Goal: Complete application form: Complete application form

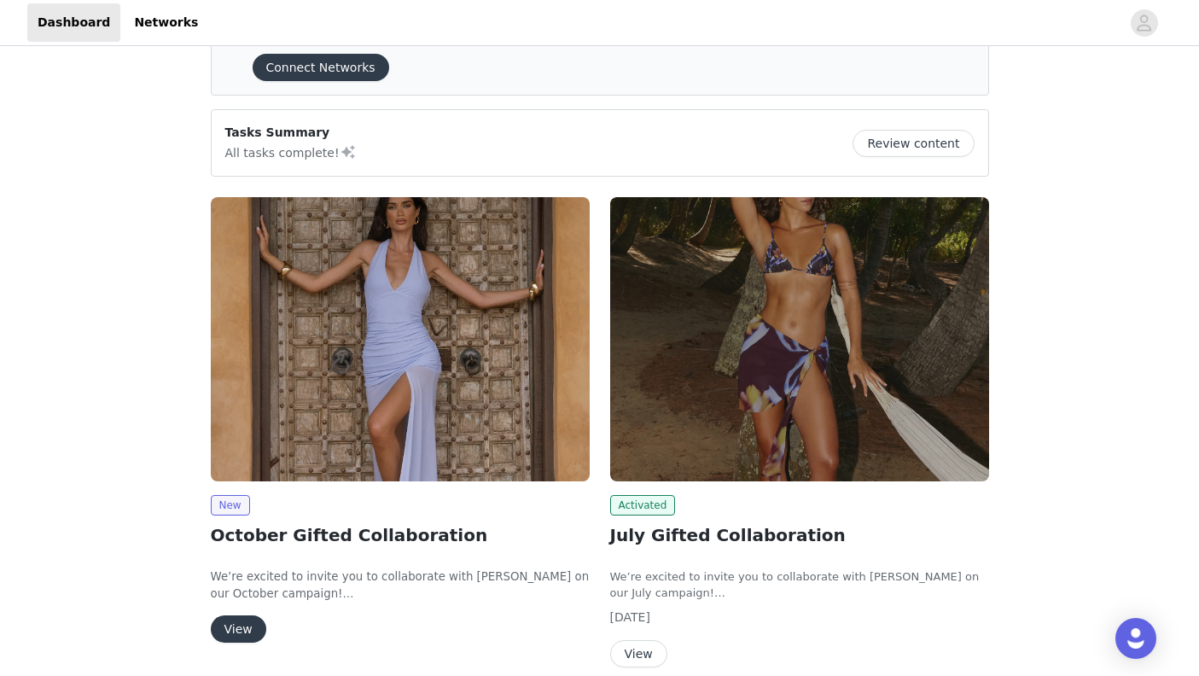
scroll to position [84, 0]
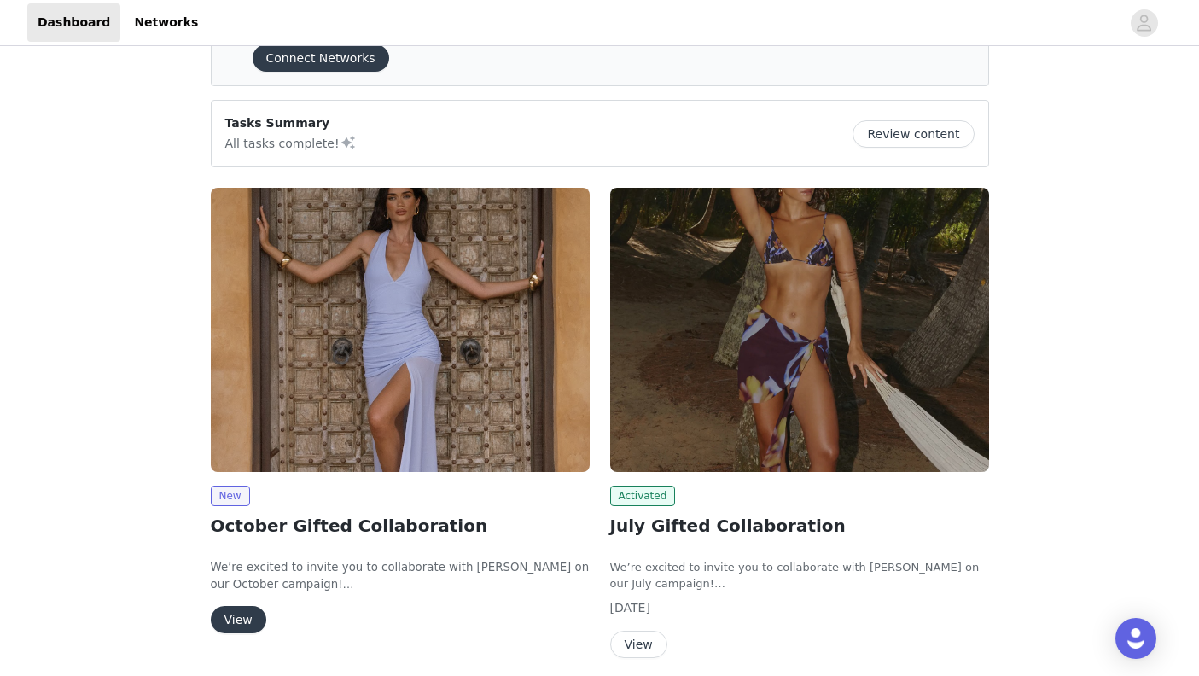
click at [234, 625] on button "View" at bounding box center [238, 619] width 55 height 27
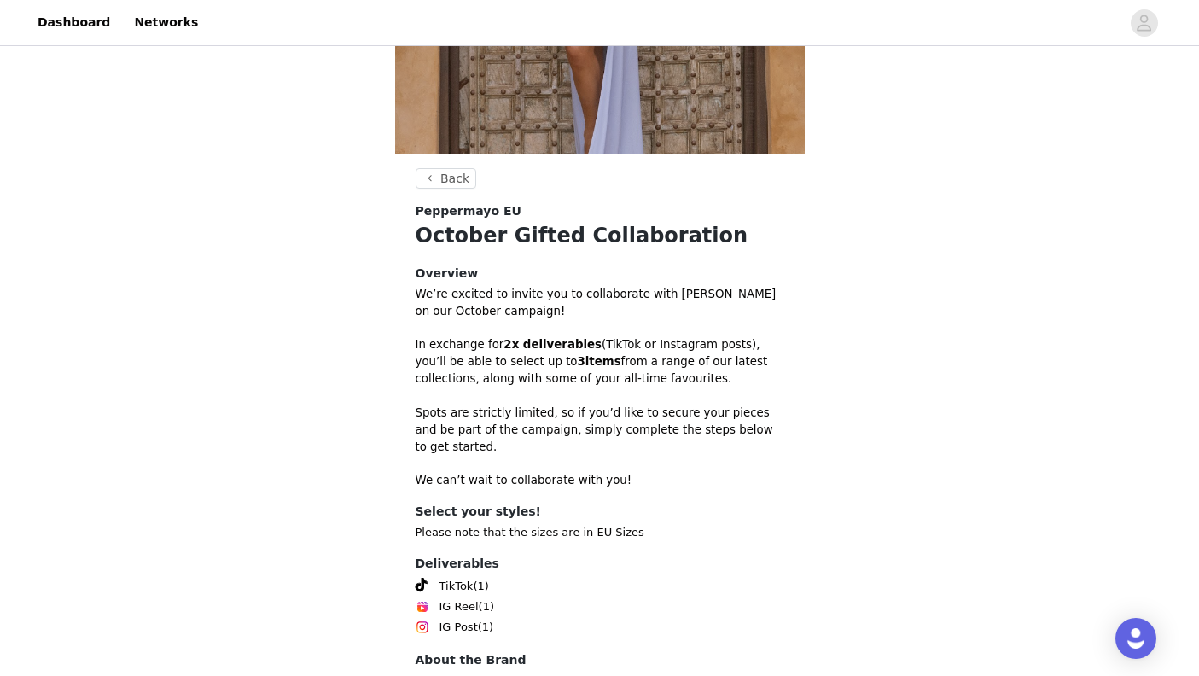
scroll to position [302, 0]
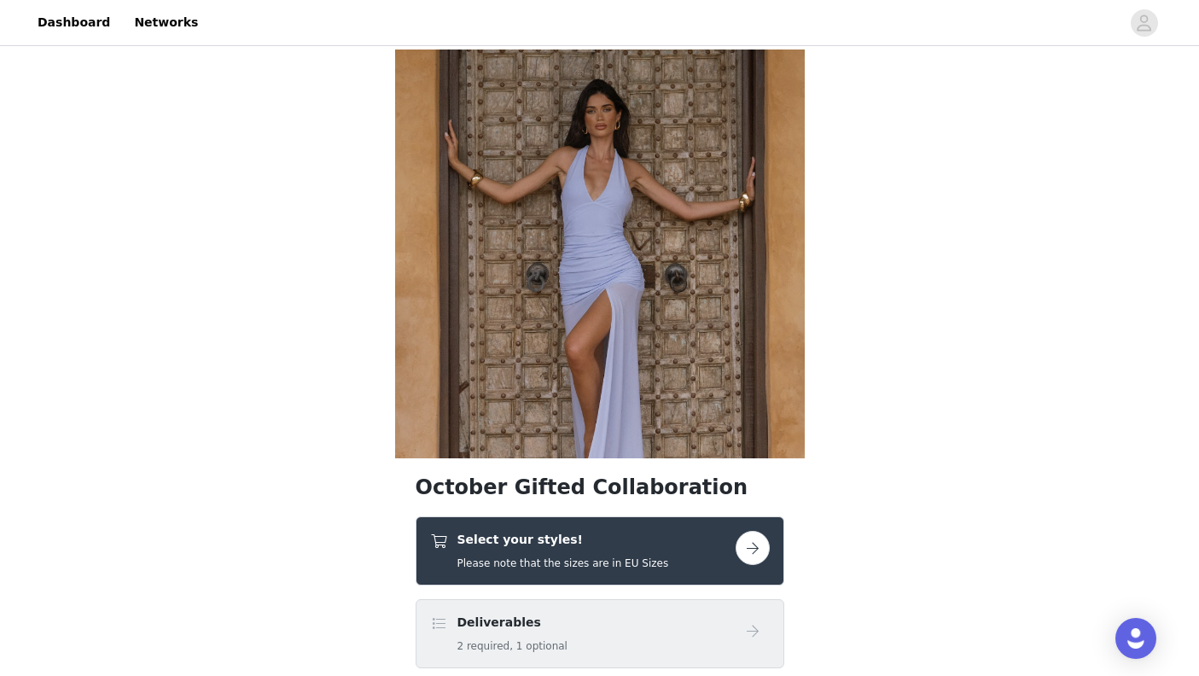
click at [750, 543] on button "button" at bounding box center [752, 548] width 34 height 34
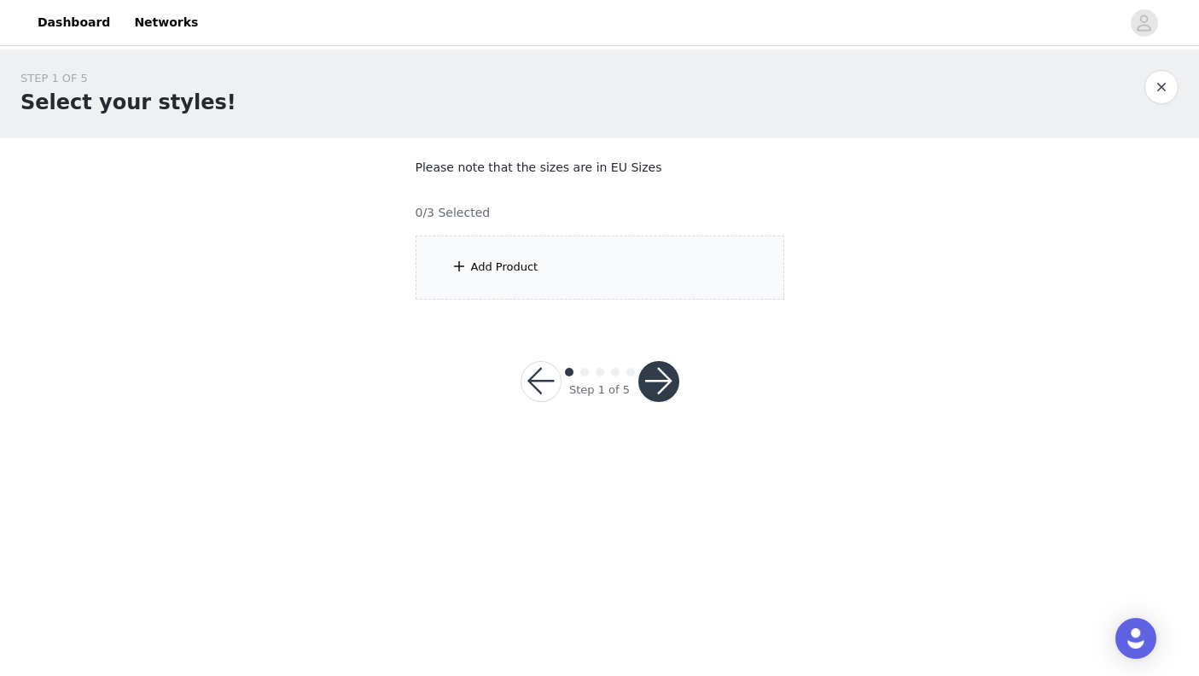
click at [540, 388] on button "button" at bounding box center [540, 381] width 41 height 41
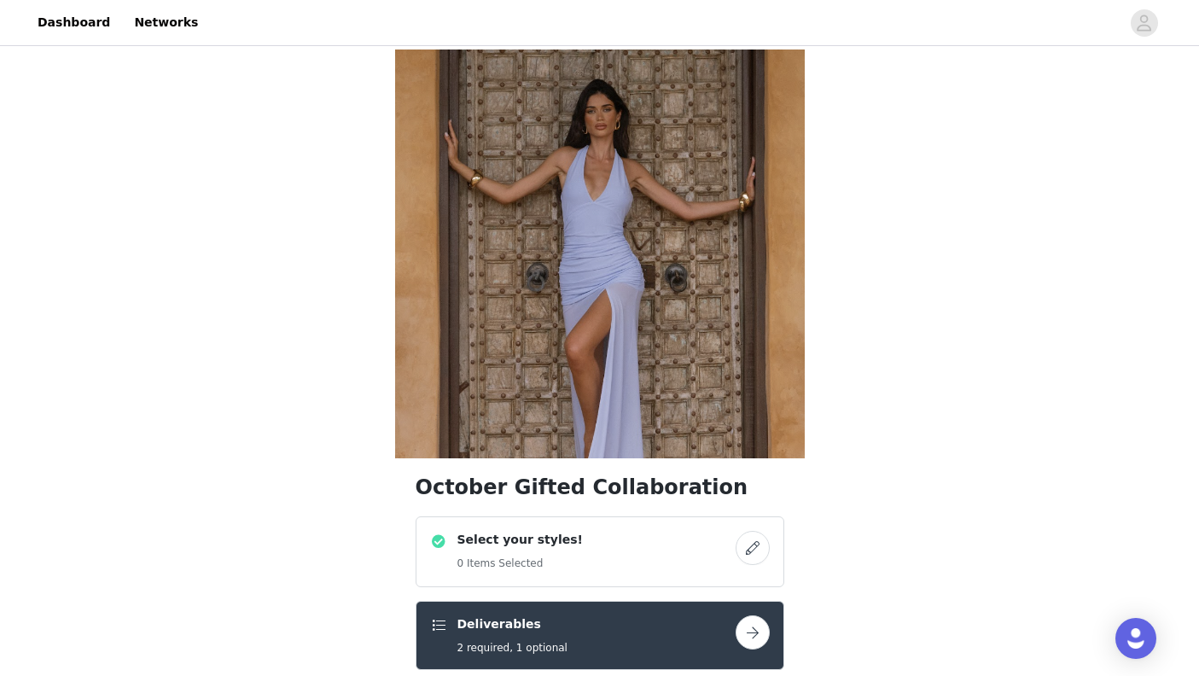
click at [746, 632] on button "button" at bounding box center [752, 632] width 34 height 34
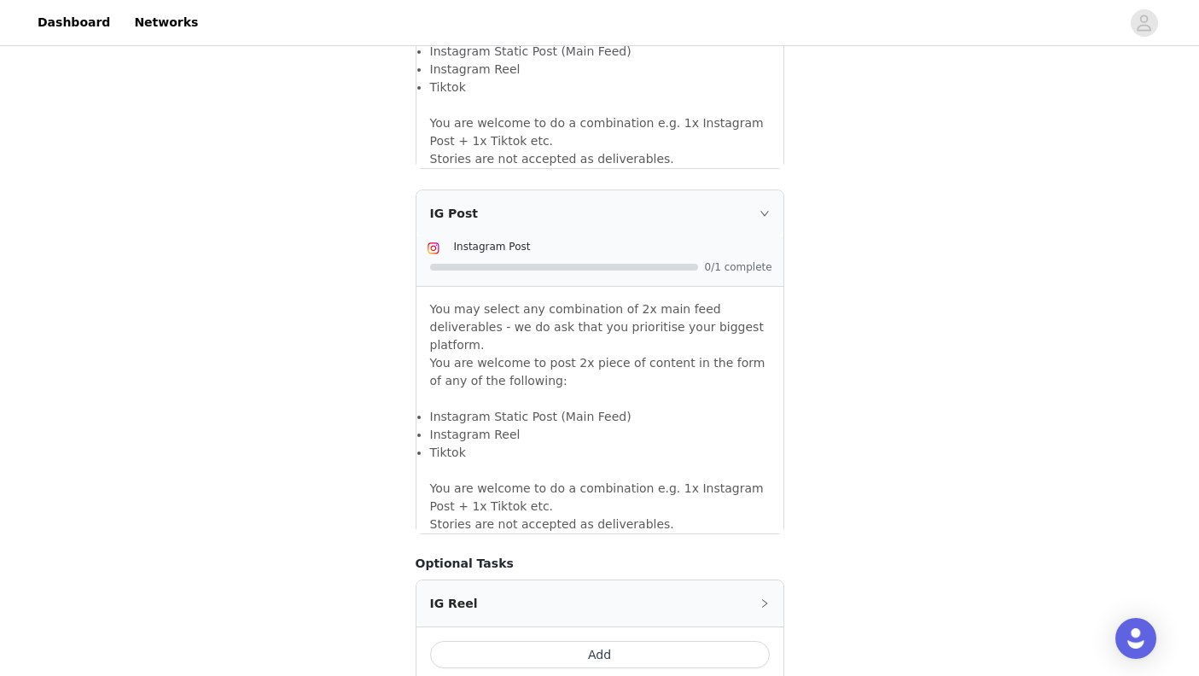
scroll to position [1335, 0]
click at [600, 642] on button "Add" at bounding box center [600, 655] width 340 height 27
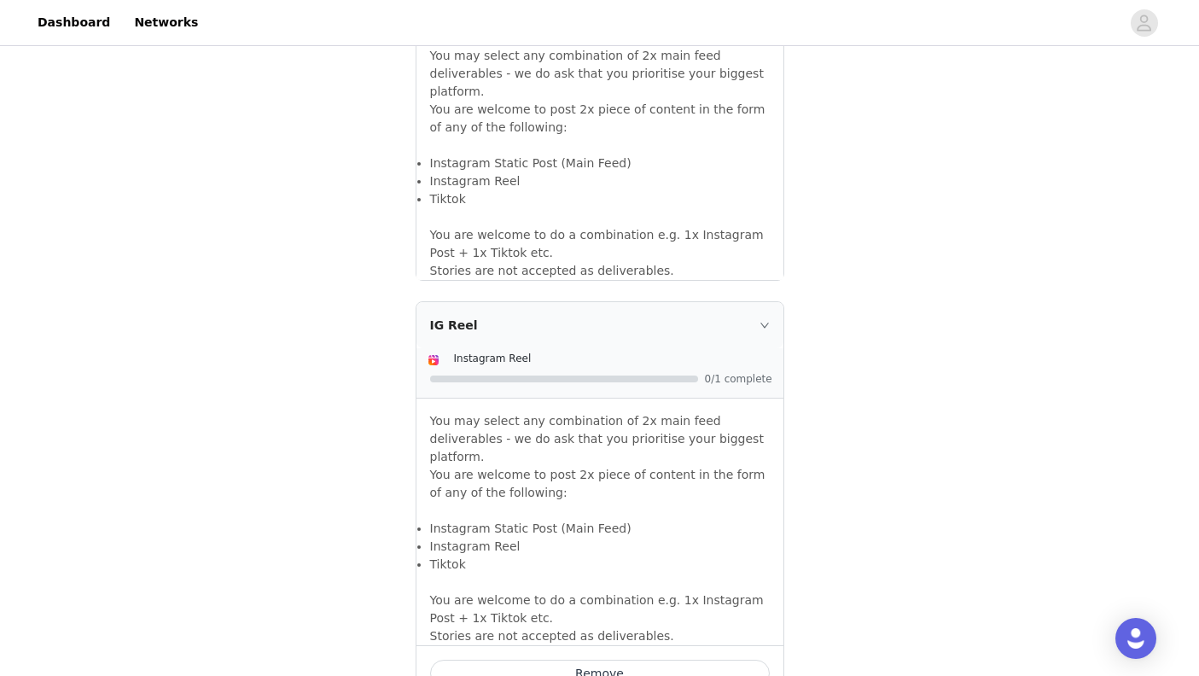
scroll to position [1589, 0]
click at [671, 661] on button "Remove" at bounding box center [600, 674] width 340 height 27
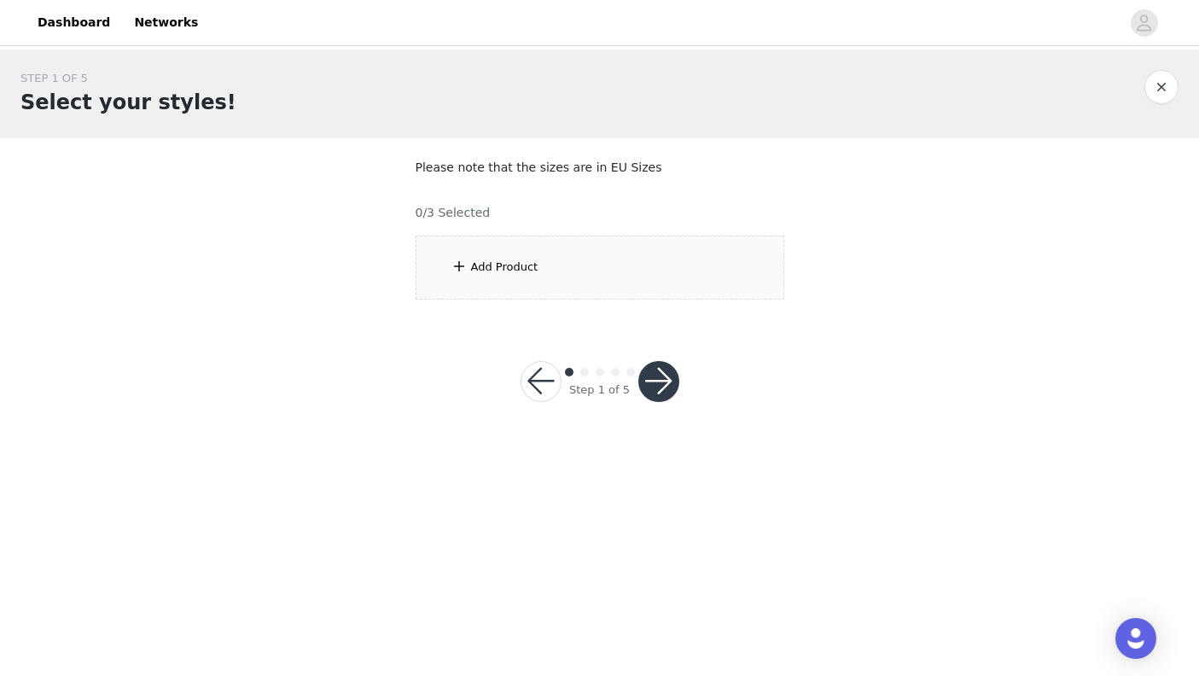
click at [635, 270] on div "Add Product" at bounding box center [600, 267] width 369 height 64
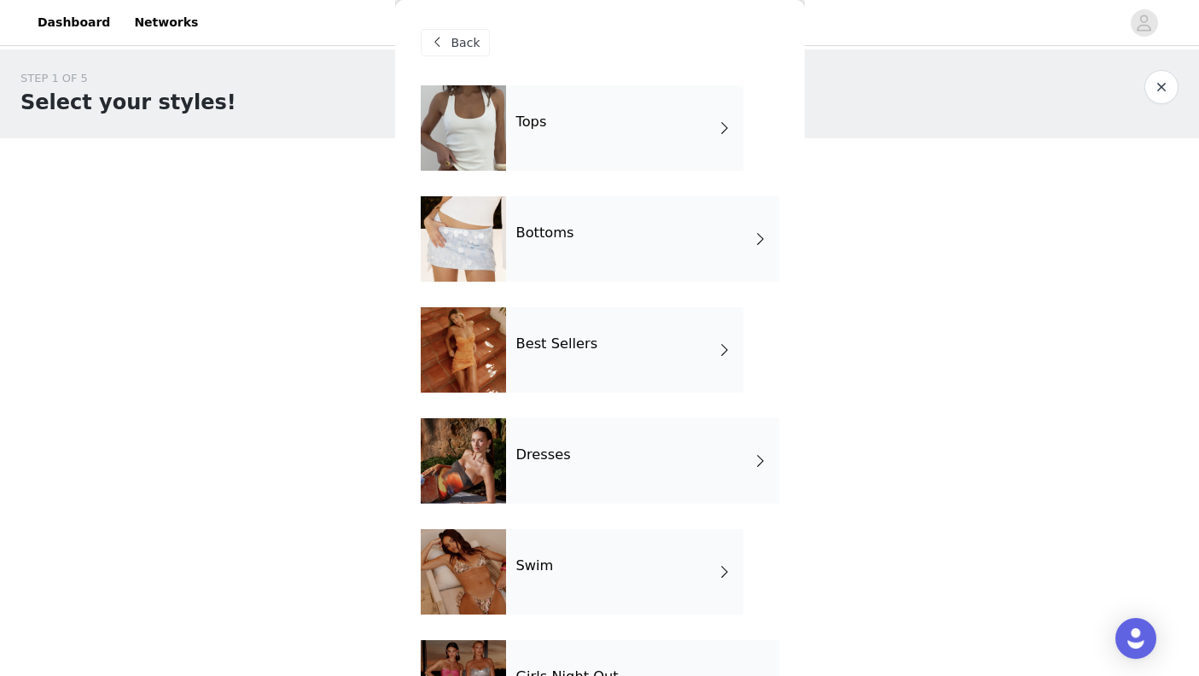
click at [695, 117] on div "Tops" at bounding box center [624, 127] width 237 height 85
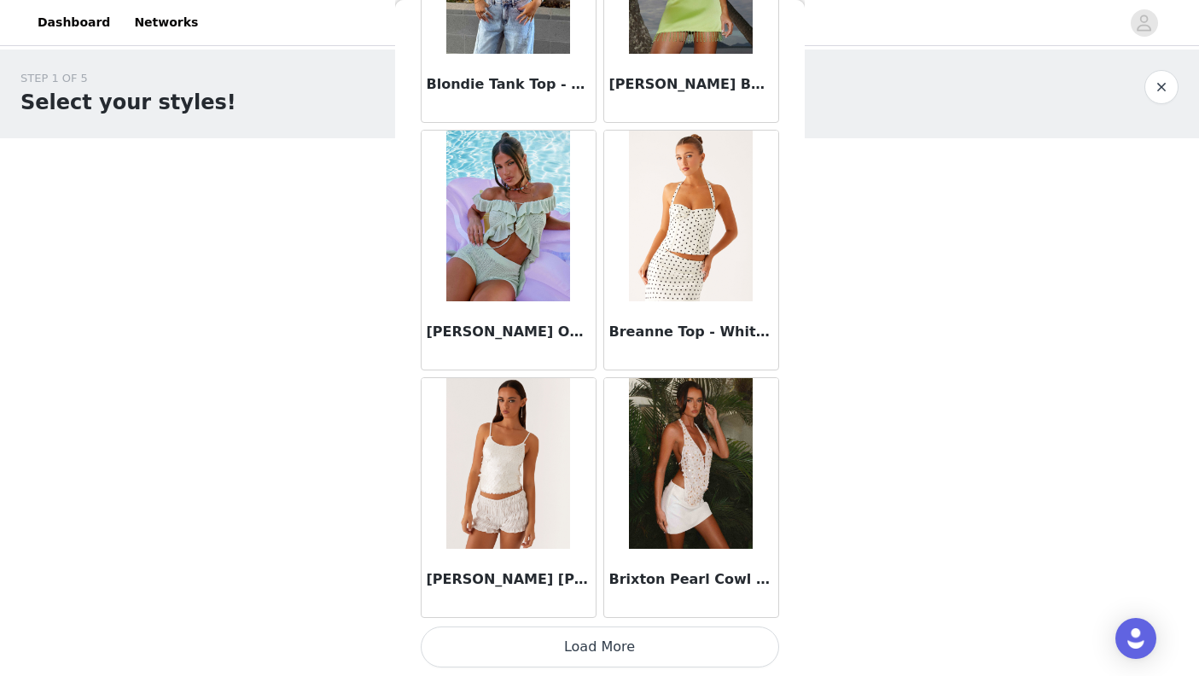
scroll to position [1935, 0]
click at [619, 642] on button "Load More" at bounding box center [600, 646] width 358 height 41
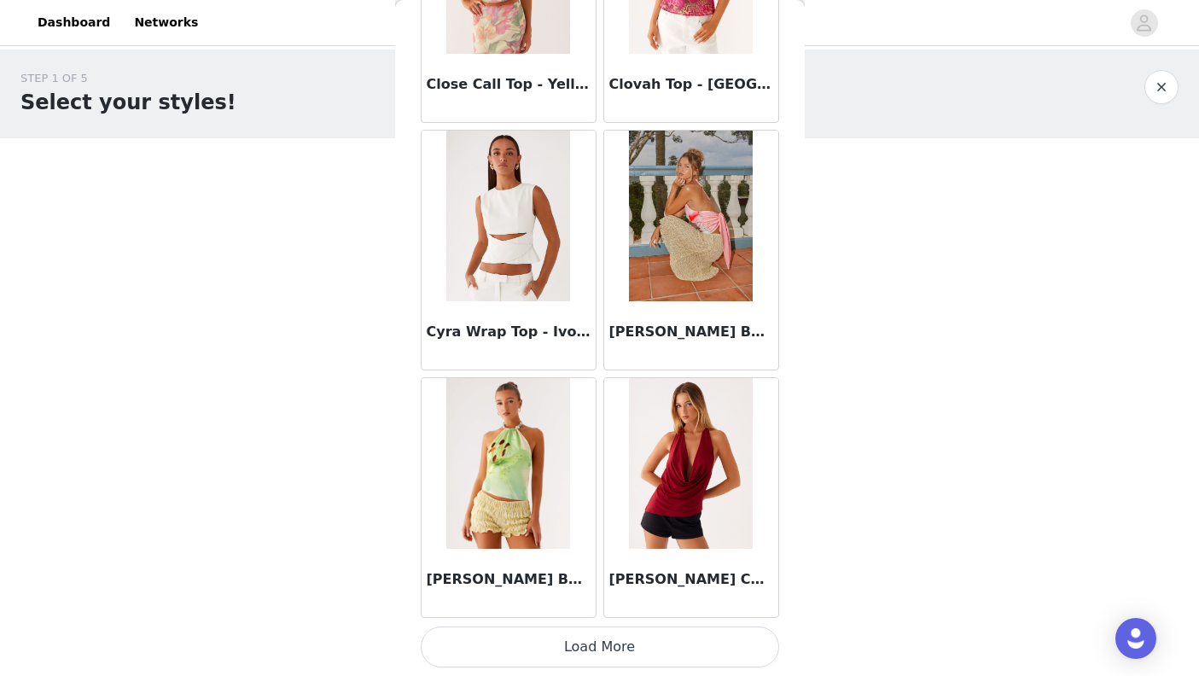
click at [613, 645] on button "Load More" at bounding box center [600, 646] width 358 height 41
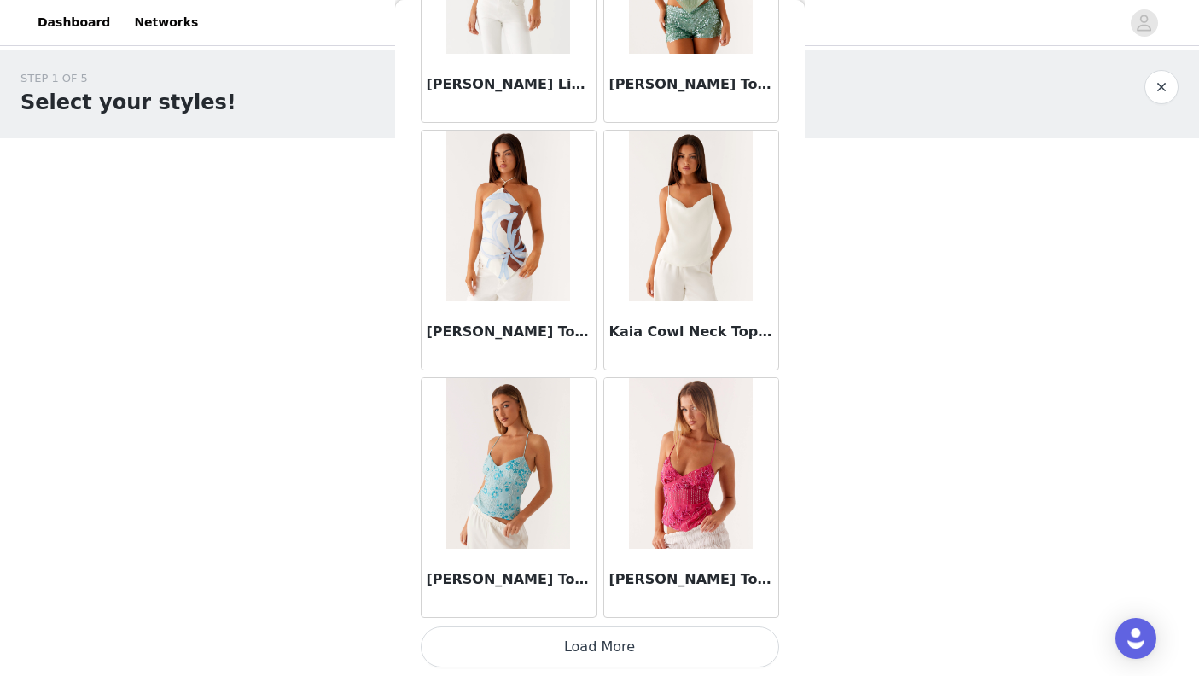
scroll to position [6884, 0]
click at [648, 641] on button "Load More" at bounding box center [600, 646] width 358 height 41
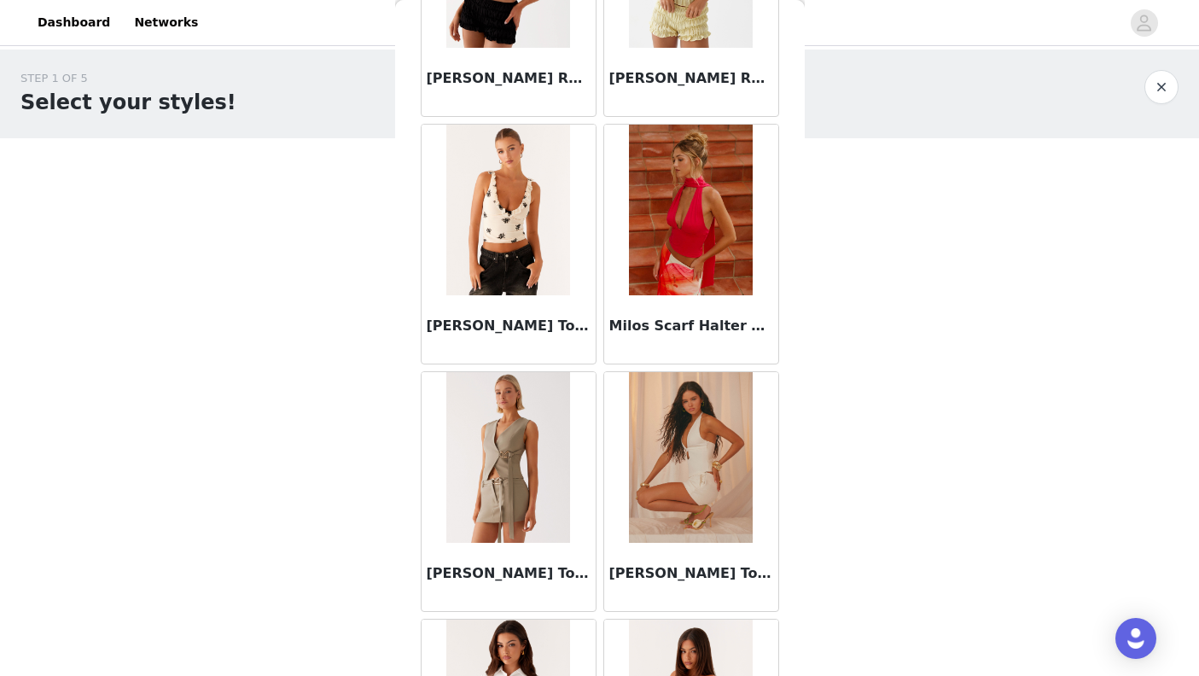
scroll to position [8871, 0]
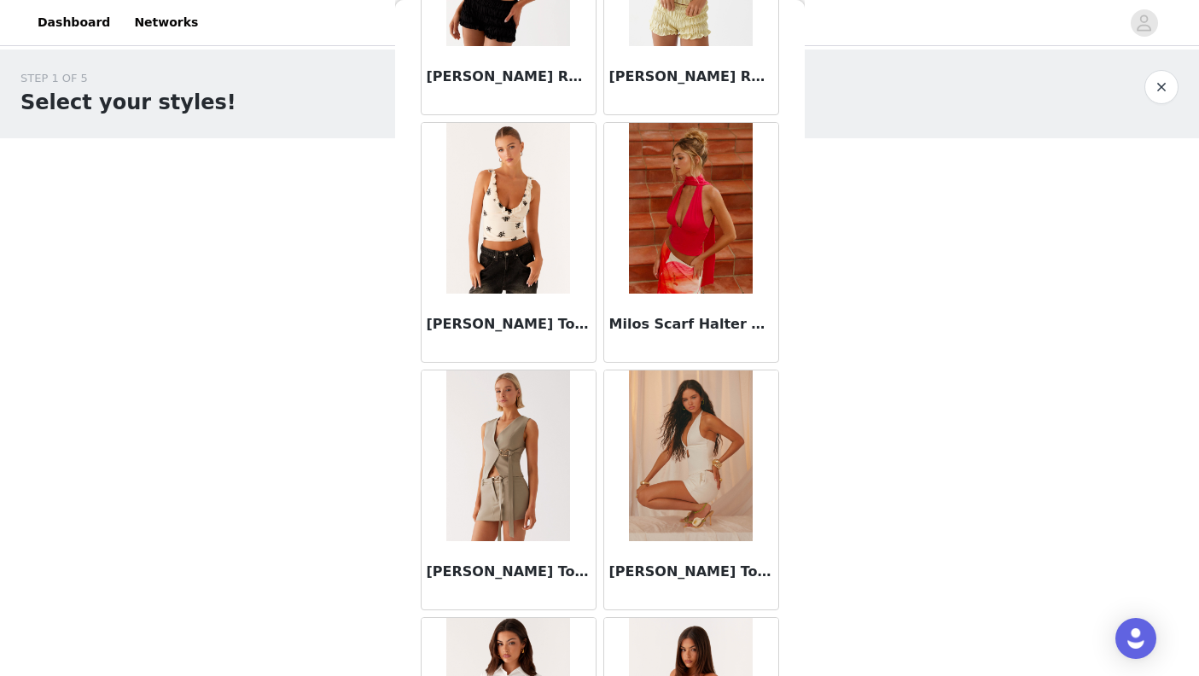
click at [537, 289] on img at bounding box center [508, 208] width 124 height 171
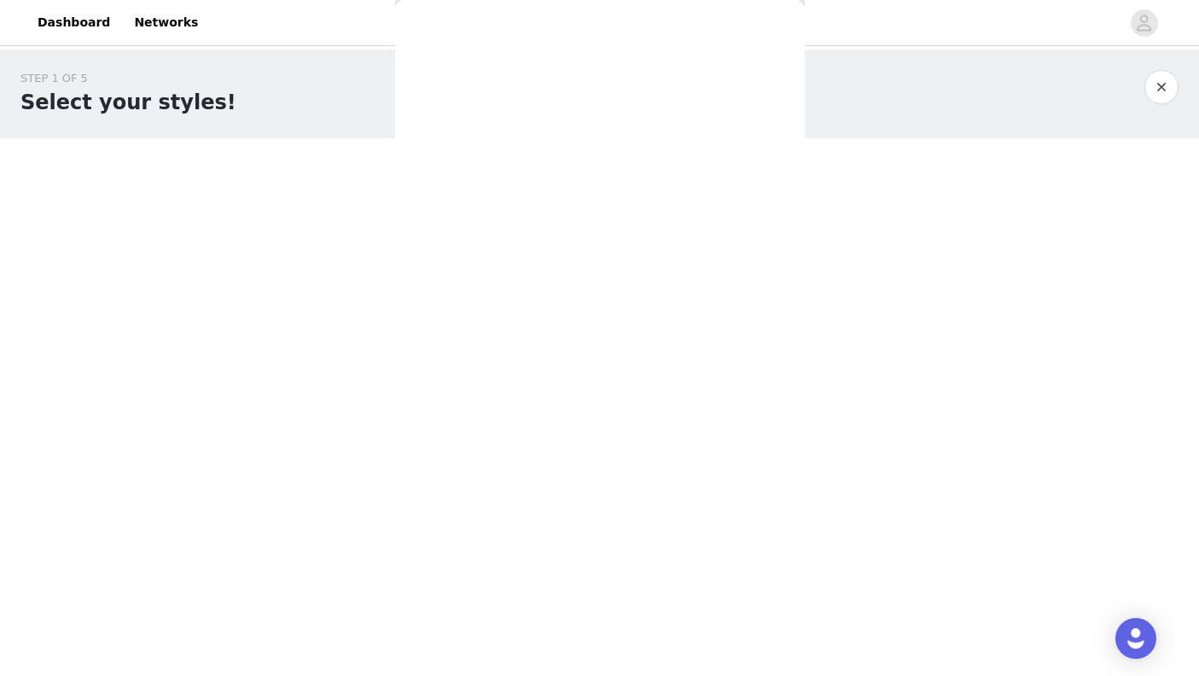
scroll to position [0, 0]
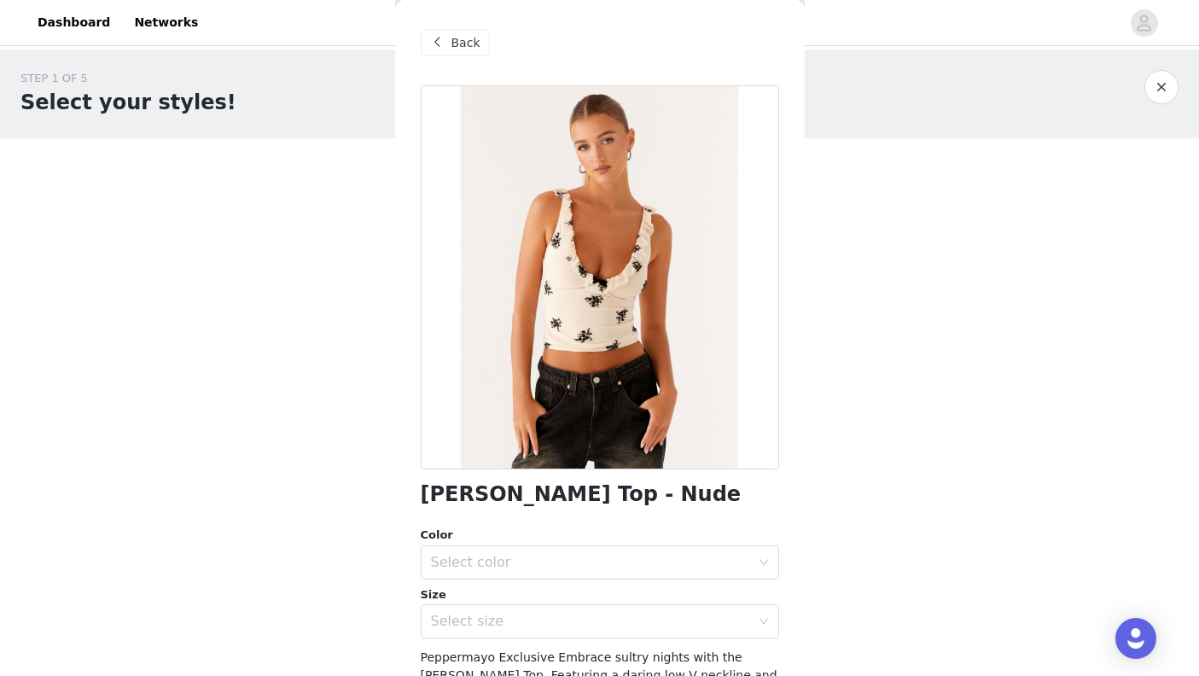
click at [535, 567] on div "Select color" at bounding box center [590, 562] width 319 height 17
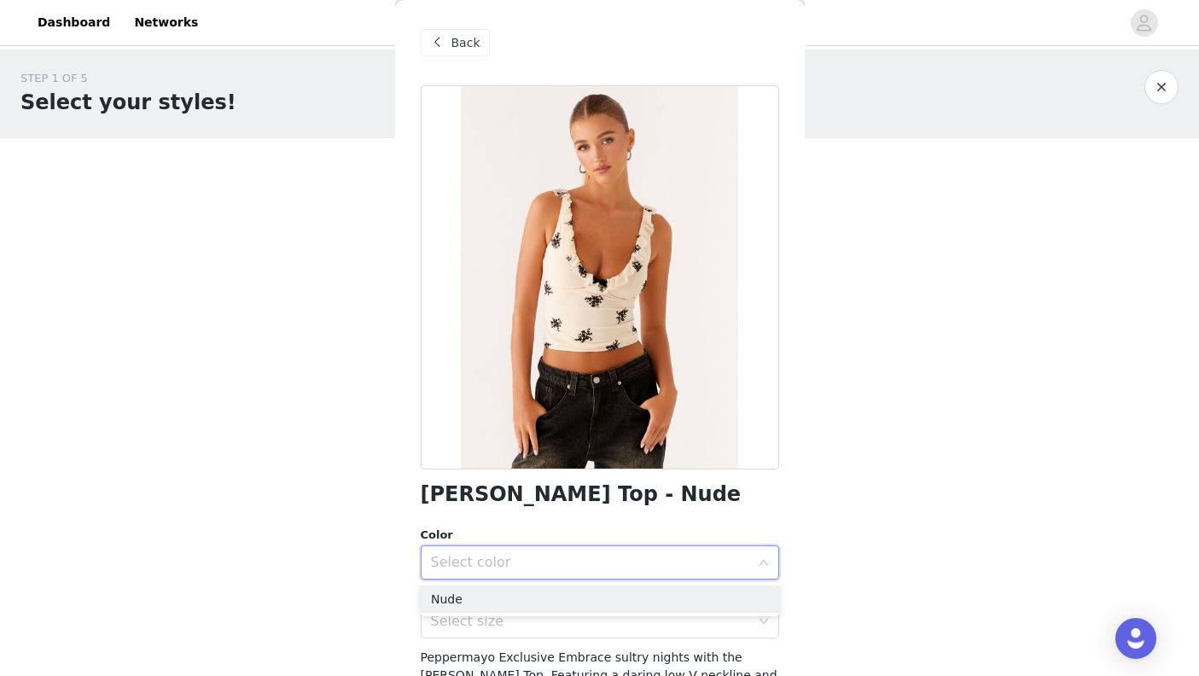
click at [538, 599] on li "Nude" at bounding box center [600, 598] width 358 height 27
click at [535, 621] on div "Select size" at bounding box center [590, 621] width 319 height 17
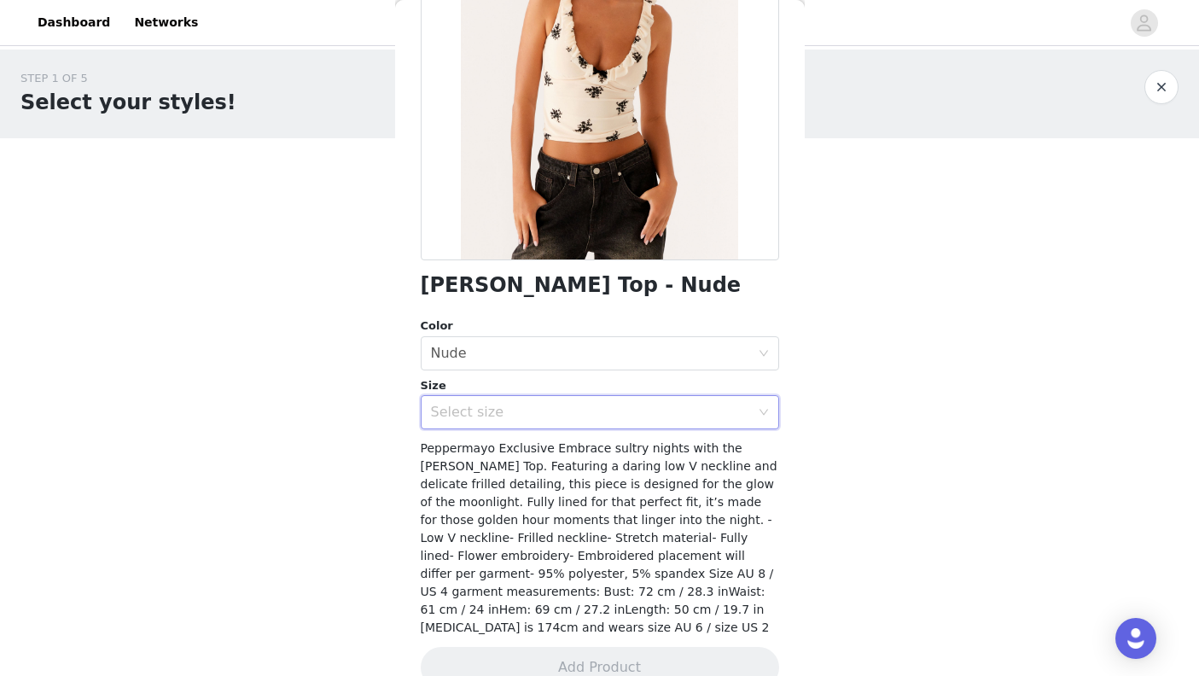
scroll to position [207, 0]
click at [572, 418] on div "Select size" at bounding box center [590, 413] width 319 height 17
click at [615, 316] on div "Milena Cami Top - Nude Color Select color Nude Size Select size Peppermayo Excl…" at bounding box center [600, 294] width 358 height 832
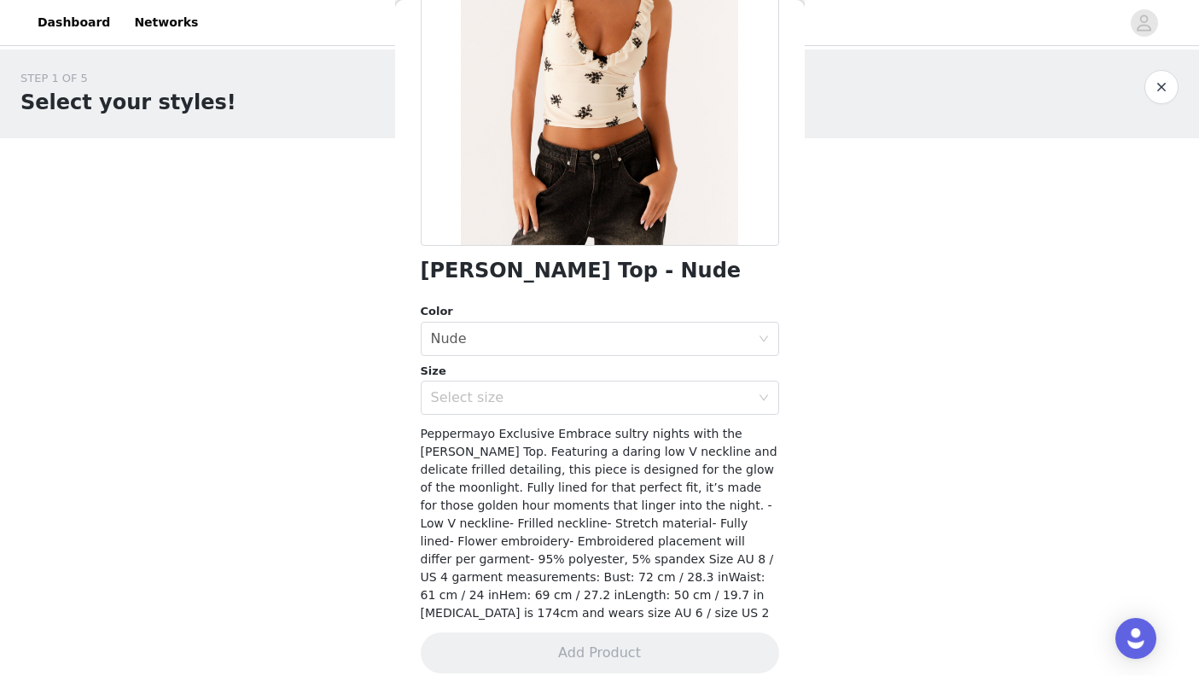
scroll to position [223, 0]
click at [648, 393] on div "Select size" at bounding box center [590, 398] width 319 height 17
click at [904, 323] on div "STEP 1 OF 5 Select your styles! Please note that the sizes are in EU Sizes 0/3 …" at bounding box center [599, 245] width 1199 height 393
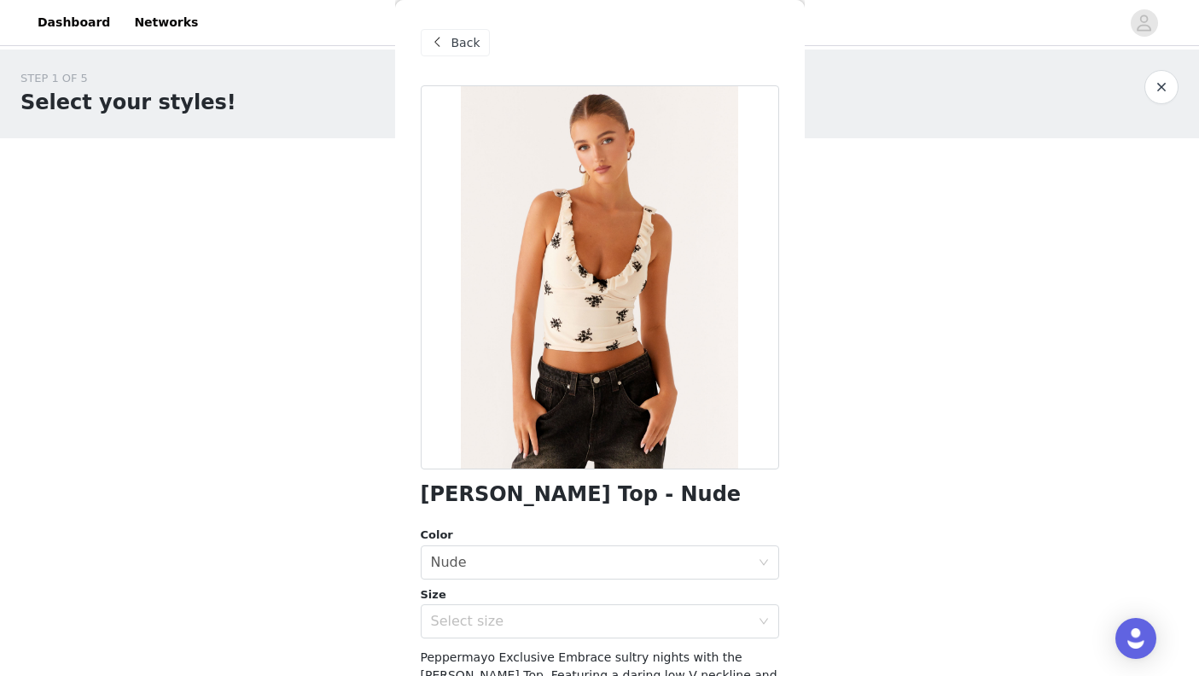
scroll to position [0, 0]
click at [468, 38] on span "Back" at bounding box center [465, 43] width 29 height 18
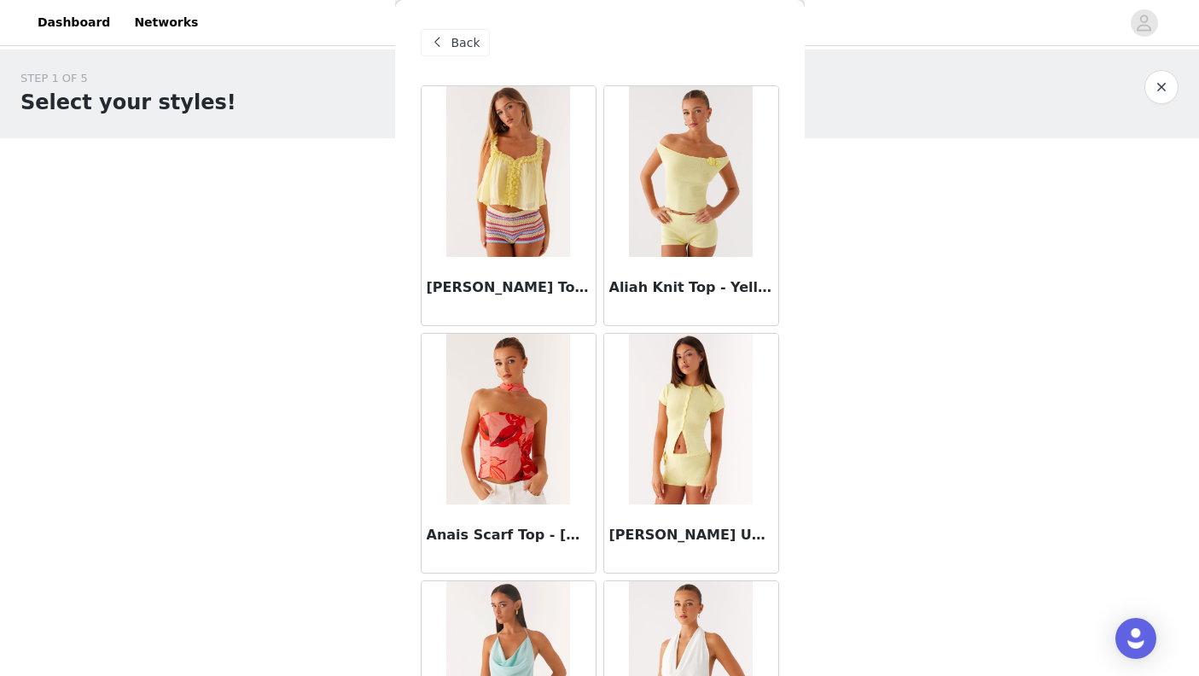
click at [469, 42] on span "Back" at bounding box center [465, 43] width 29 height 18
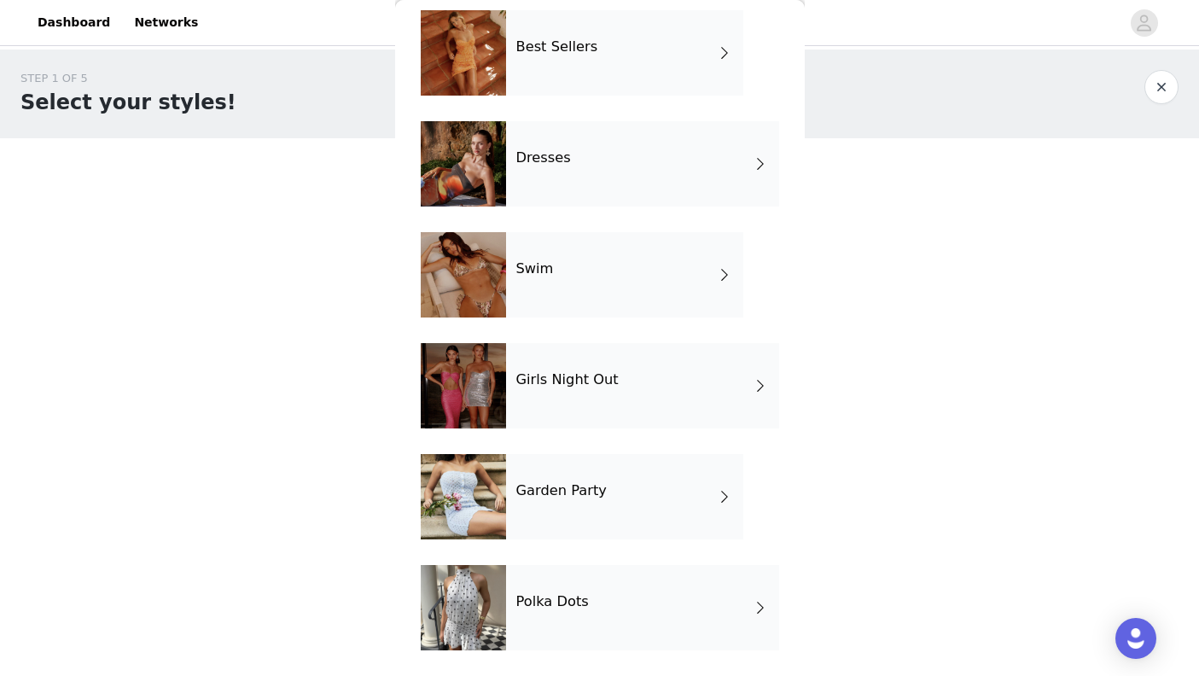
scroll to position [297, 0]
click at [680, 621] on div "Polka Dots" at bounding box center [642, 607] width 273 height 85
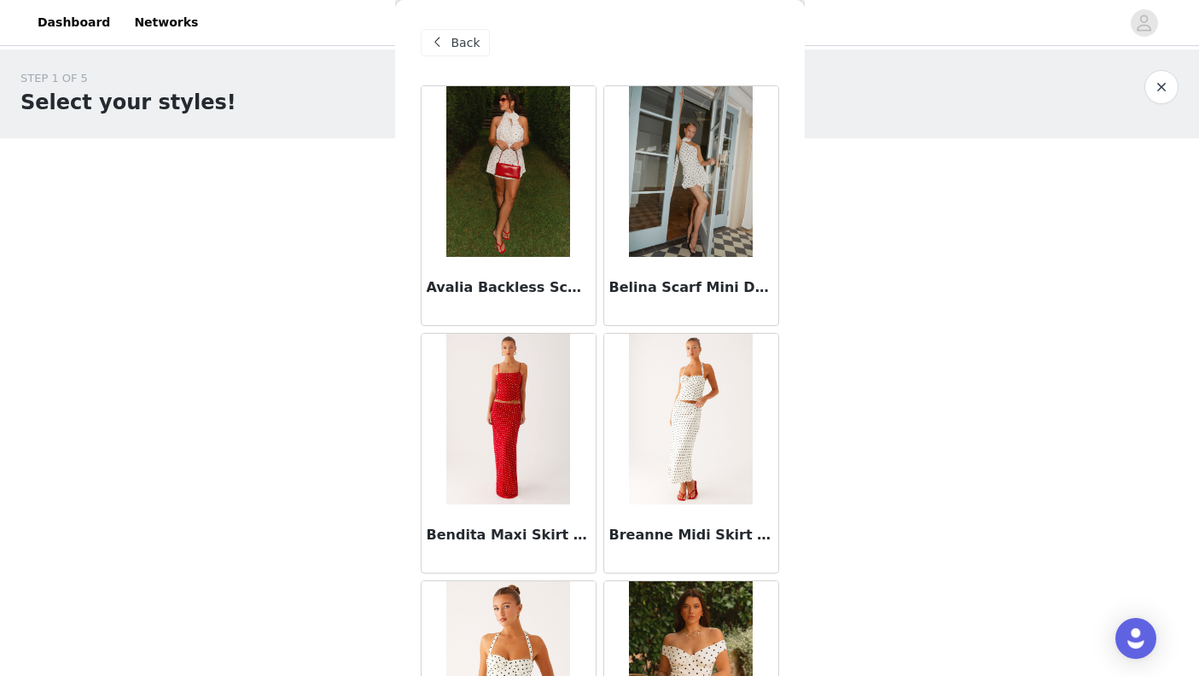
scroll to position [0, 0]
click at [474, 42] on span "Back" at bounding box center [465, 43] width 29 height 18
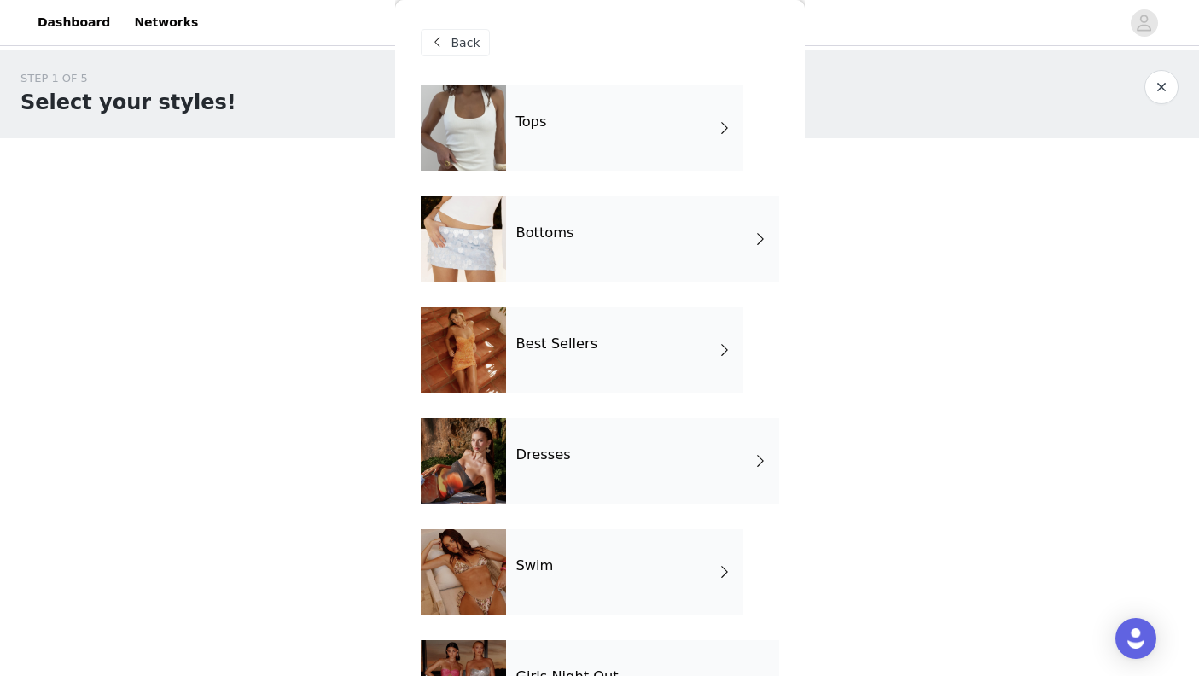
click at [607, 456] on div "Dresses" at bounding box center [642, 460] width 273 height 85
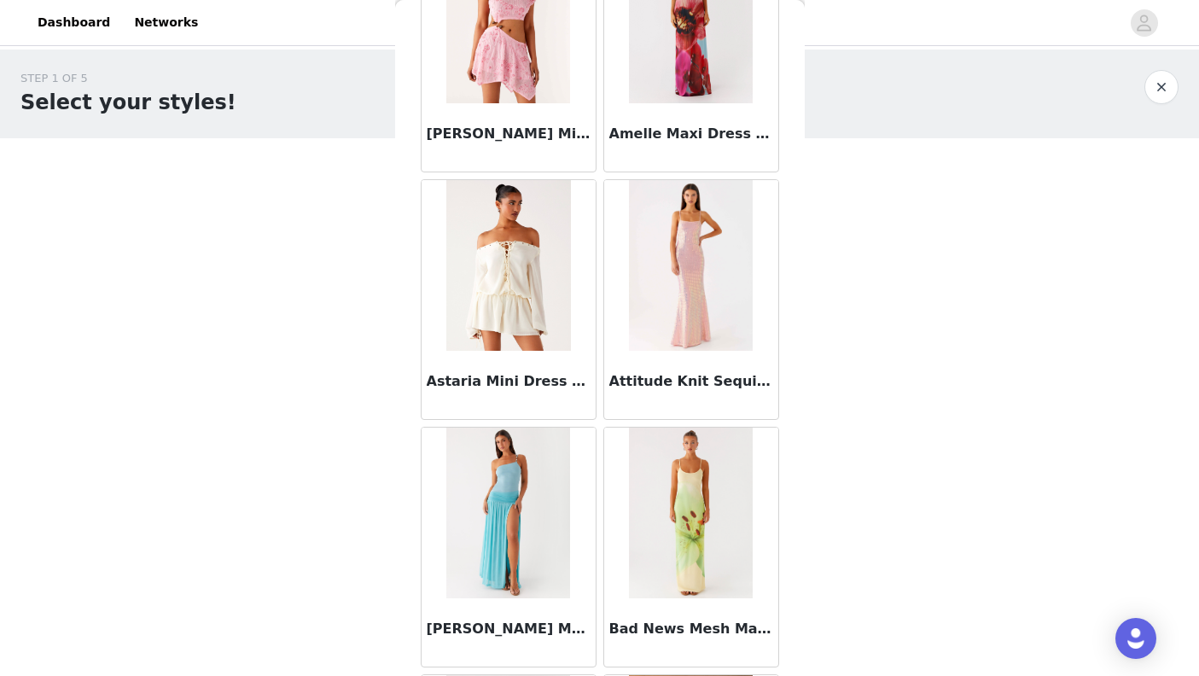
scroll to position [151, 0]
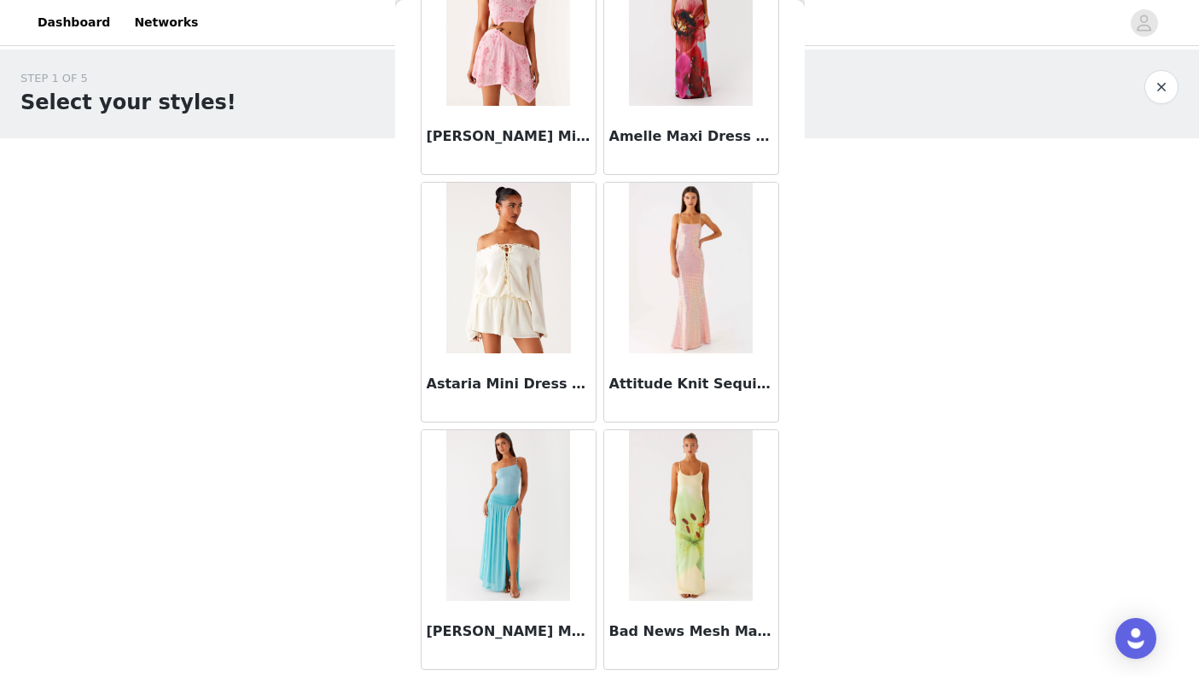
click at [524, 346] on img at bounding box center [508, 268] width 125 height 171
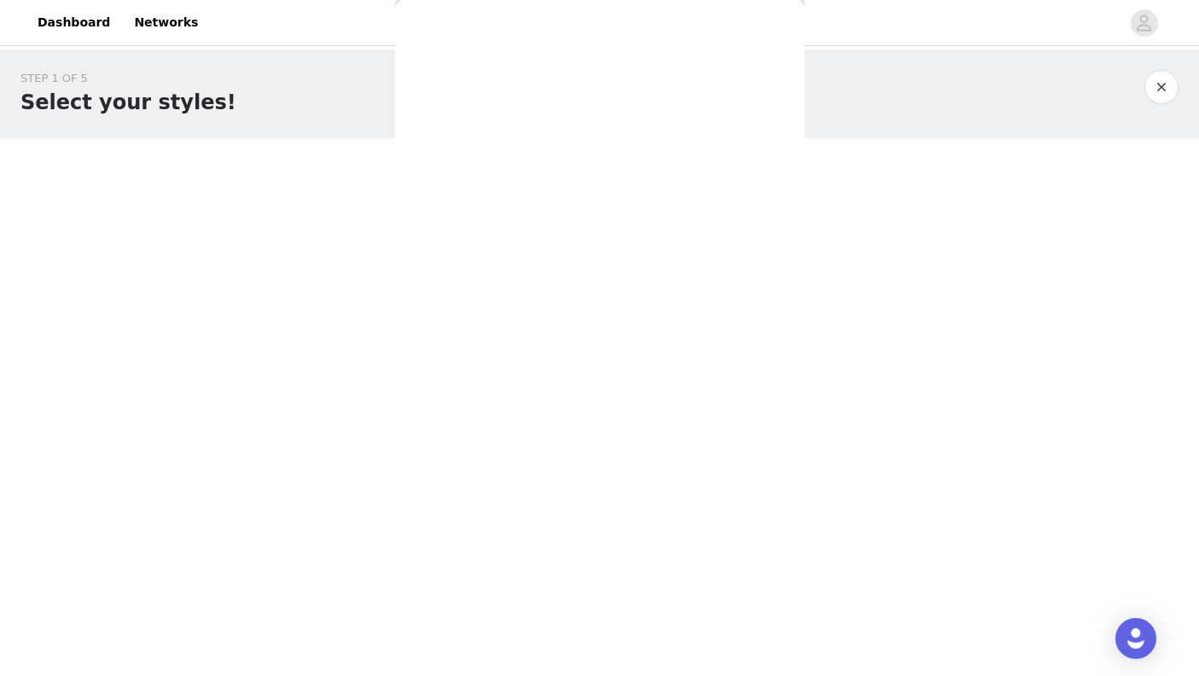
scroll to position [0, 0]
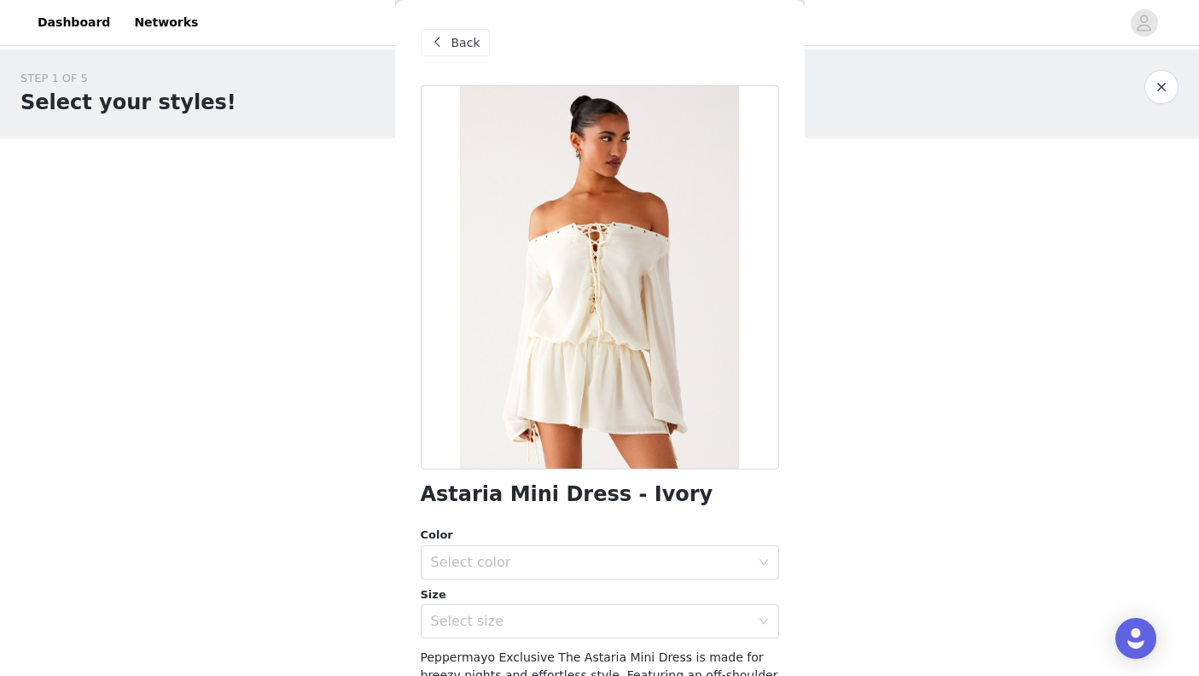
click at [575, 569] on div "Select color" at bounding box center [590, 562] width 319 height 17
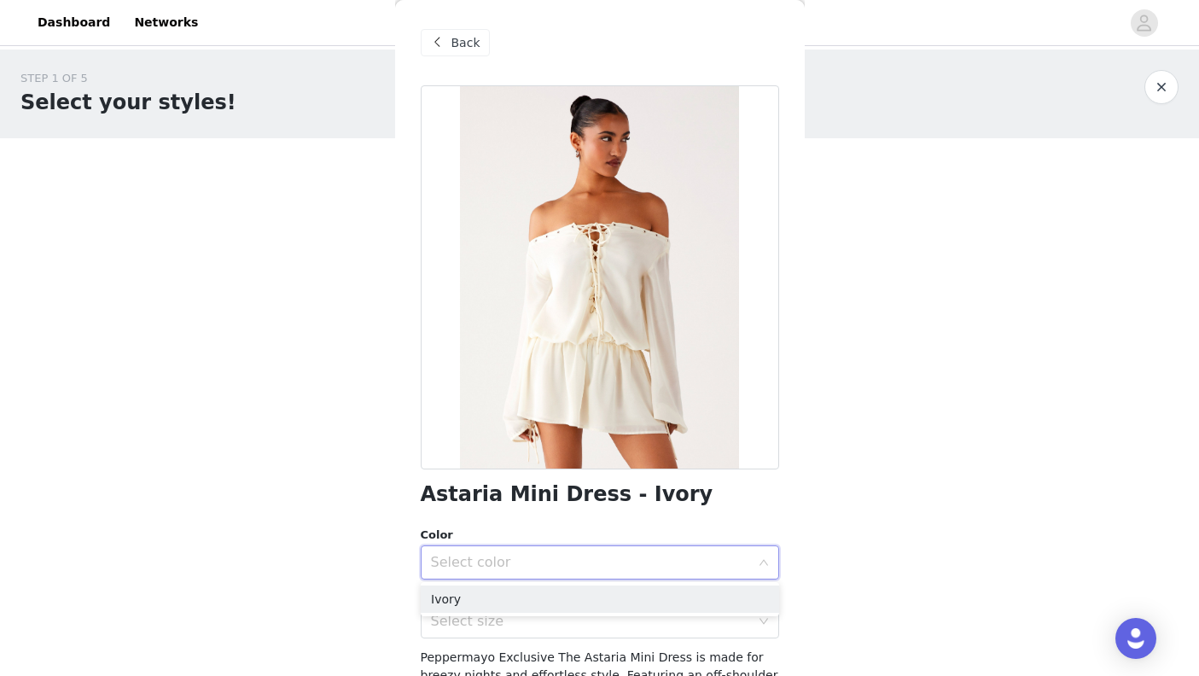
click at [570, 601] on li "Ivory" at bounding box center [600, 598] width 358 height 27
click at [561, 628] on div "Select size" at bounding box center [590, 621] width 319 height 17
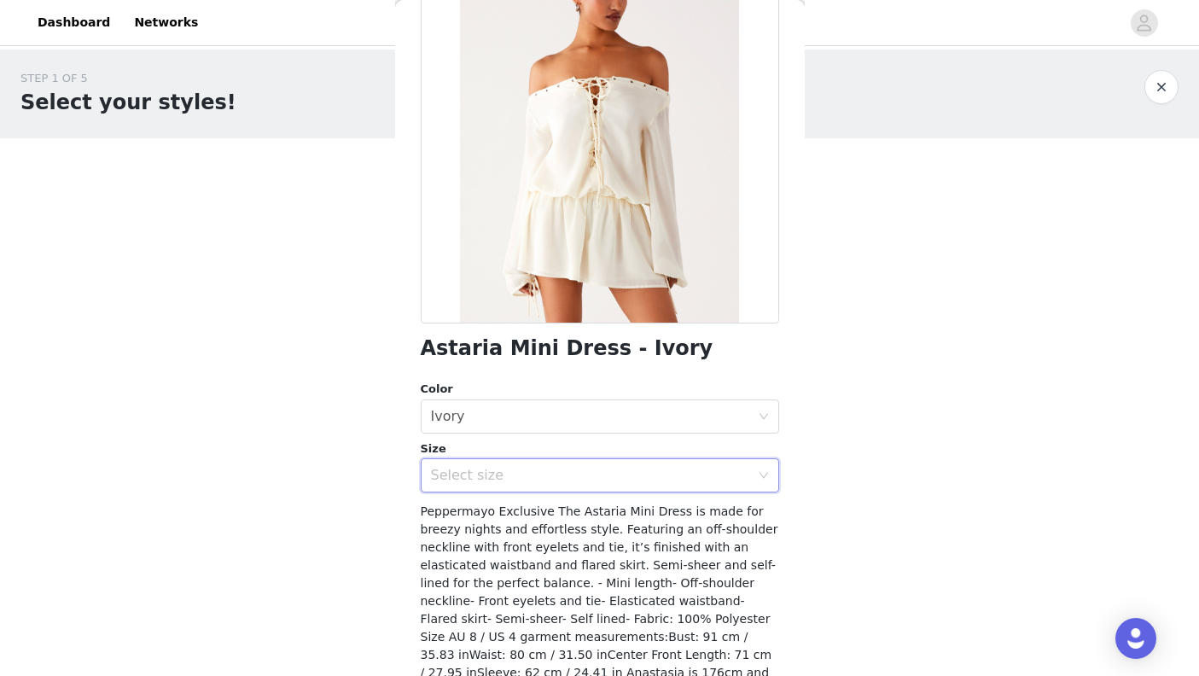
click at [724, 476] on div "Select size" at bounding box center [590, 475] width 319 height 17
click at [659, 468] on div "Select size" at bounding box center [590, 475] width 319 height 17
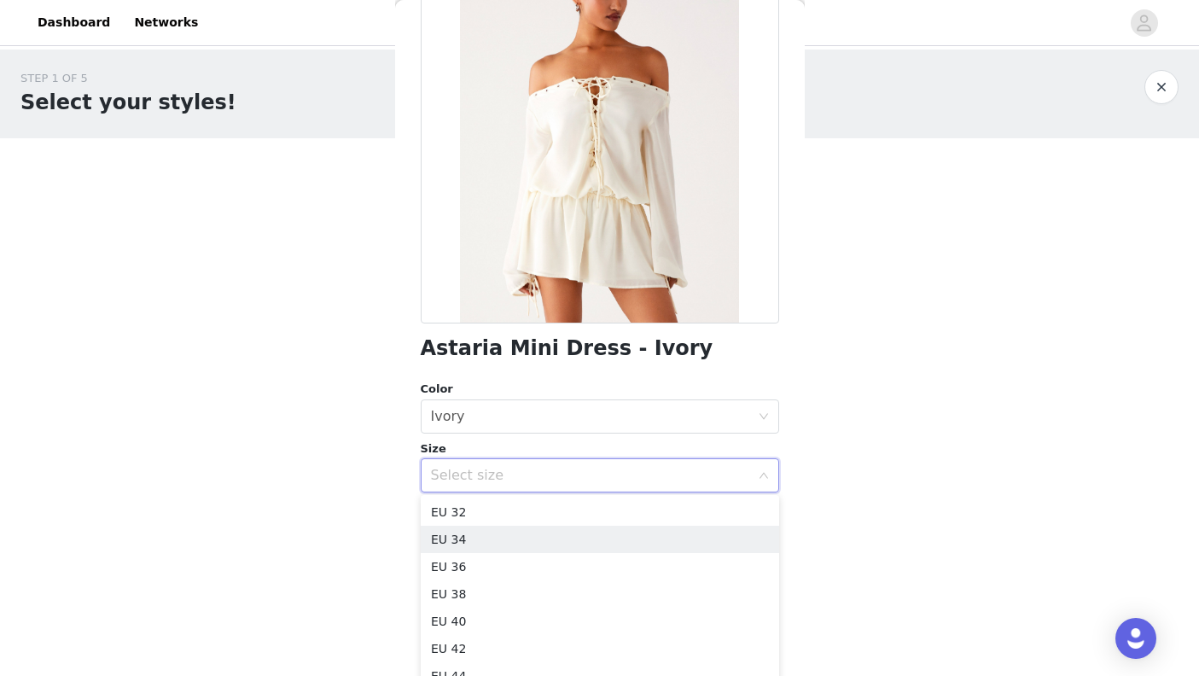
click at [617, 542] on li "EU 34" at bounding box center [600, 539] width 358 height 27
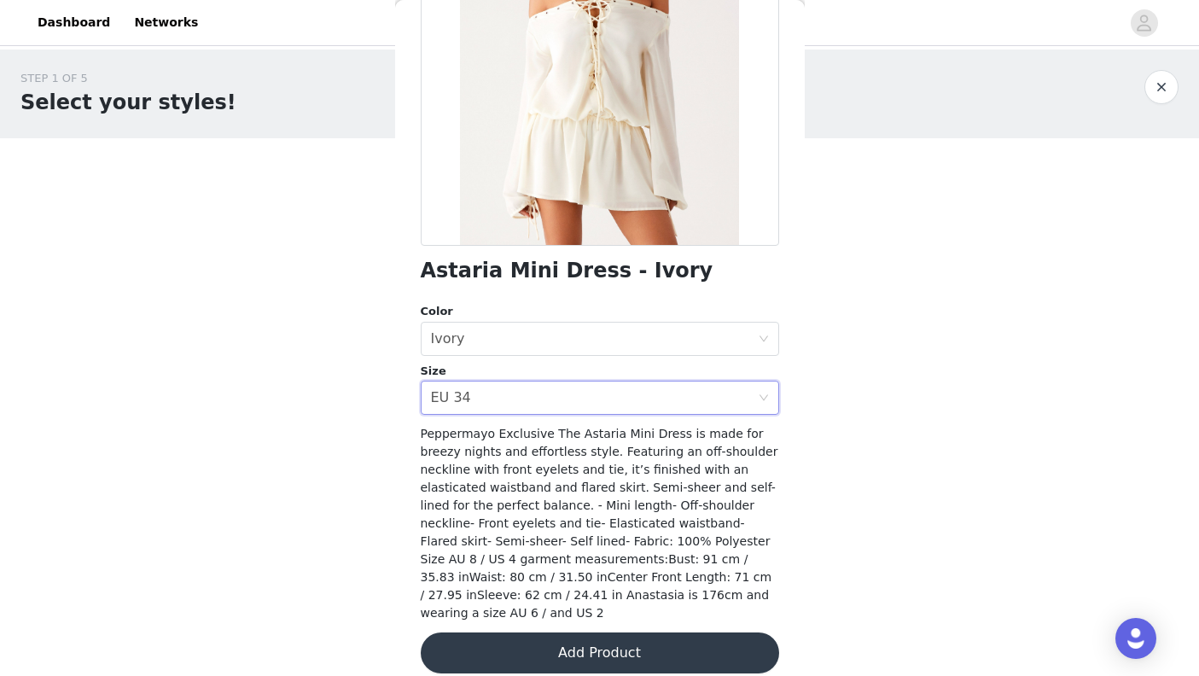
scroll to position [223, 0]
click at [652, 633] on button "Add Product" at bounding box center [600, 653] width 358 height 41
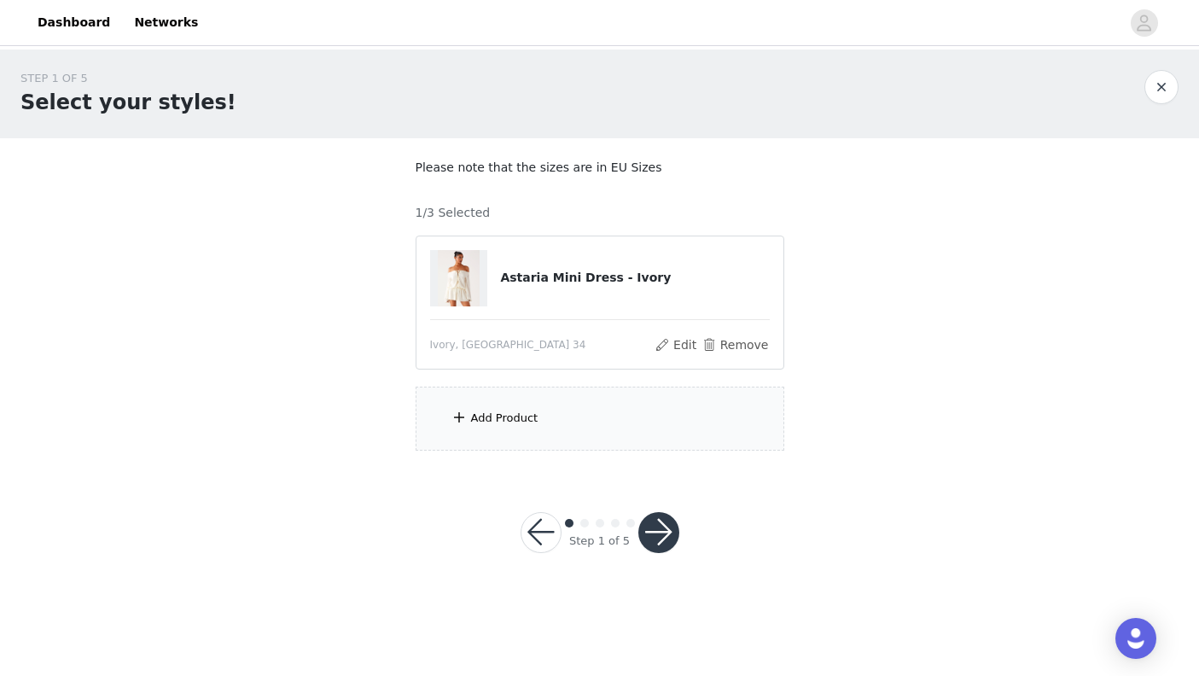
click at [594, 420] on div "Add Product" at bounding box center [600, 419] width 369 height 64
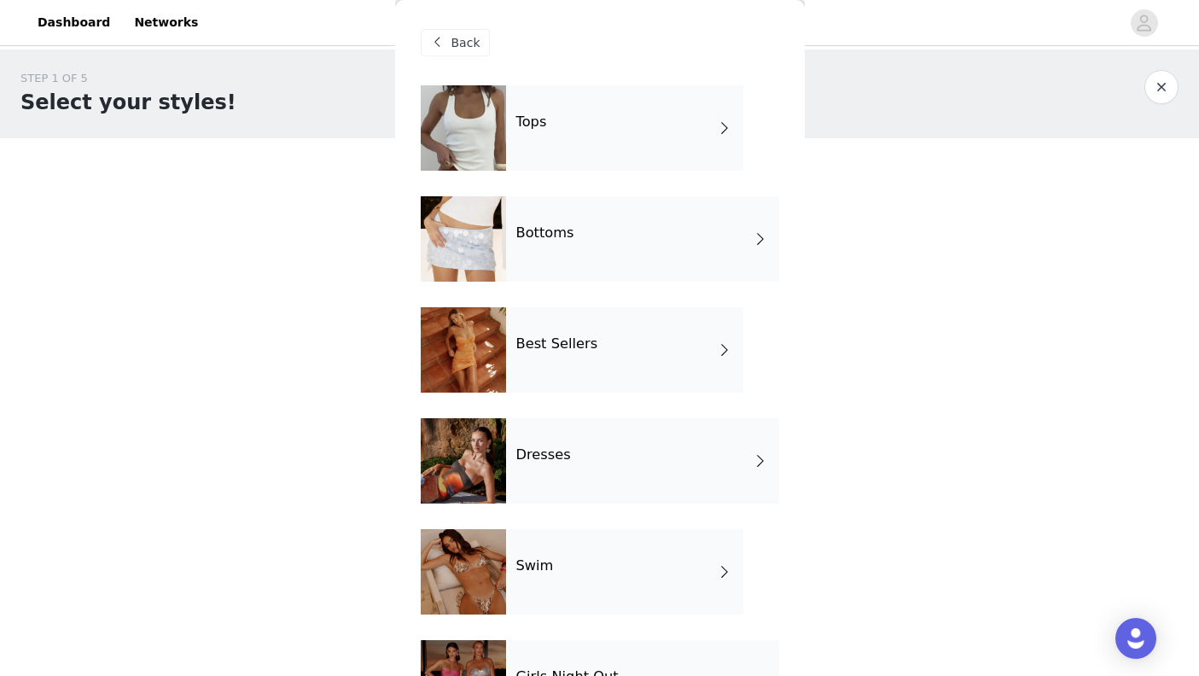
click at [587, 460] on div "Dresses" at bounding box center [642, 460] width 273 height 85
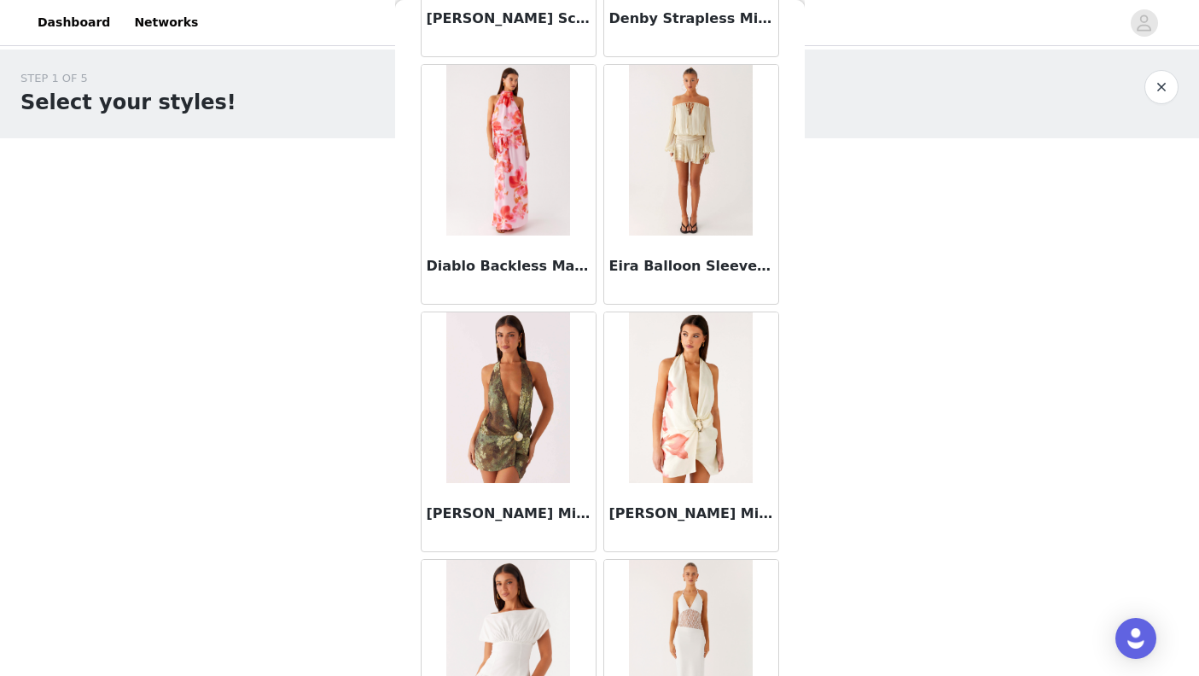
scroll to position [1591, 0]
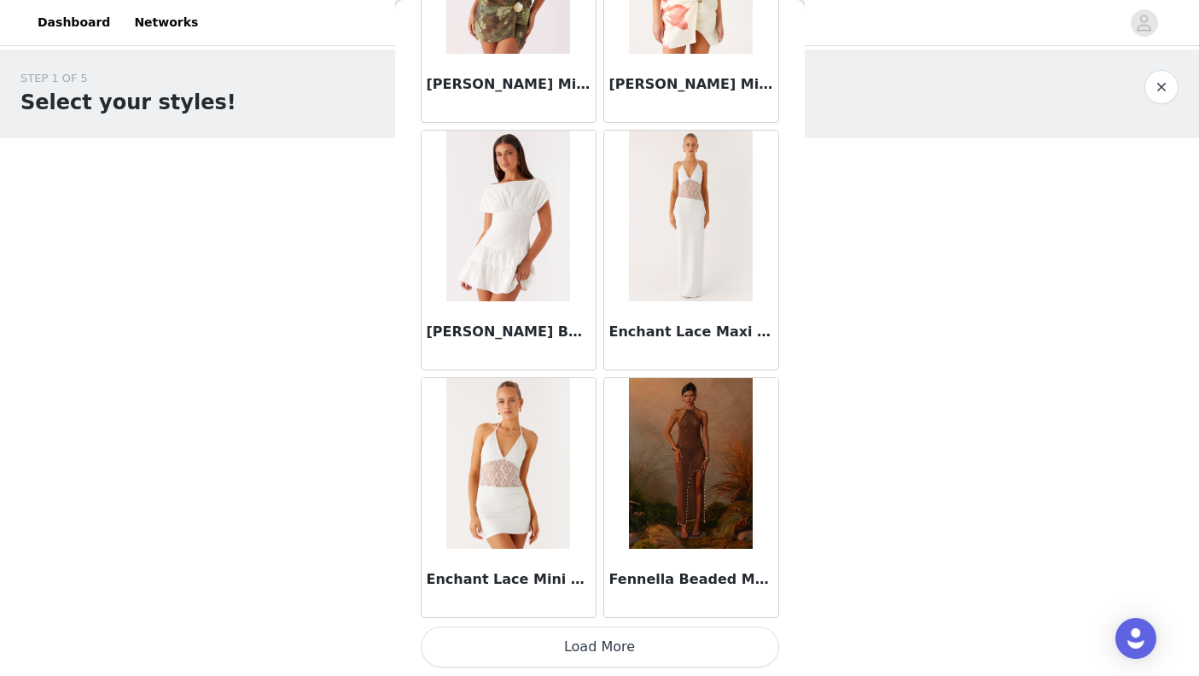
click at [654, 648] on button "Load More" at bounding box center [600, 646] width 358 height 41
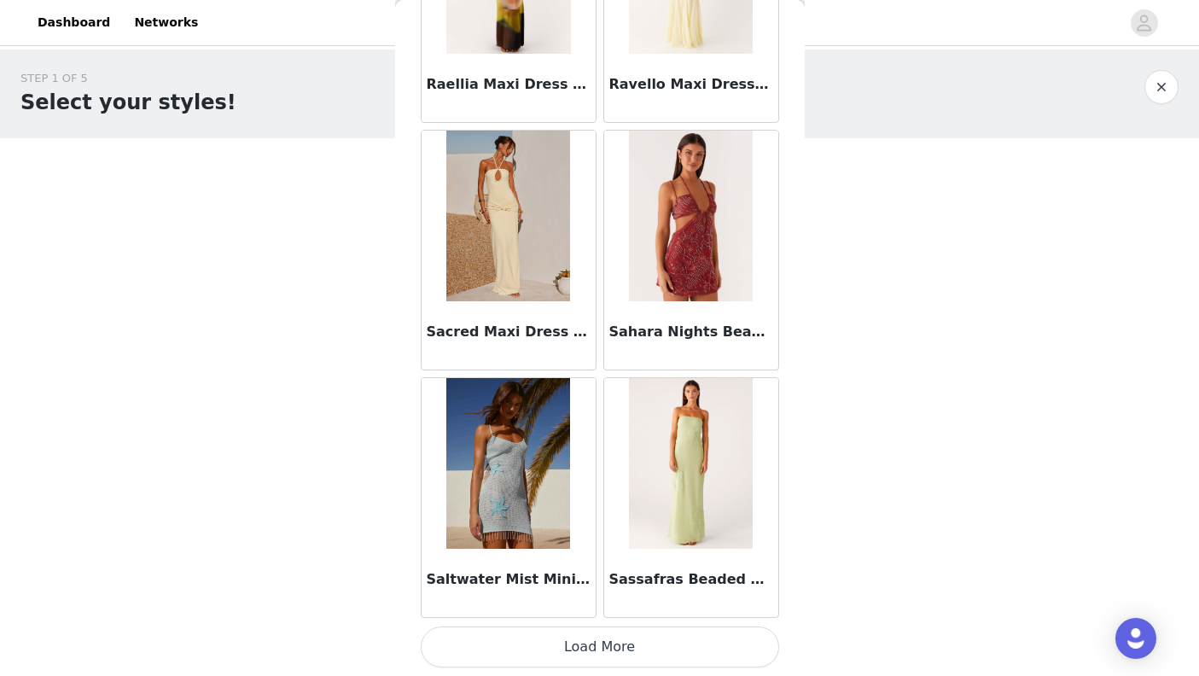
click at [638, 652] on button "Load More" at bounding box center [600, 646] width 358 height 41
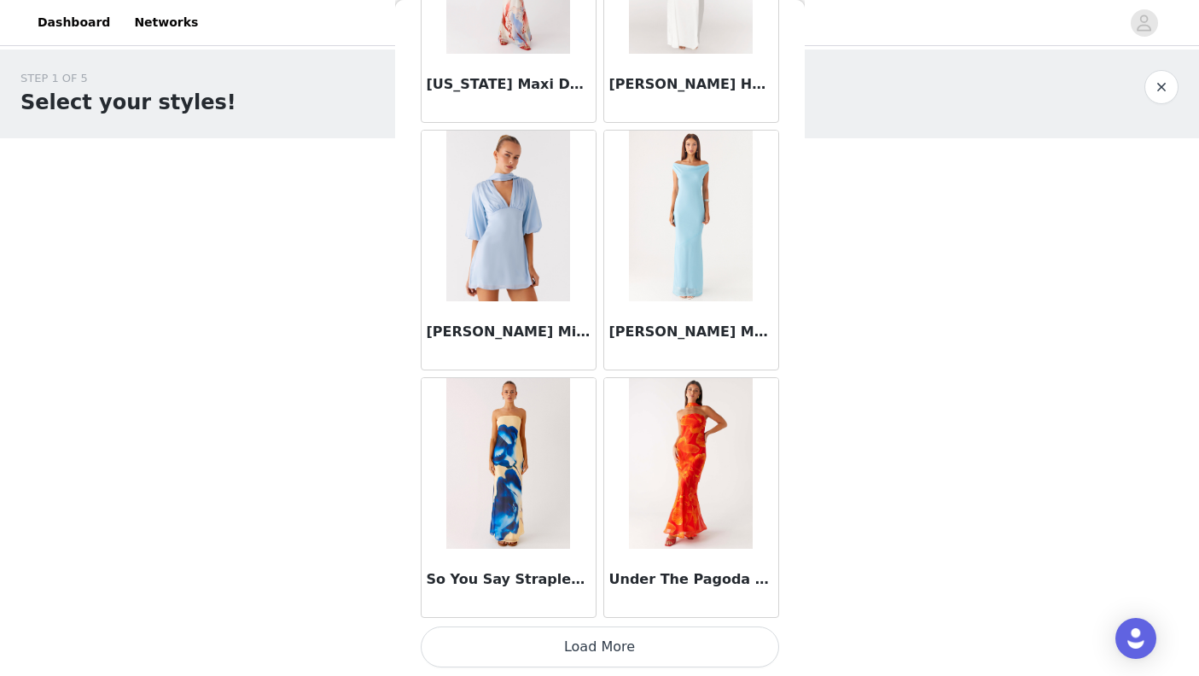
click at [619, 658] on button "Load More" at bounding box center [600, 646] width 358 height 41
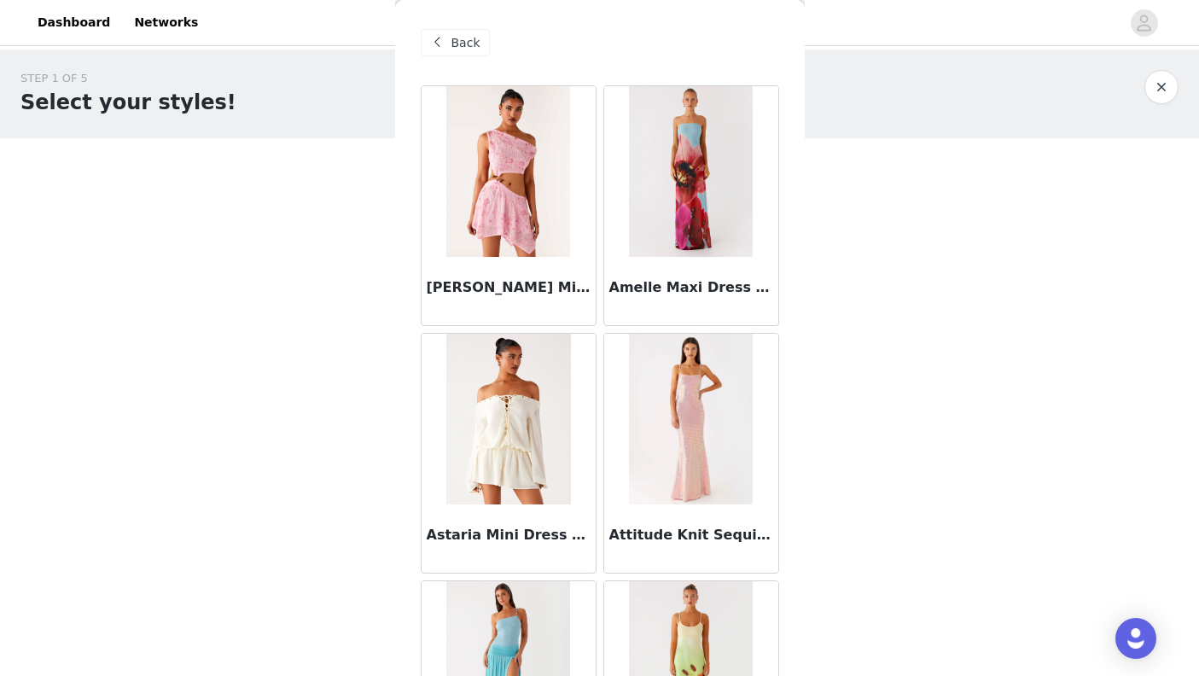
scroll to position [0, 0]
click at [468, 48] on span "Back" at bounding box center [465, 43] width 29 height 18
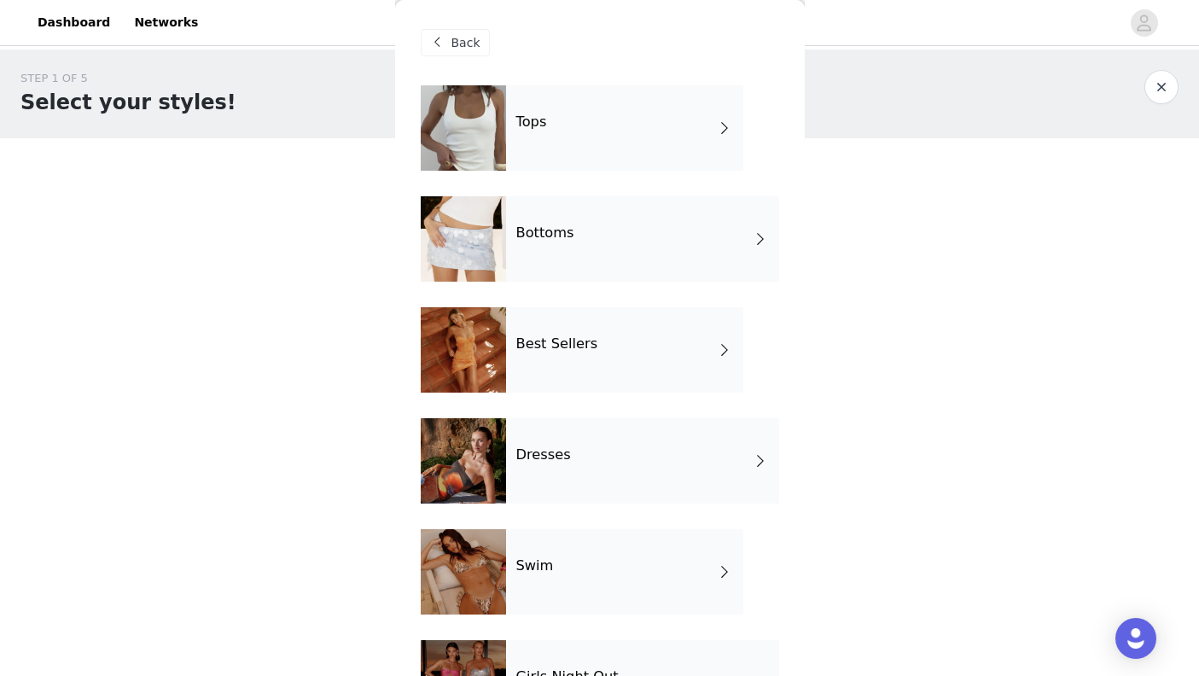
click at [552, 146] on div "Tops" at bounding box center [624, 127] width 237 height 85
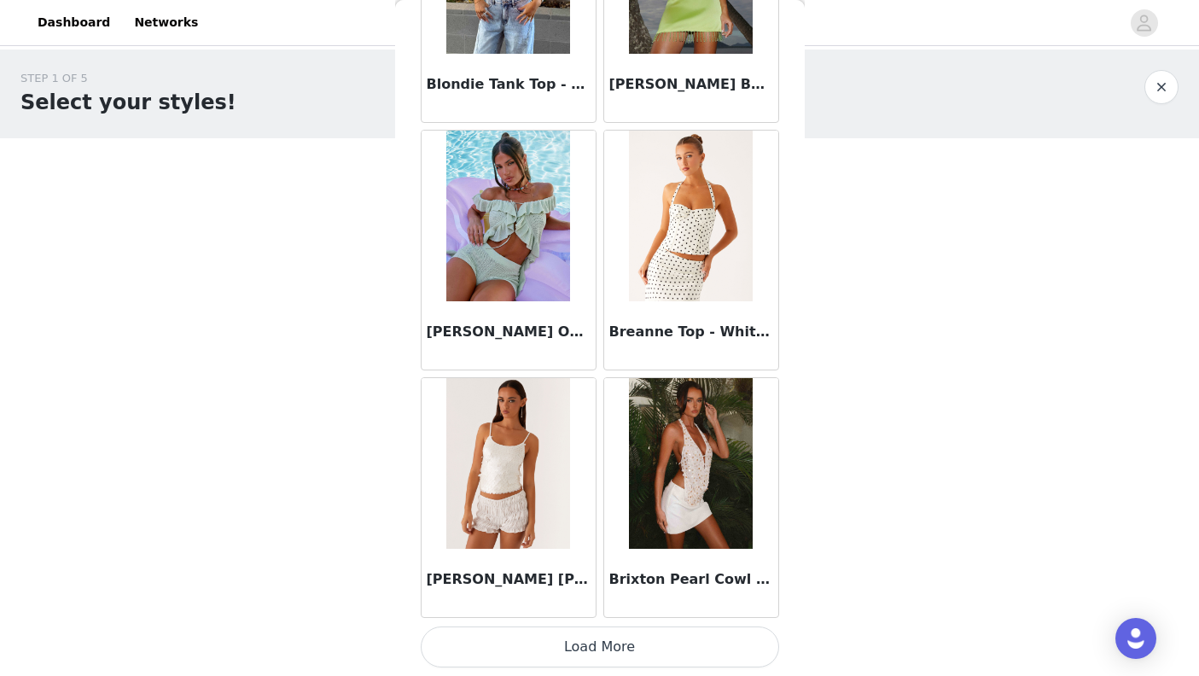
click at [647, 658] on button "Load More" at bounding box center [600, 646] width 358 height 41
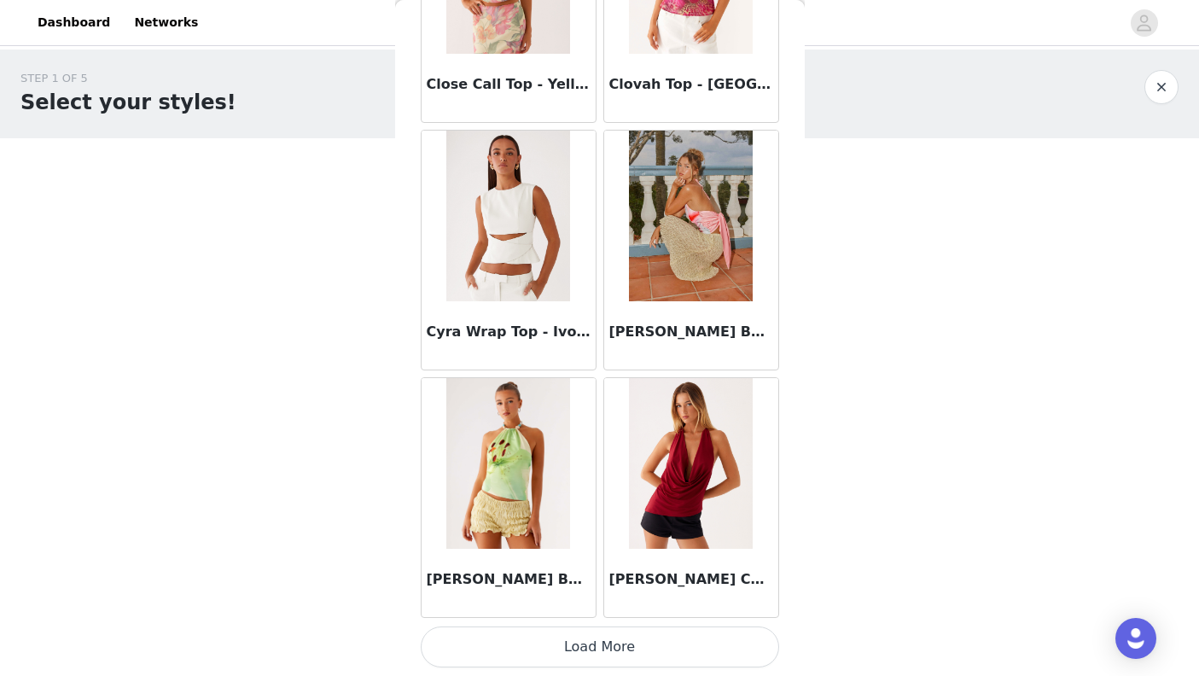
click at [613, 652] on button "Load More" at bounding box center [600, 646] width 358 height 41
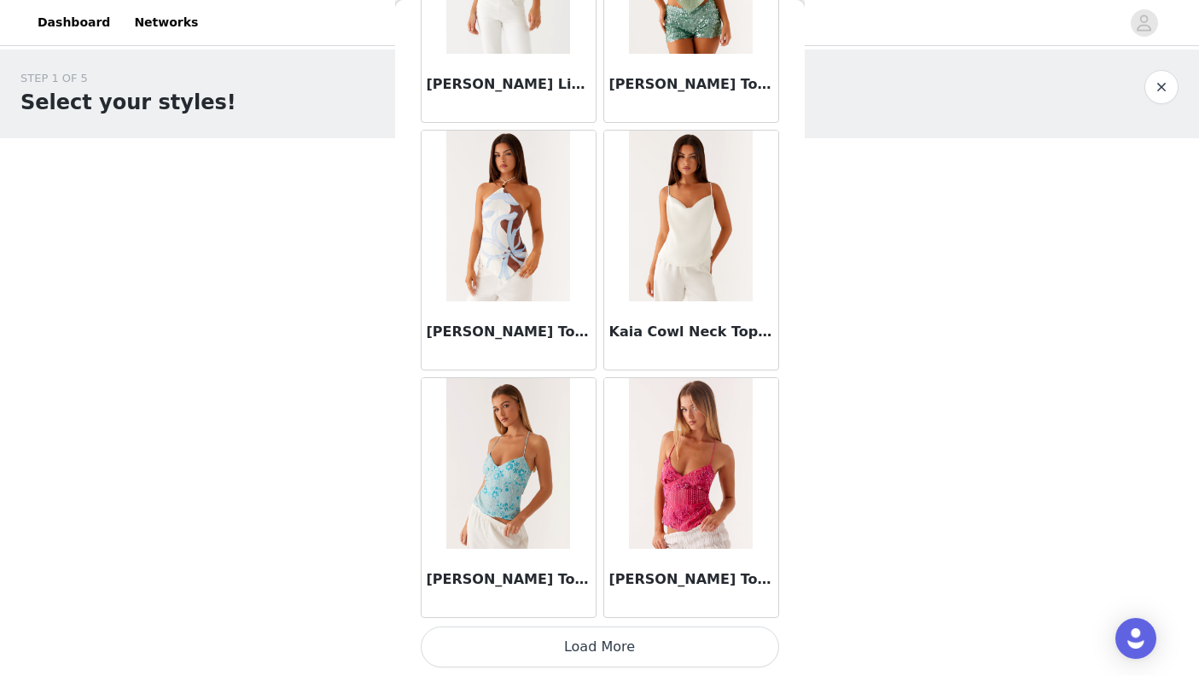
scroll to position [6884, 0]
click at [625, 652] on button "Load More" at bounding box center [600, 646] width 358 height 41
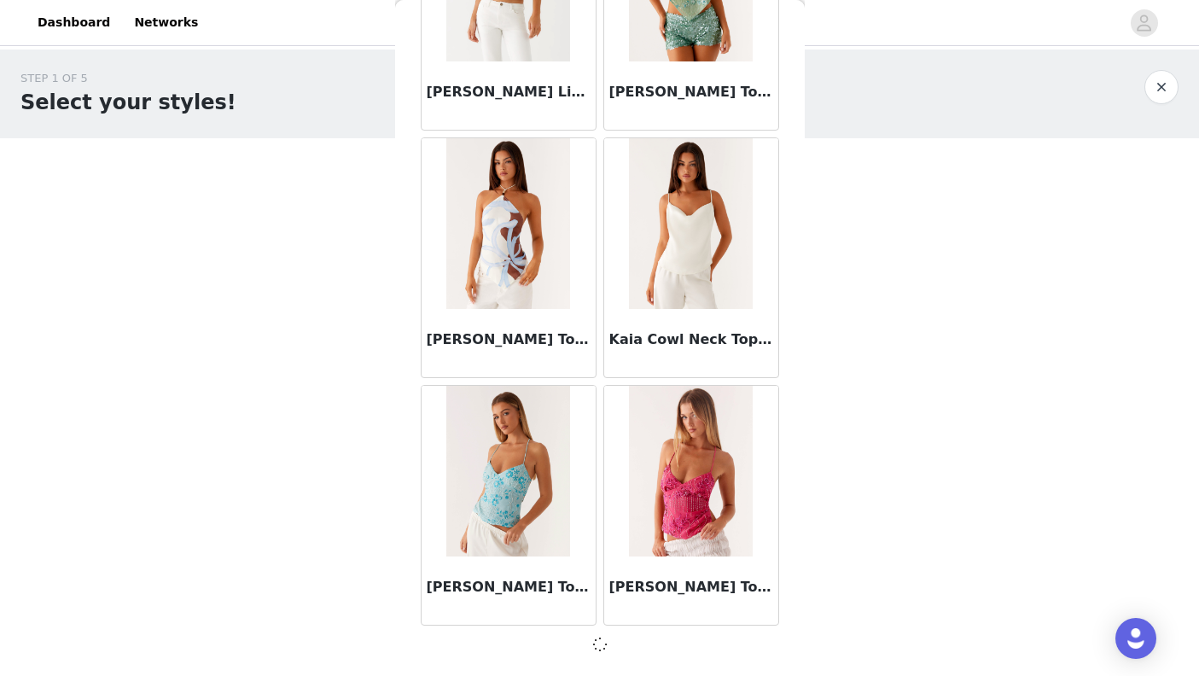
scroll to position [6876, 0]
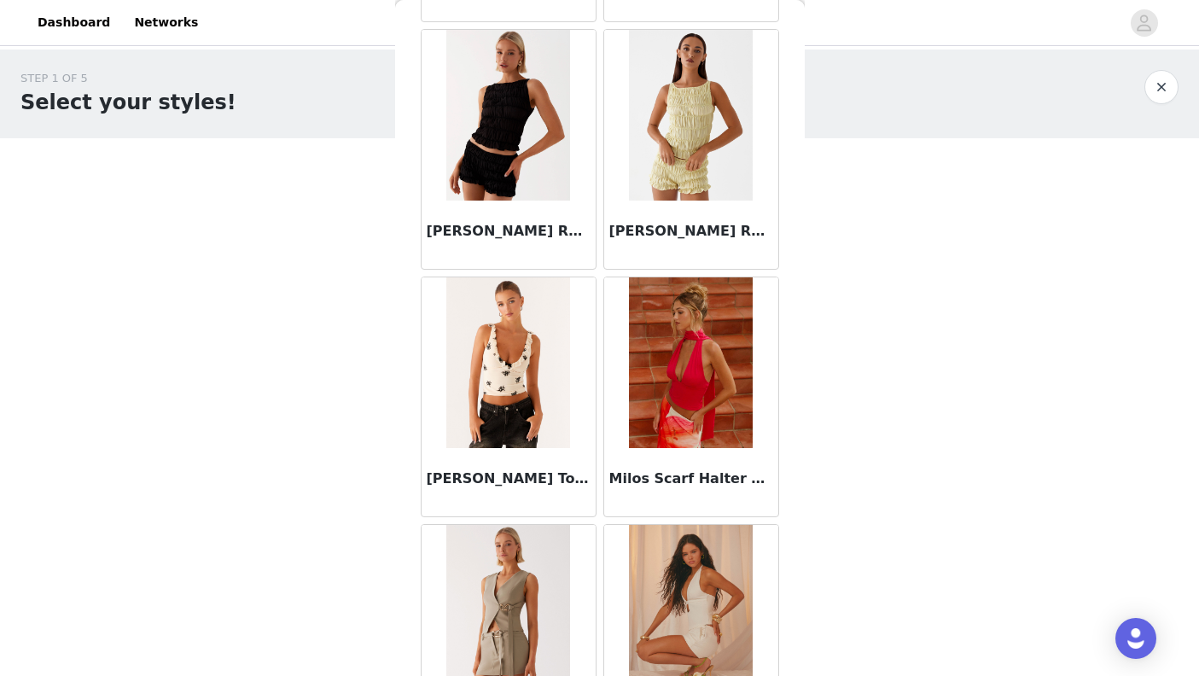
click at [542, 421] on img at bounding box center [508, 362] width 124 height 171
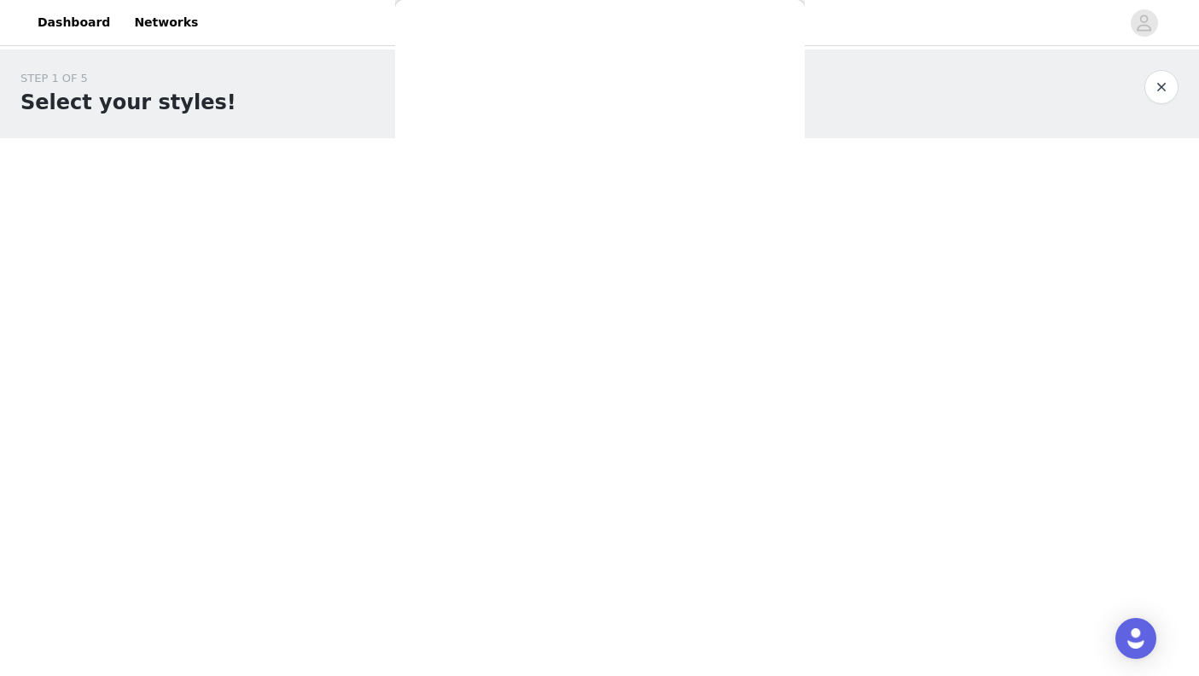
scroll to position [223, 0]
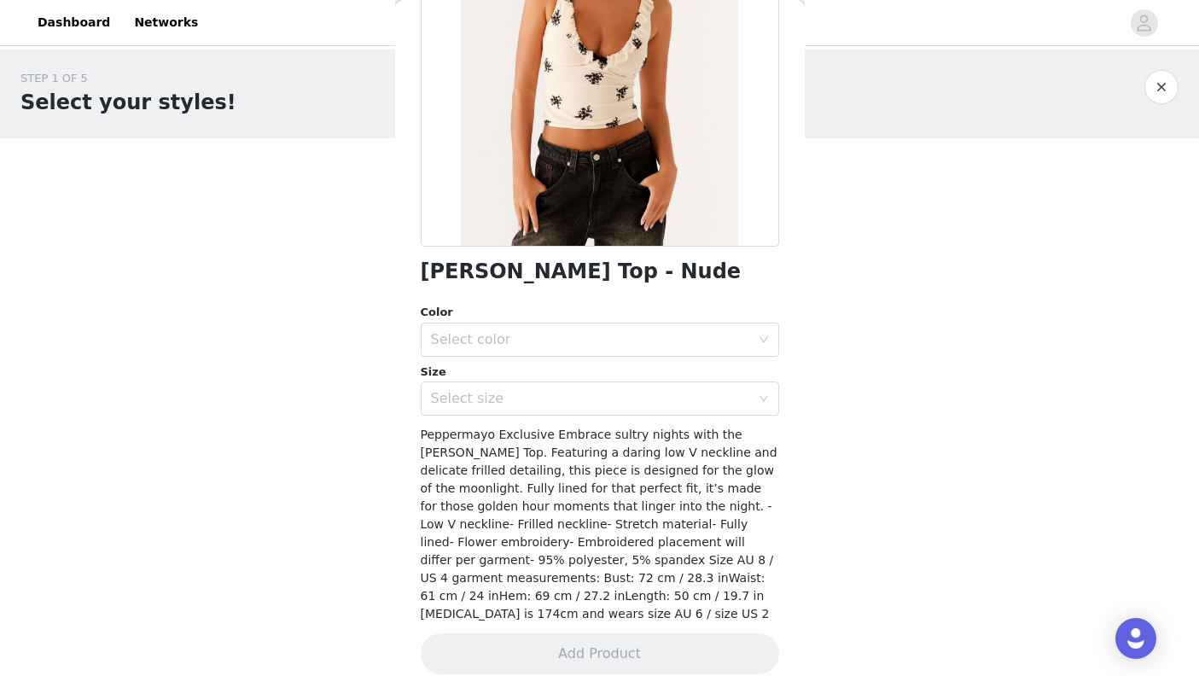
click at [621, 338] on div "Select color" at bounding box center [590, 339] width 319 height 17
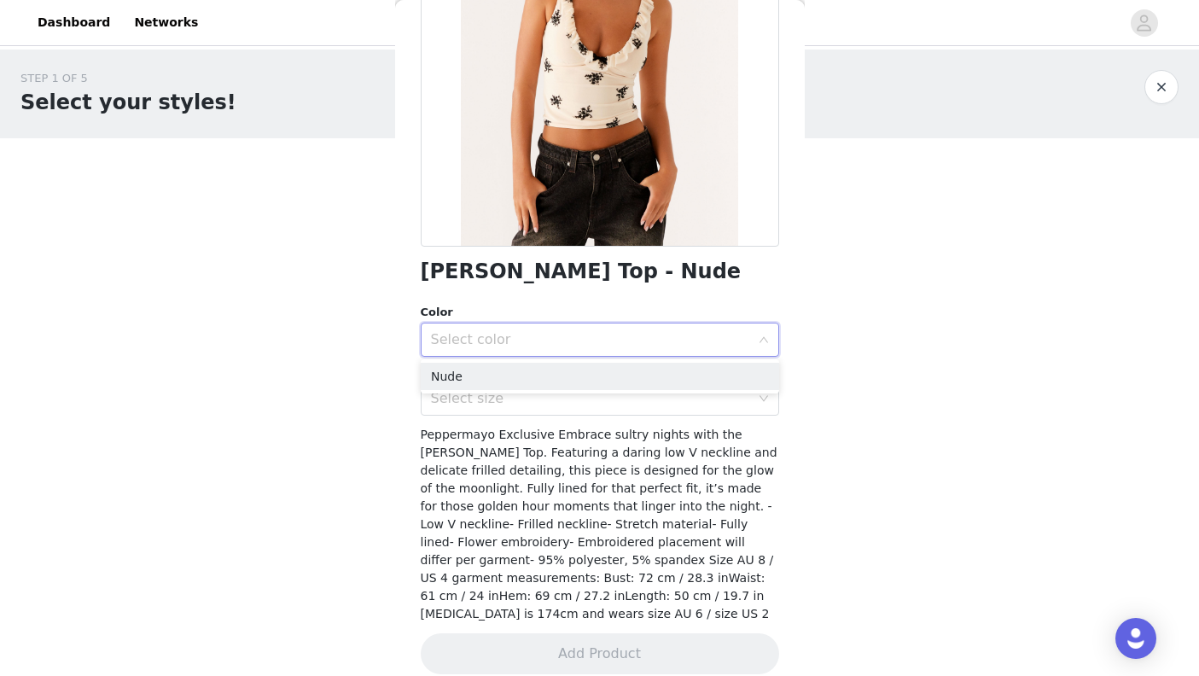
click at [611, 374] on li "Nude" at bounding box center [600, 376] width 358 height 27
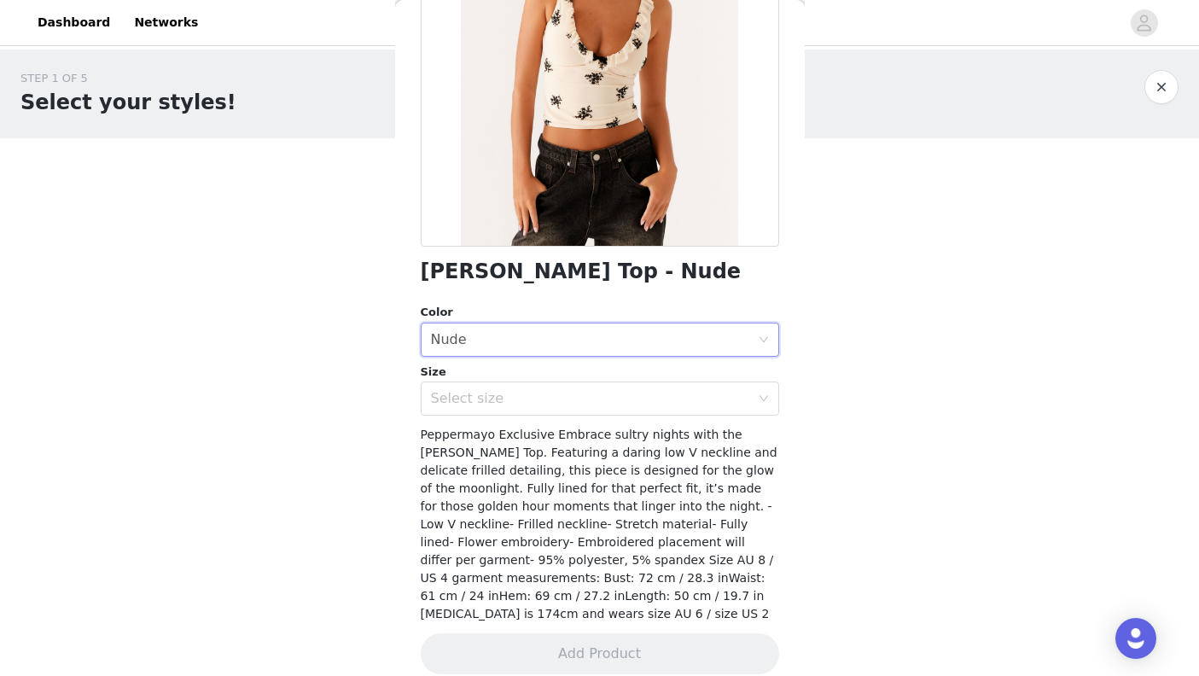
click at [604, 398] on div "Select size" at bounding box center [590, 398] width 319 height 17
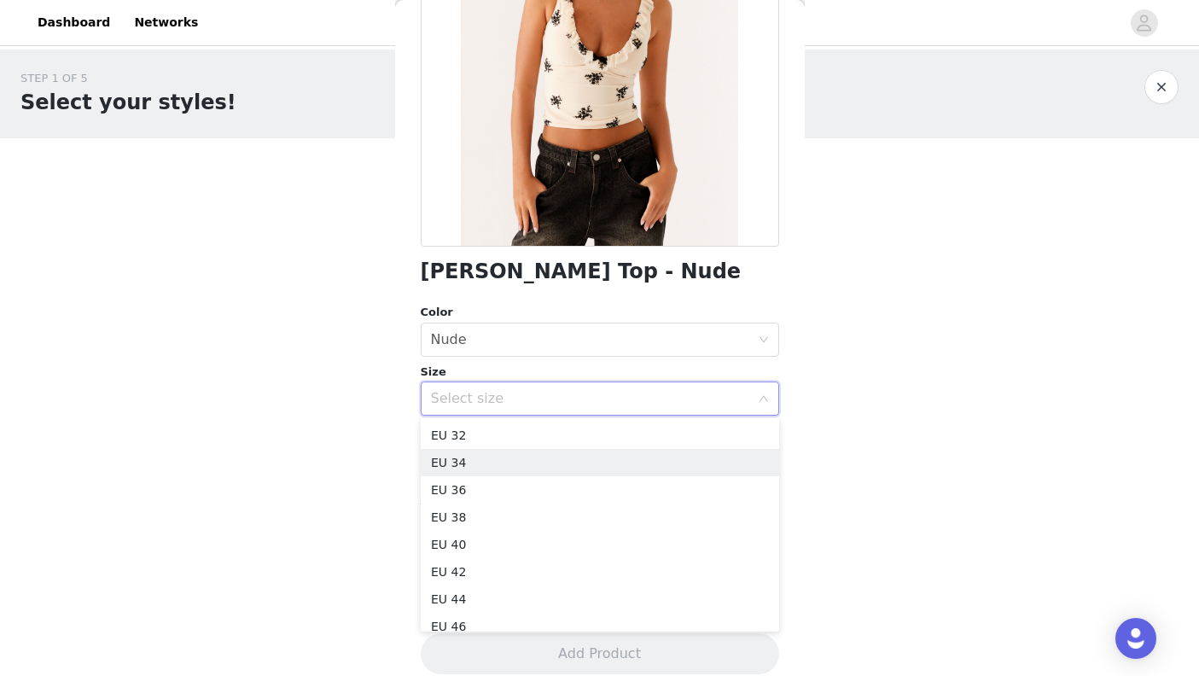
click at [584, 470] on li "EU 34" at bounding box center [600, 462] width 358 height 27
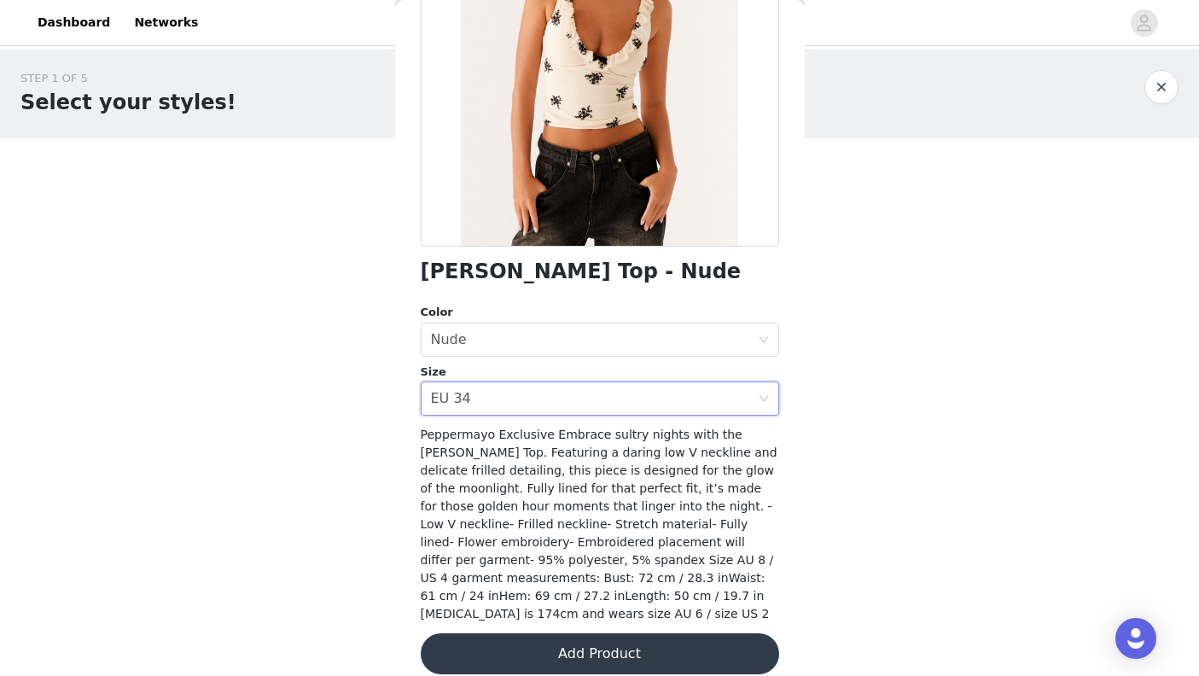
click at [607, 638] on button "Add Product" at bounding box center [600, 653] width 358 height 41
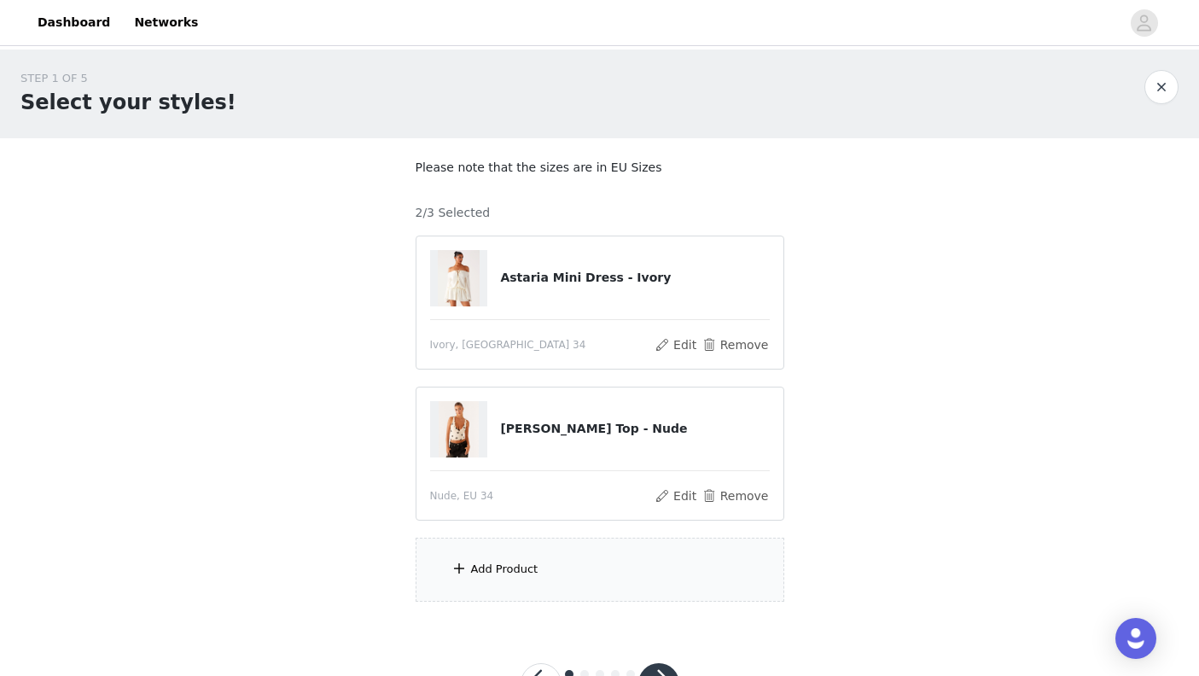
click at [603, 567] on div "Add Product" at bounding box center [600, 570] width 369 height 64
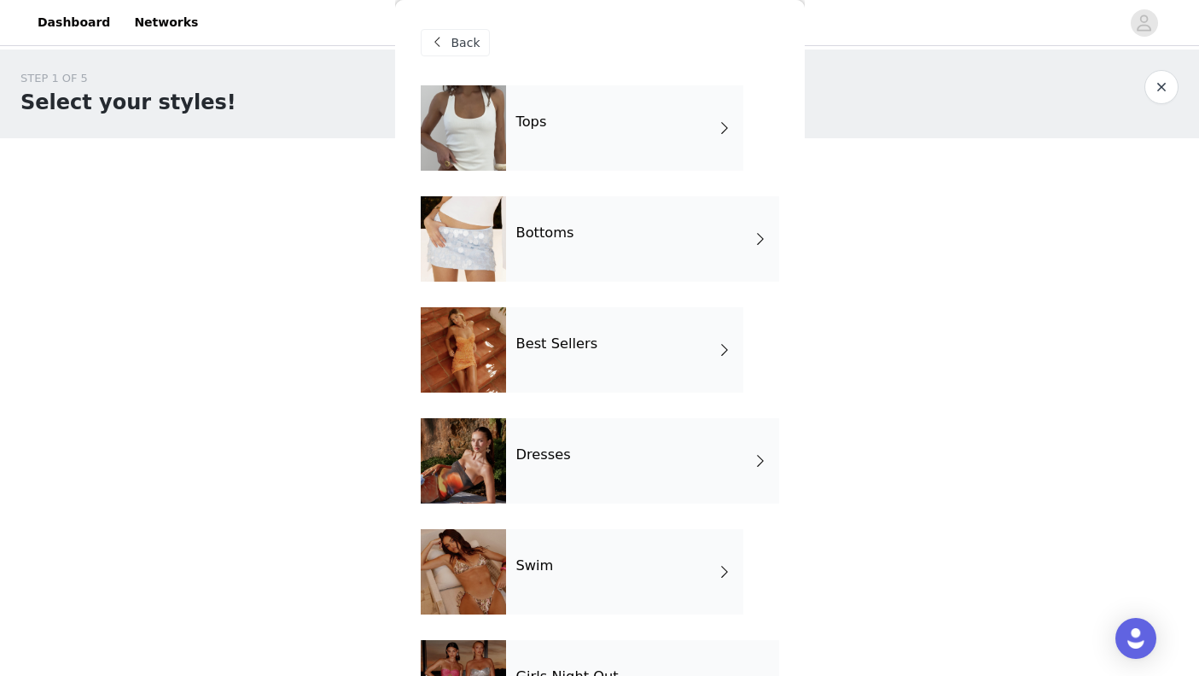
click at [650, 260] on div "Bottoms" at bounding box center [642, 238] width 273 height 85
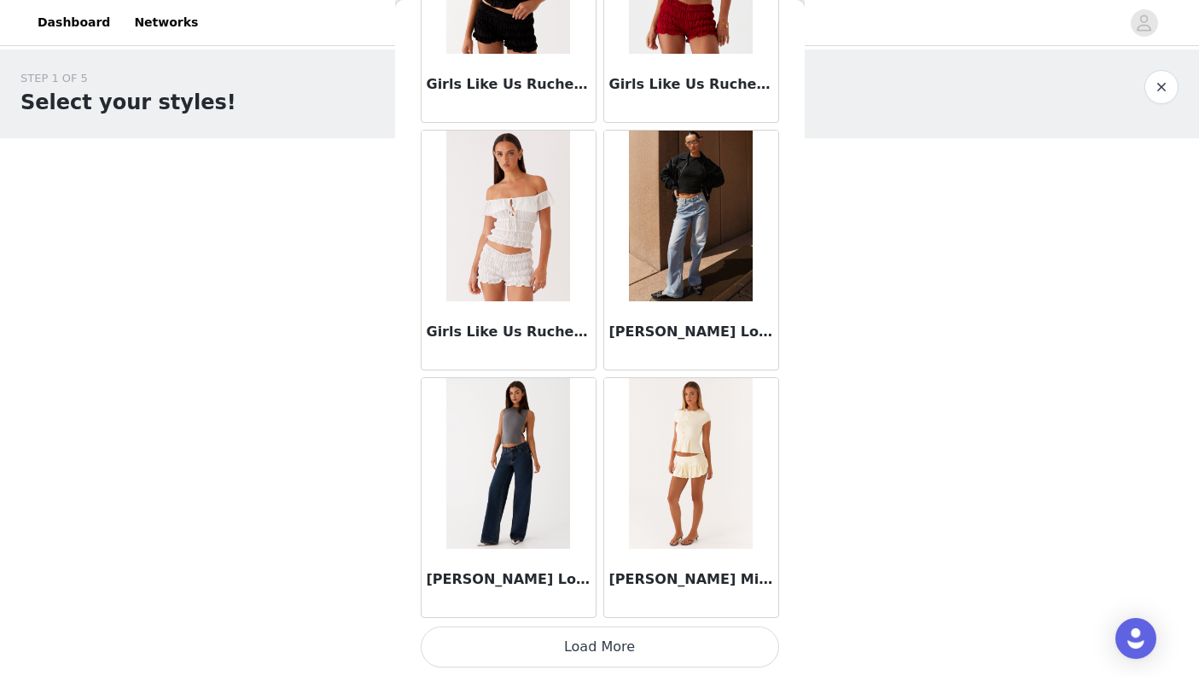
click at [666, 649] on button "Load More" at bounding box center [600, 646] width 358 height 41
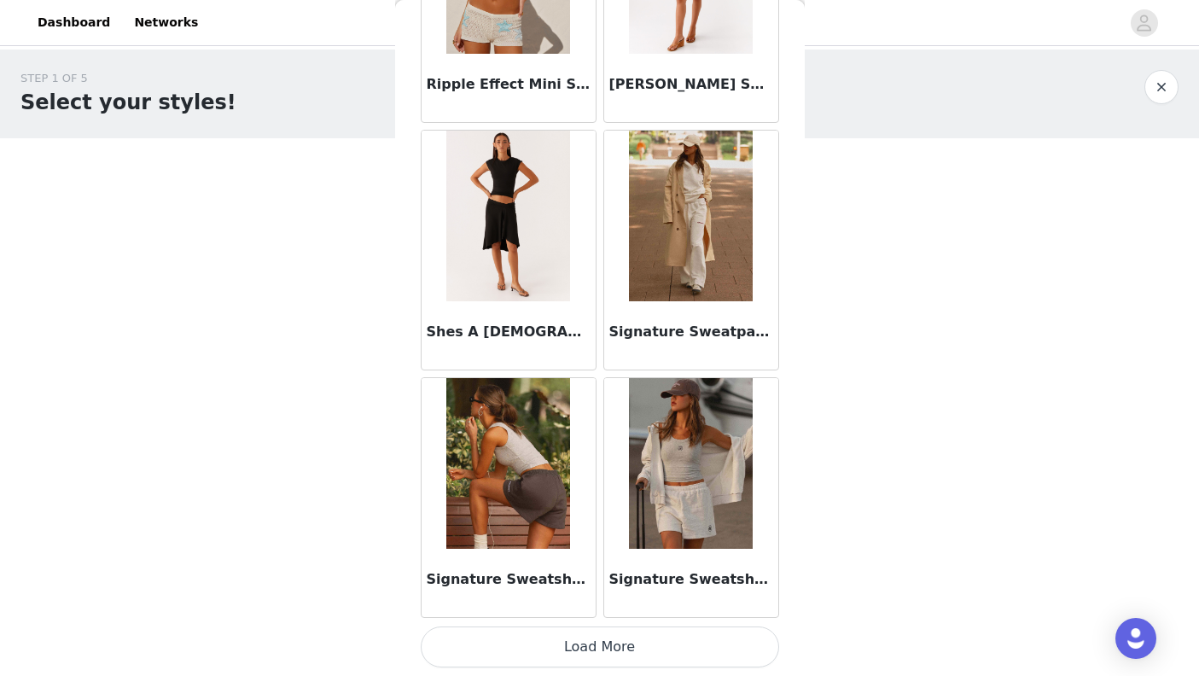
click at [613, 652] on button "Load More" at bounding box center [600, 646] width 358 height 41
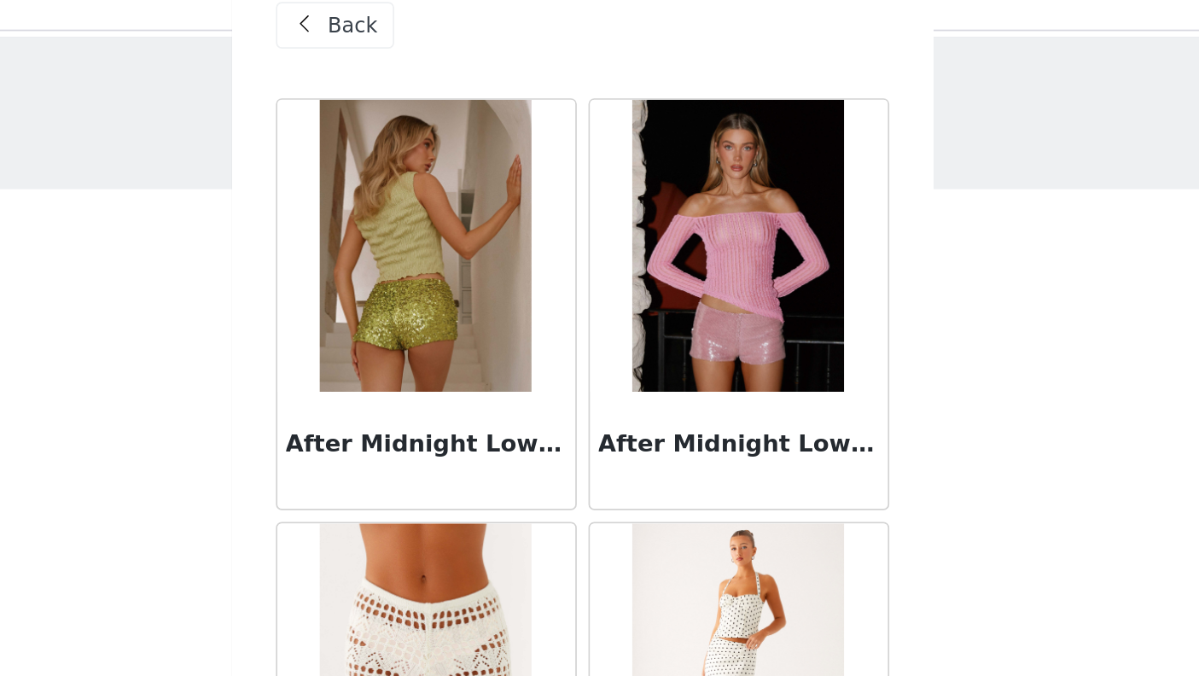
scroll to position [0, 0]
click at [451, 34] on span "Back" at bounding box center [465, 43] width 29 height 18
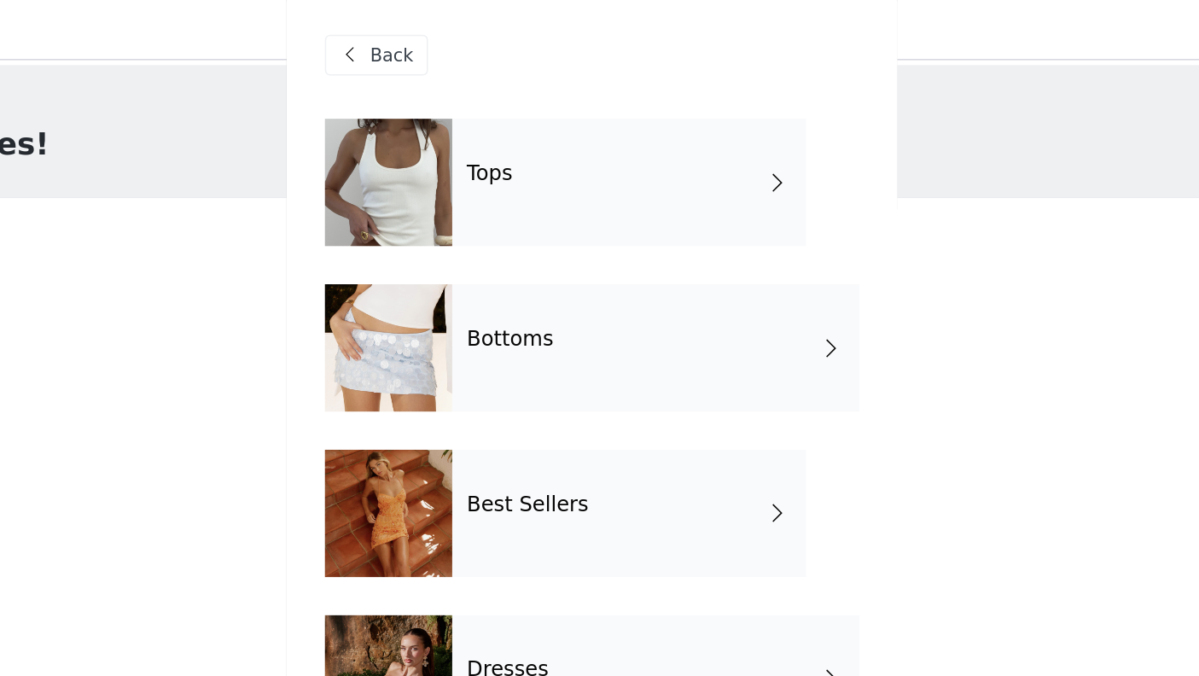
click at [506, 344] on div "Best Sellers" at bounding box center [624, 349] width 237 height 85
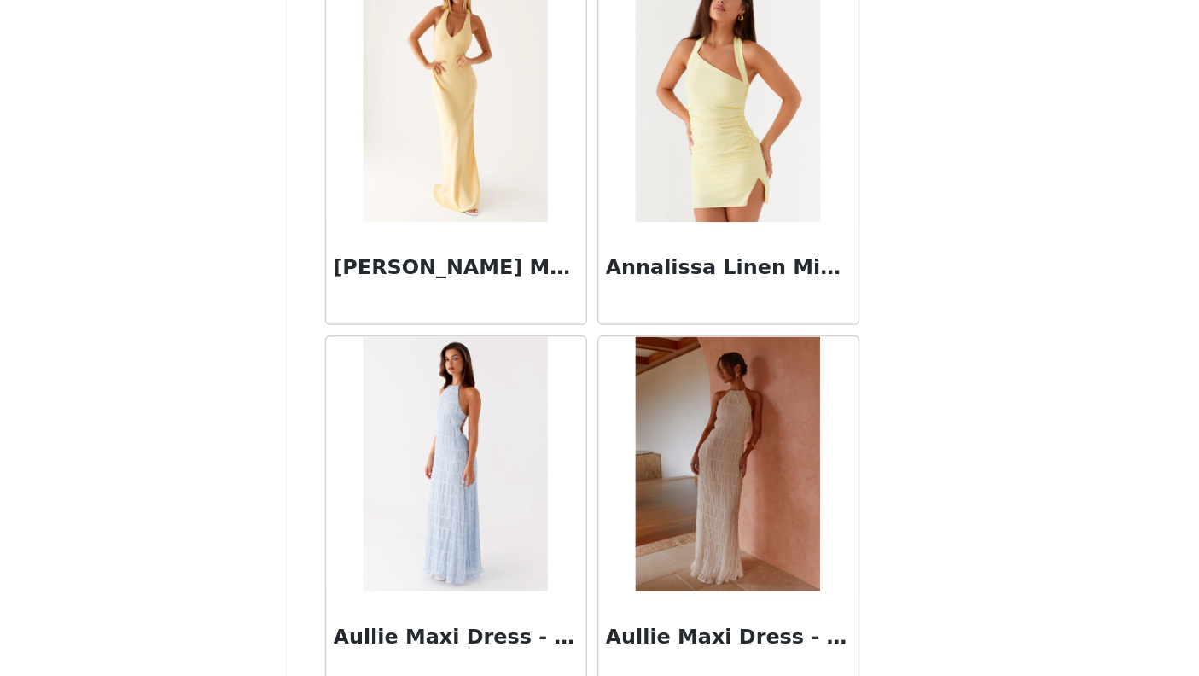
scroll to position [68, 0]
click at [438, 626] on button "Load More" at bounding box center [600, 646] width 358 height 41
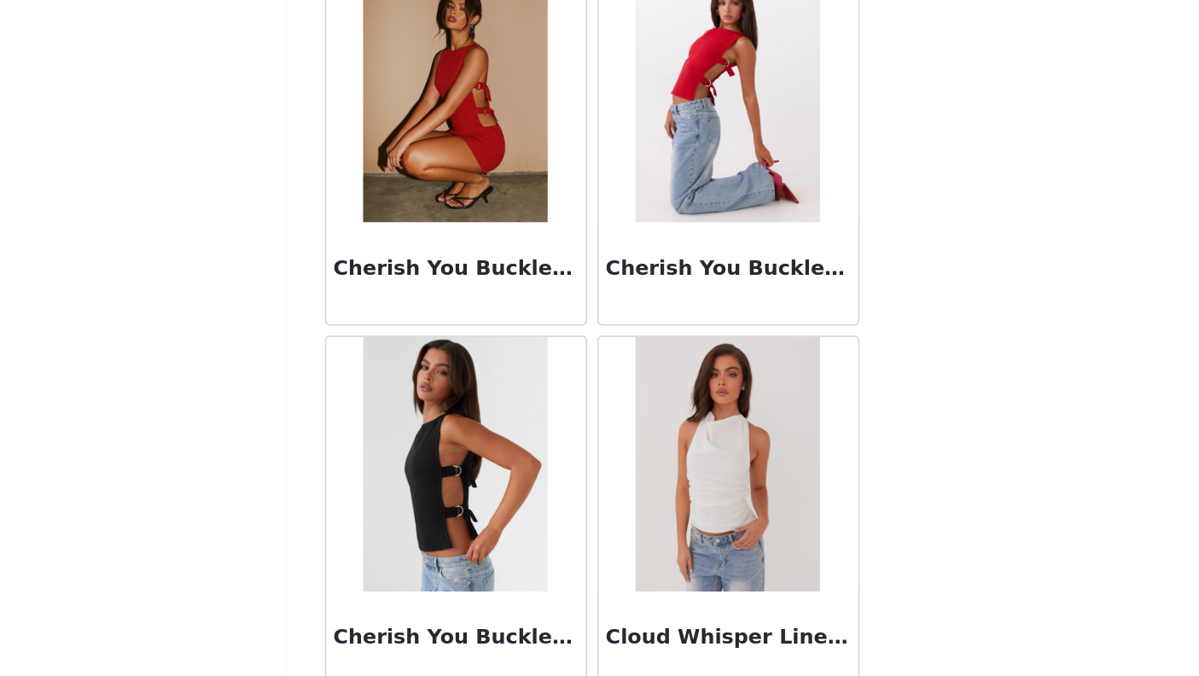
click at [421, 626] on button "Load More" at bounding box center [600, 646] width 358 height 41
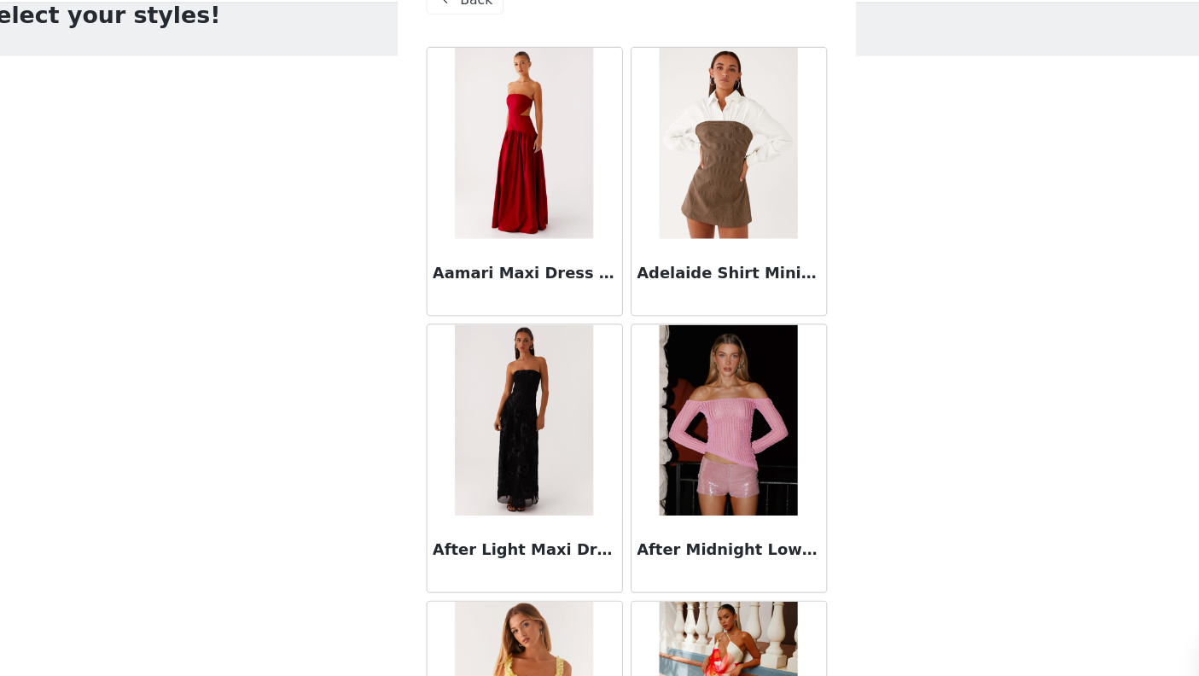
scroll to position [37, 0]
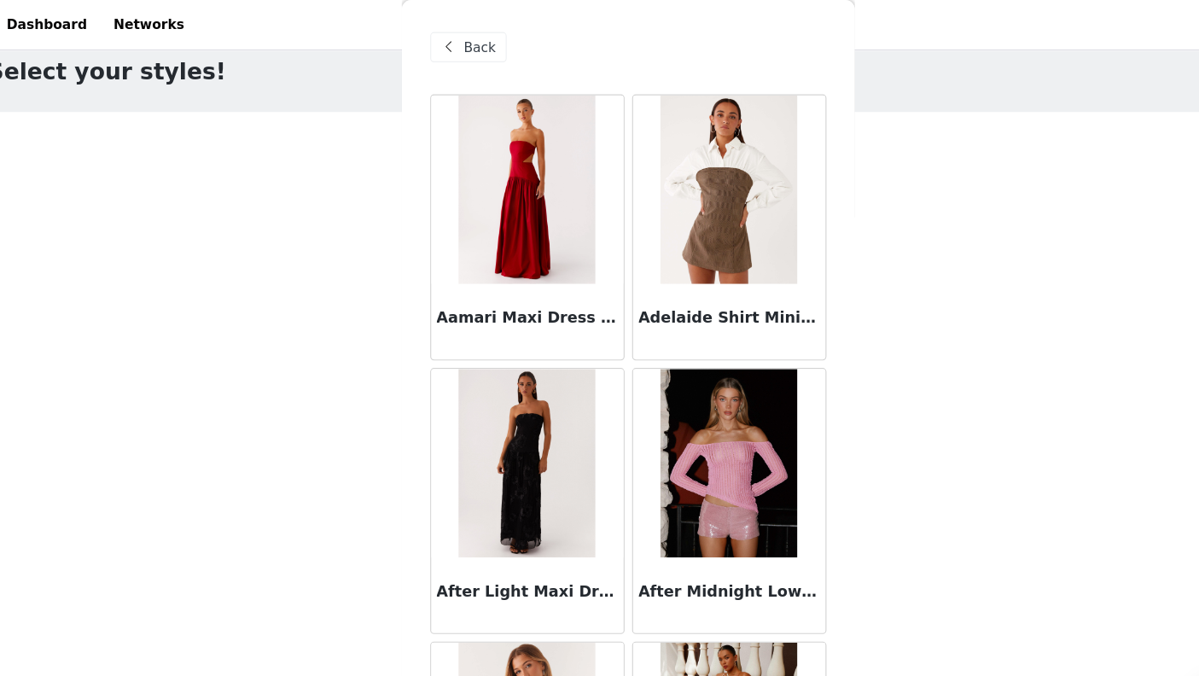
click at [451, 40] on span "Back" at bounding box center [465, 43] width 29 height 18
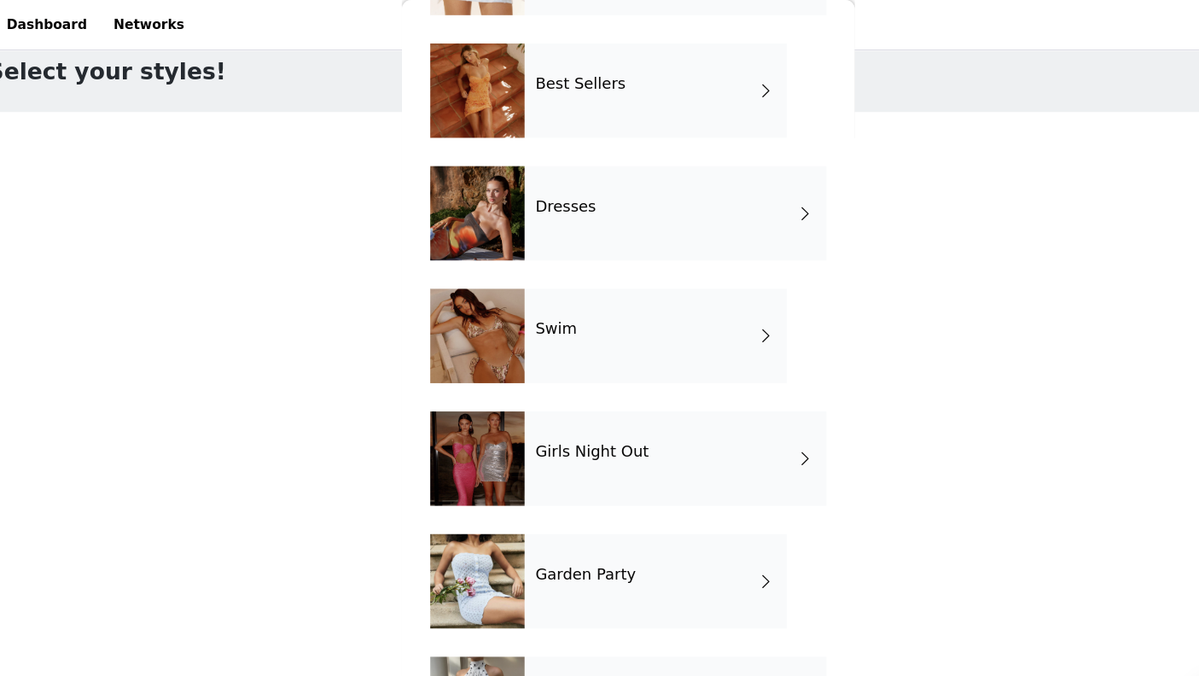
scroll to position [266, 0]
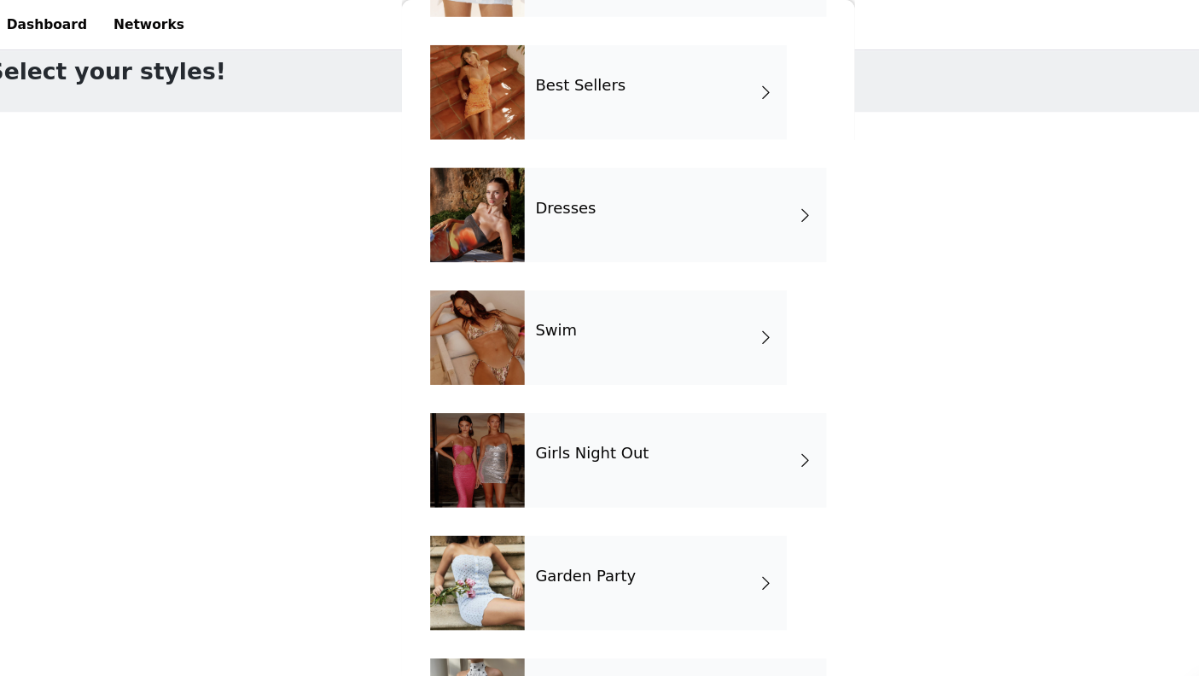
click at [631, 439] on div "Girls Night Out" at bounding box center [642, 416] width 273 height 85
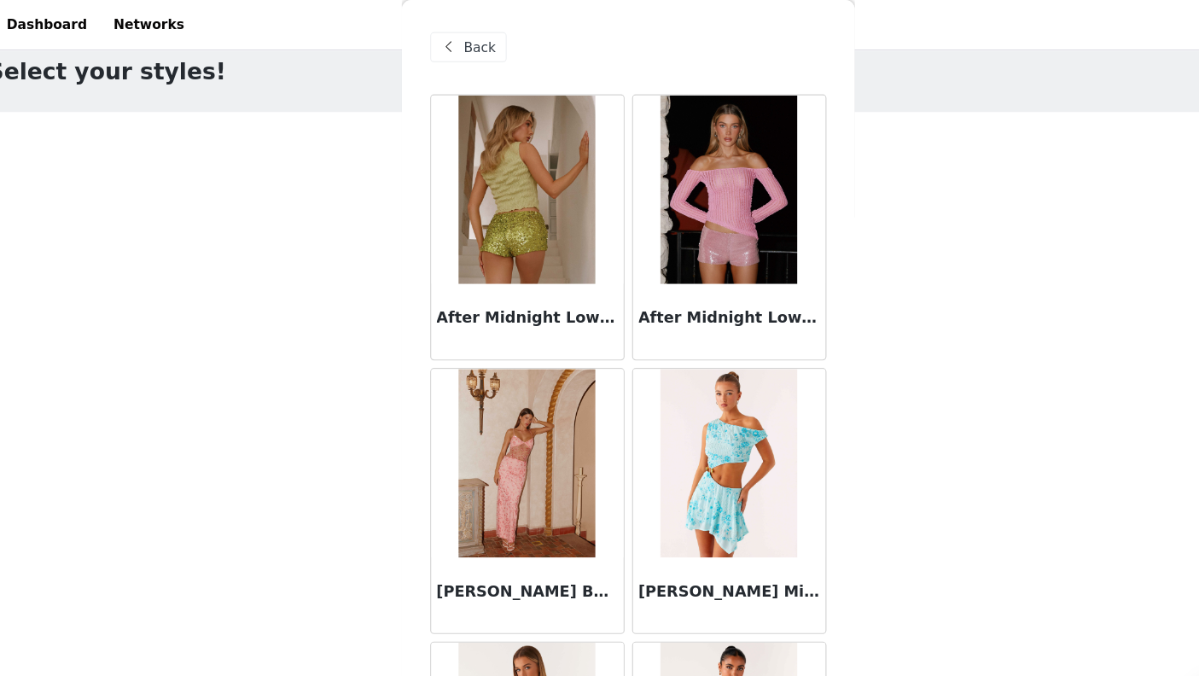
scroll to position [0, 0]
click at [451, 49] on span "Back" at bounding box center [465, 43] width 29 height 18
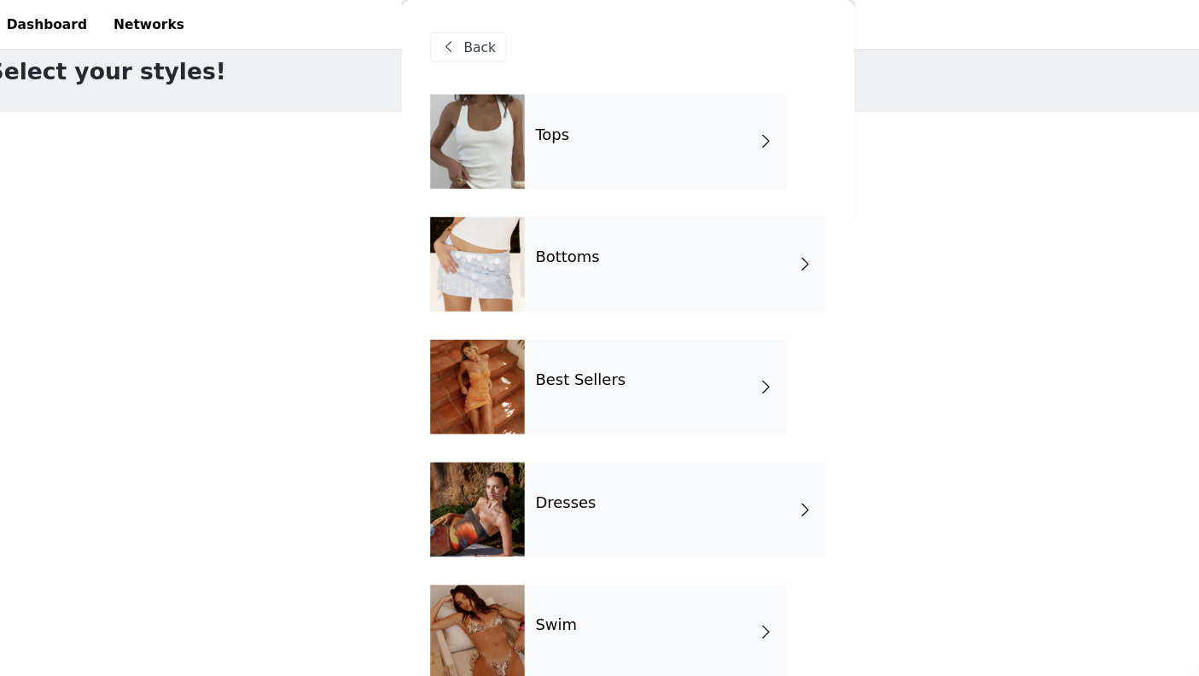
click at [593, 109] on div "Tops" at bounding box center [624, 127] width 237 height 85
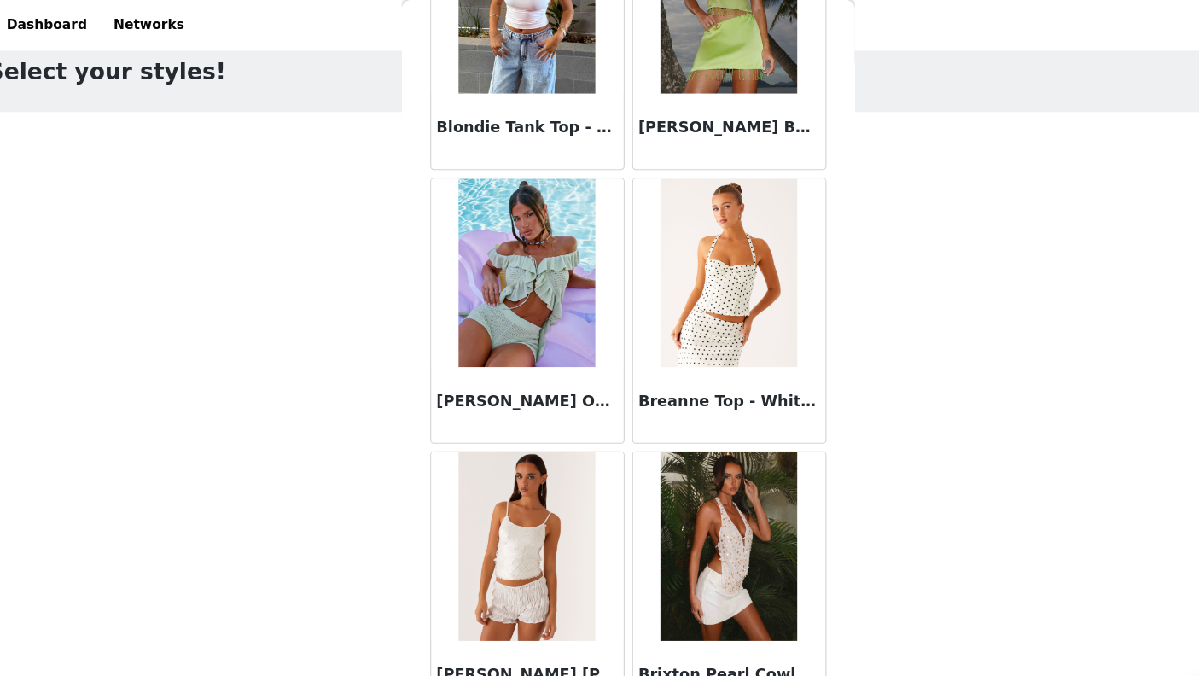
click at [541, 675] on button "Load More" at bounding box center [600, 677] width 358 height 41
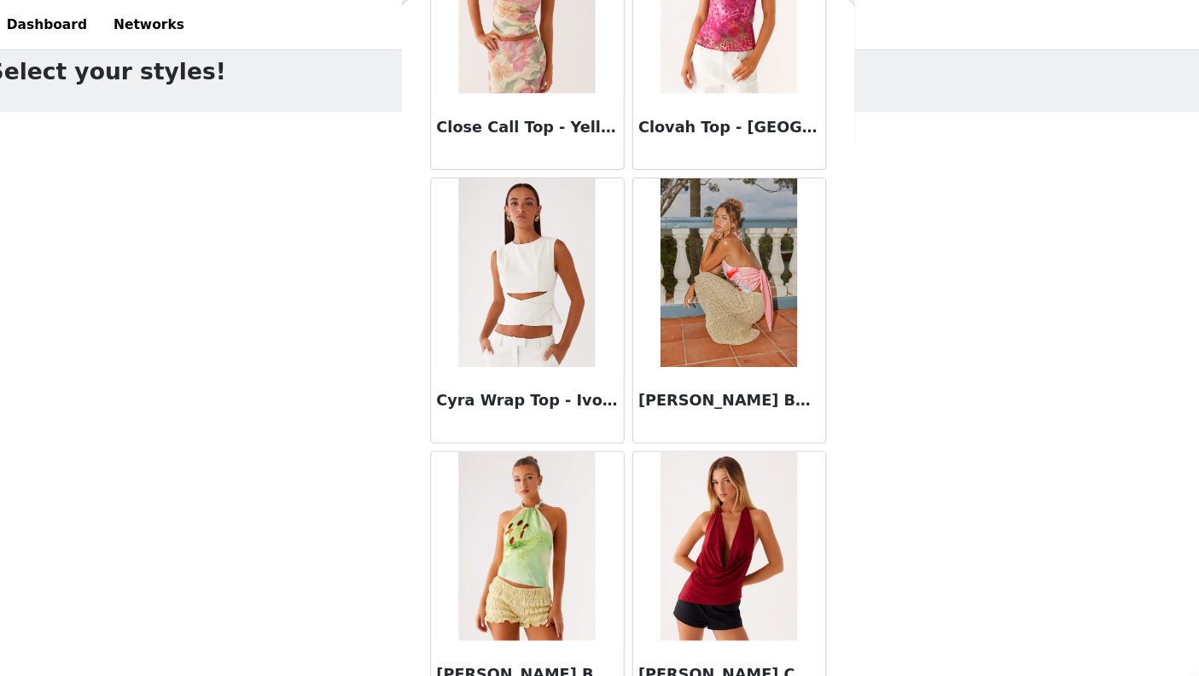
click at [650, 674] on button "Load More" at bounding box center [600, 677] width 358 height 41
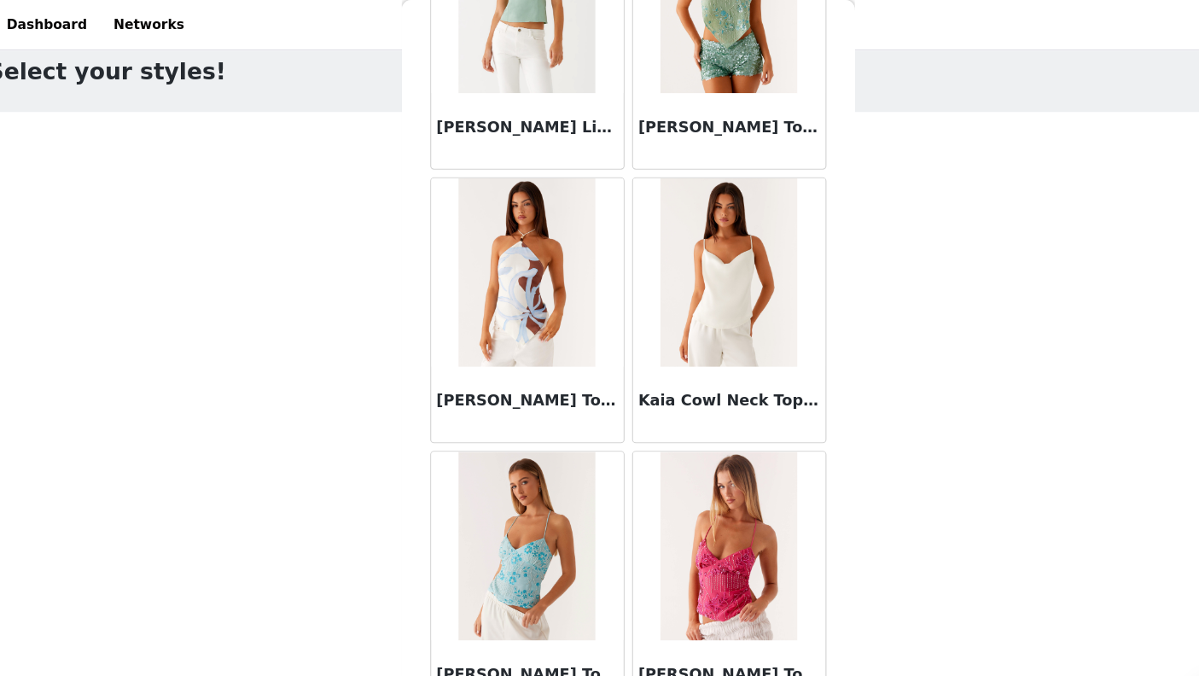
click at [613, 675] on button "Load More" at bounding box center [600, 677] width 358 height 41
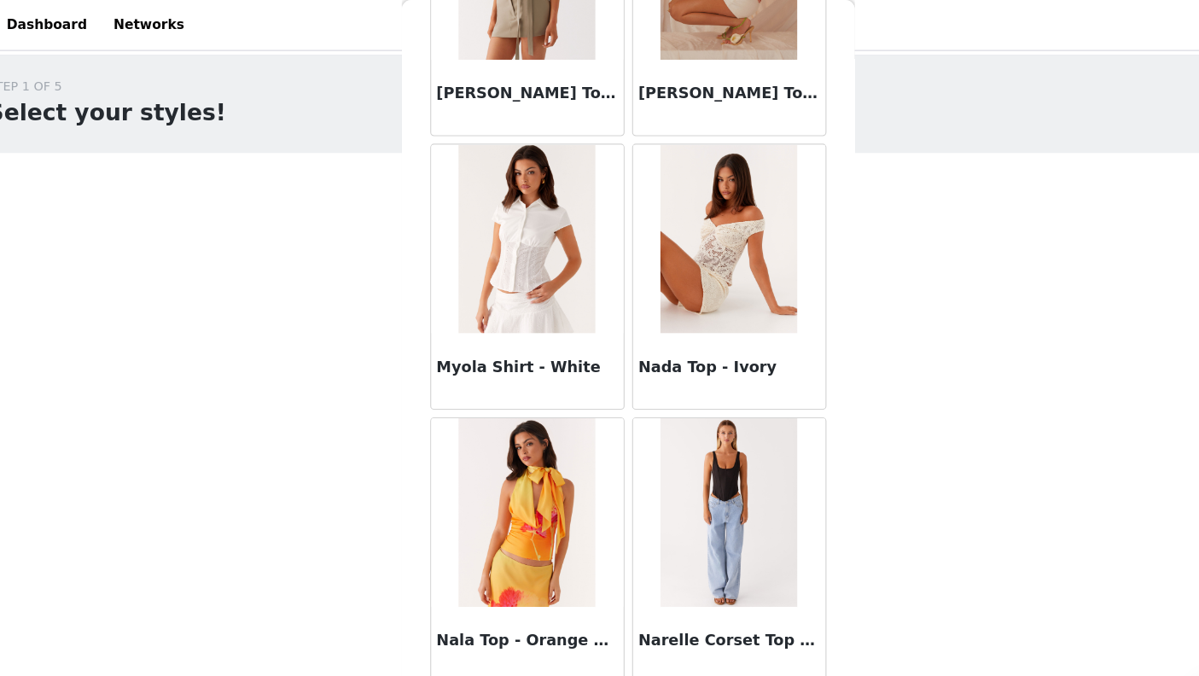
scroll to position [9358, 0]
click at [838, 426] on div "STEP 1 OF 5 Select your styles! Please note that the sizes are in EU Sizes 2/3 …" at bounding box center [599, 335] width 1199 height 573
click at [816, 235] on div "STEP 1 OF 5 Select your styles! Please note that the sizes are in EU Sizes 2/3 …" at bounding box center [599, 335] width 1199 height 573
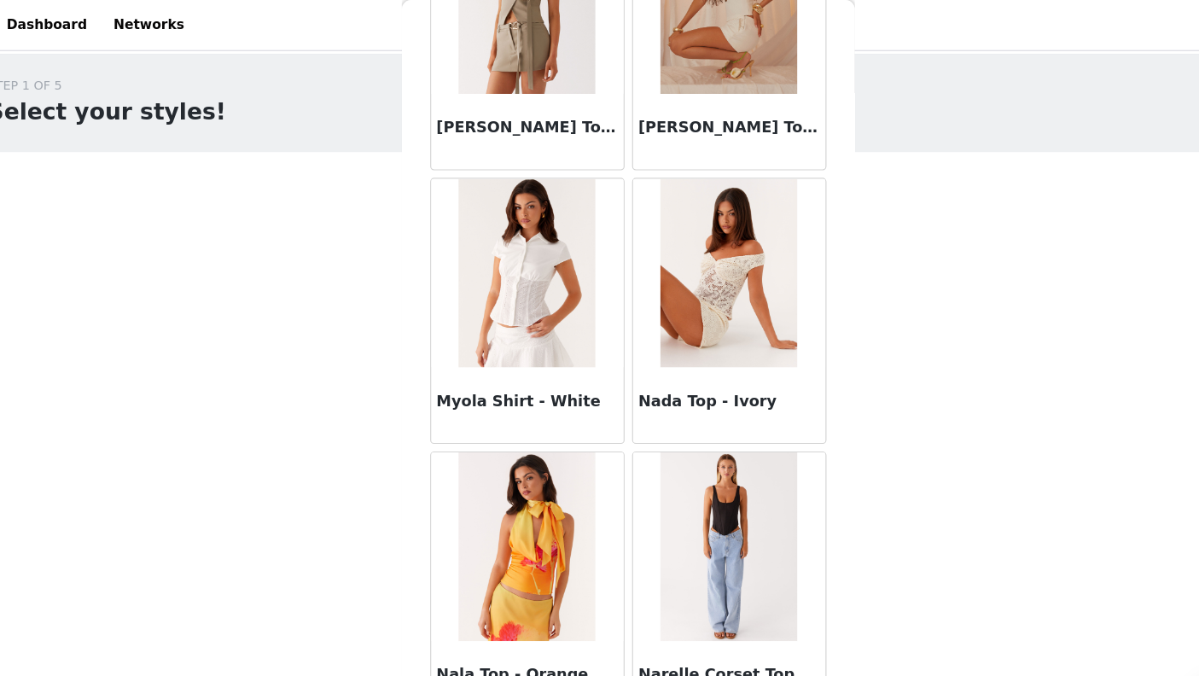
scroll to position [30, 0]
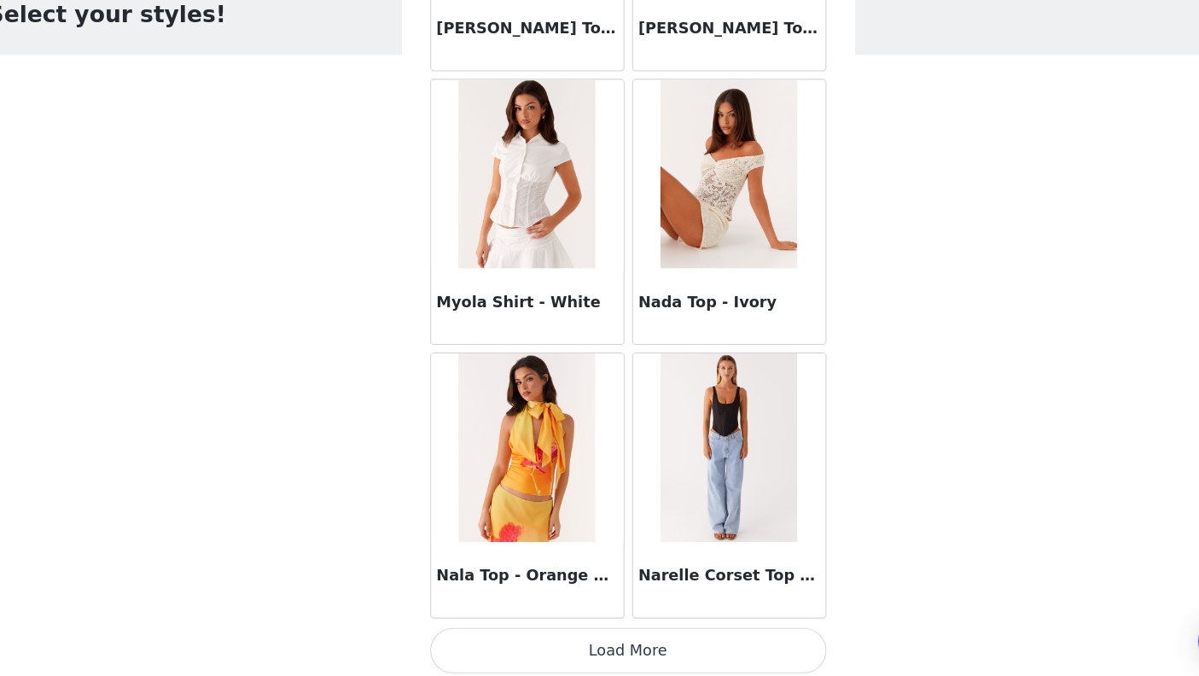
click at [677, 626] on button "Load More" at bounding box center [600, 646] width 358 height 41
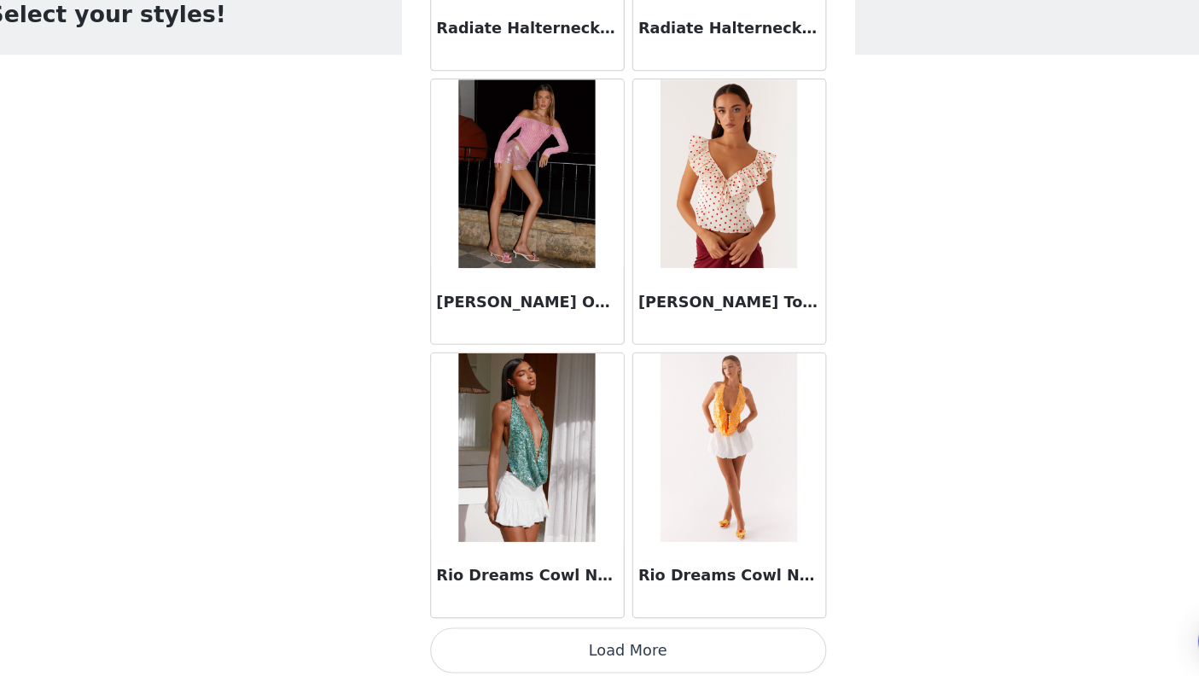
click at [623, 626] on button "Load More" at bounding box center [600, 646] width 358 height 41
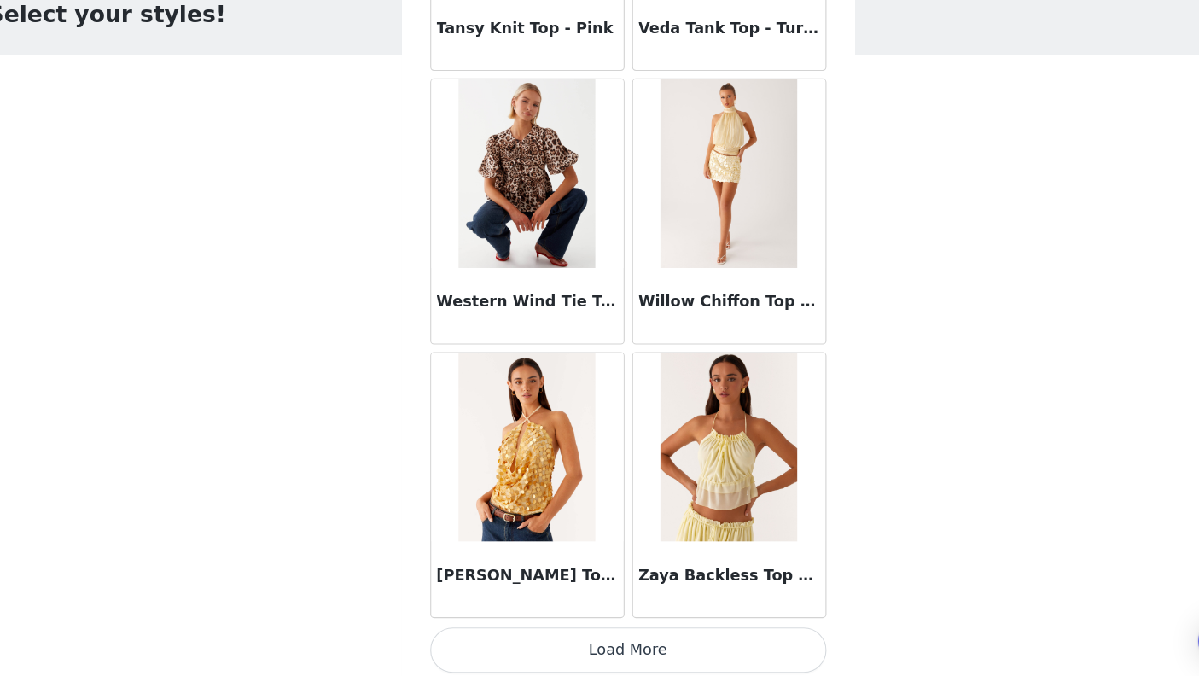
click at [642, 626] on button "Load More" at bounding box center [600, 646] width 358 height 41
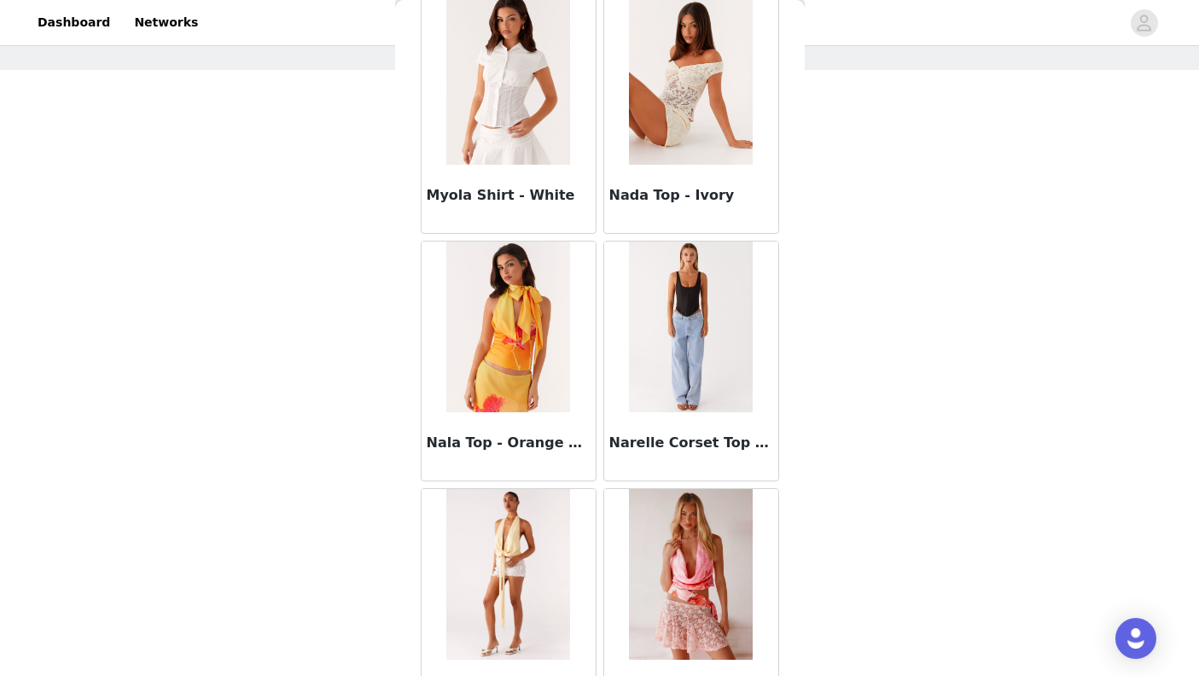
scroll to position [9474, 0]
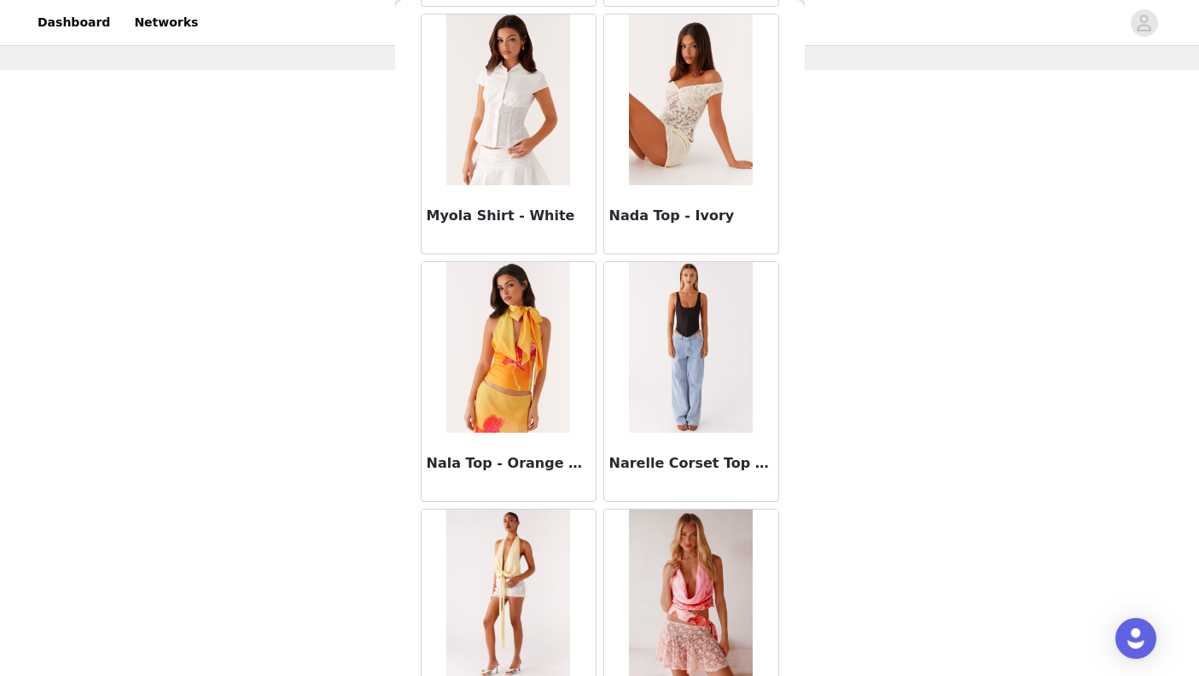
click at [698, 397] on img at bounding box center [691, 347] width 124 height 171
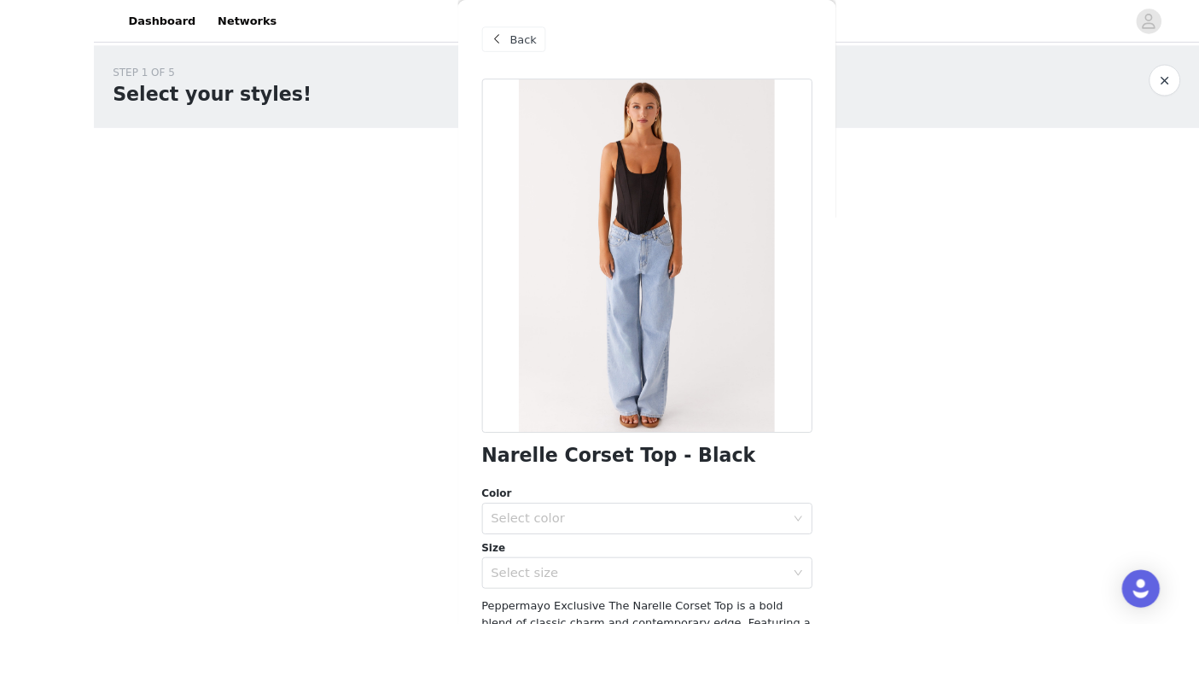
scroll to position [68, 0]
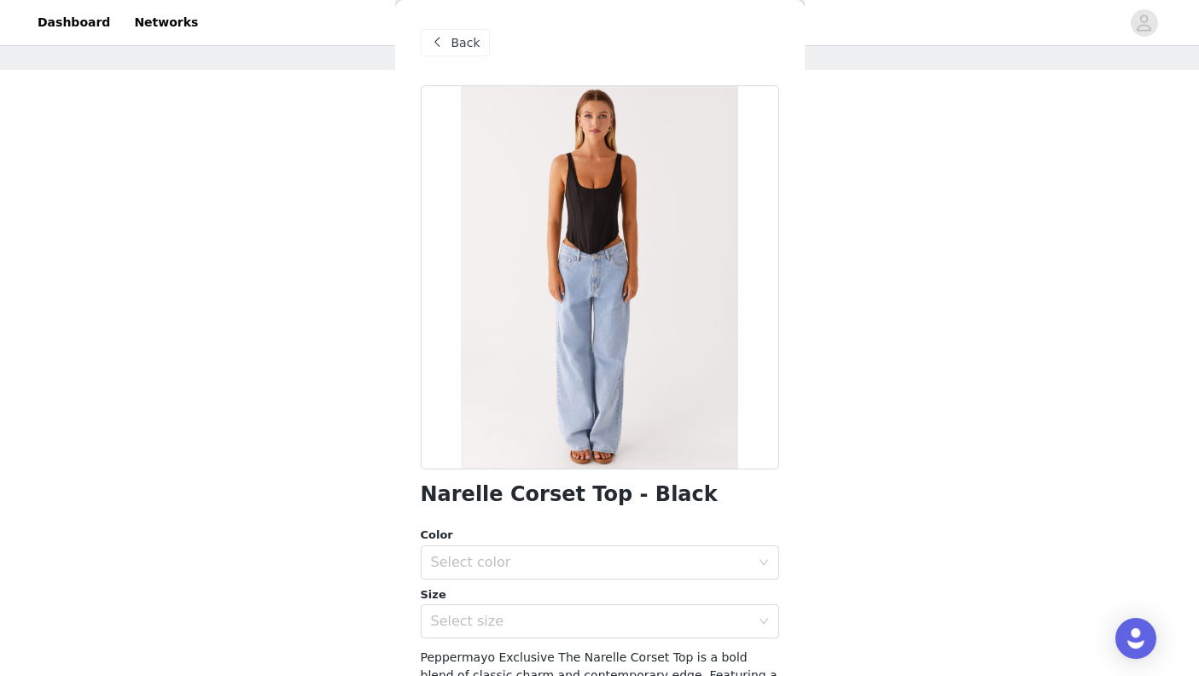
click at [474, 44] on span "Back" at bounding box center [465, 43] width 29 height 18
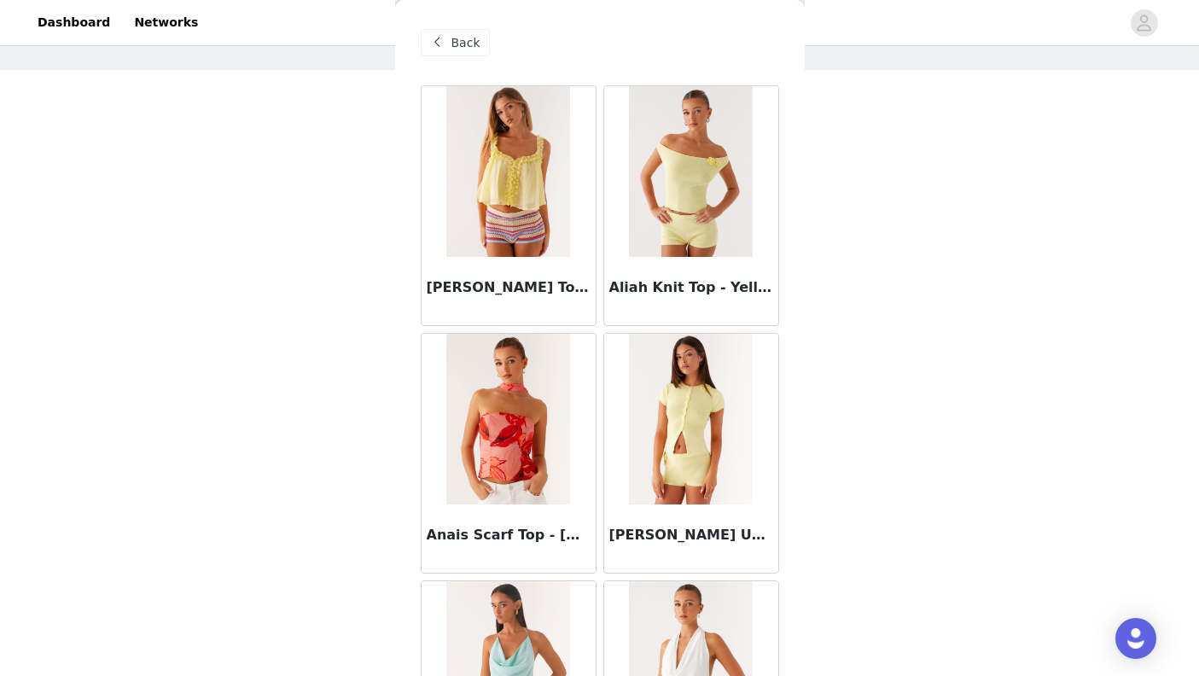
click at [451, 48] on span "Back" at bounding box center [465, 43] width 29 height 18
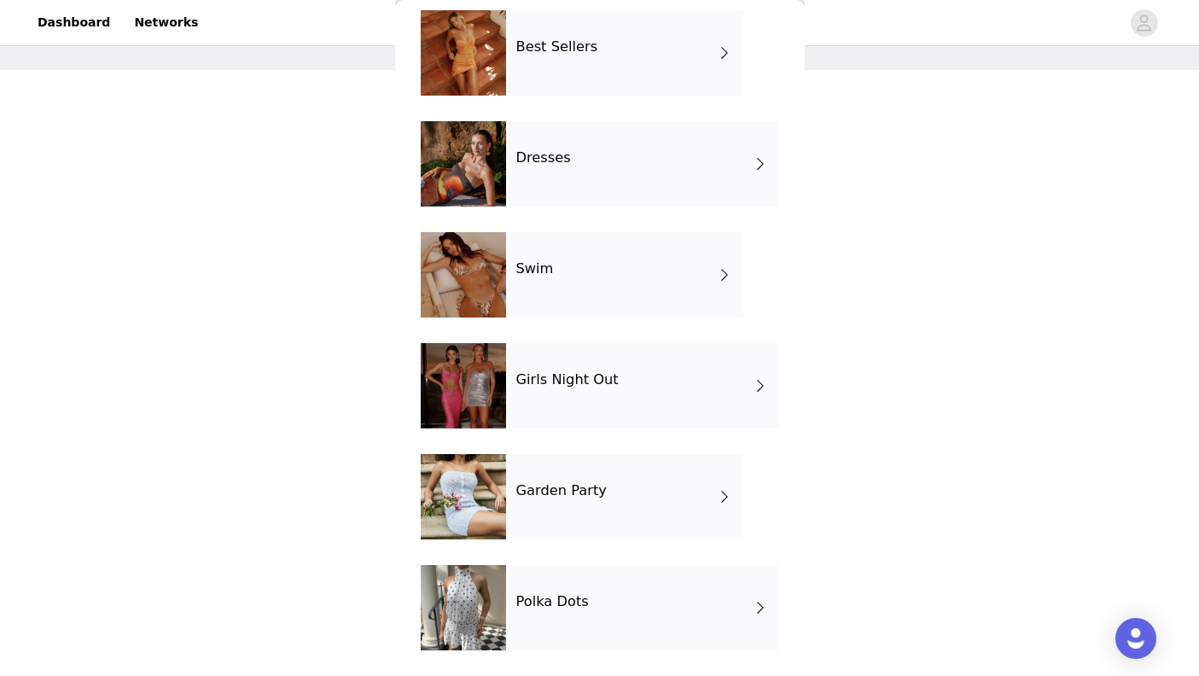
scroll to position [297, 0]
click at [660, 519] on div "Garden Party" at bounding box center [624, 496] width 237 height 85
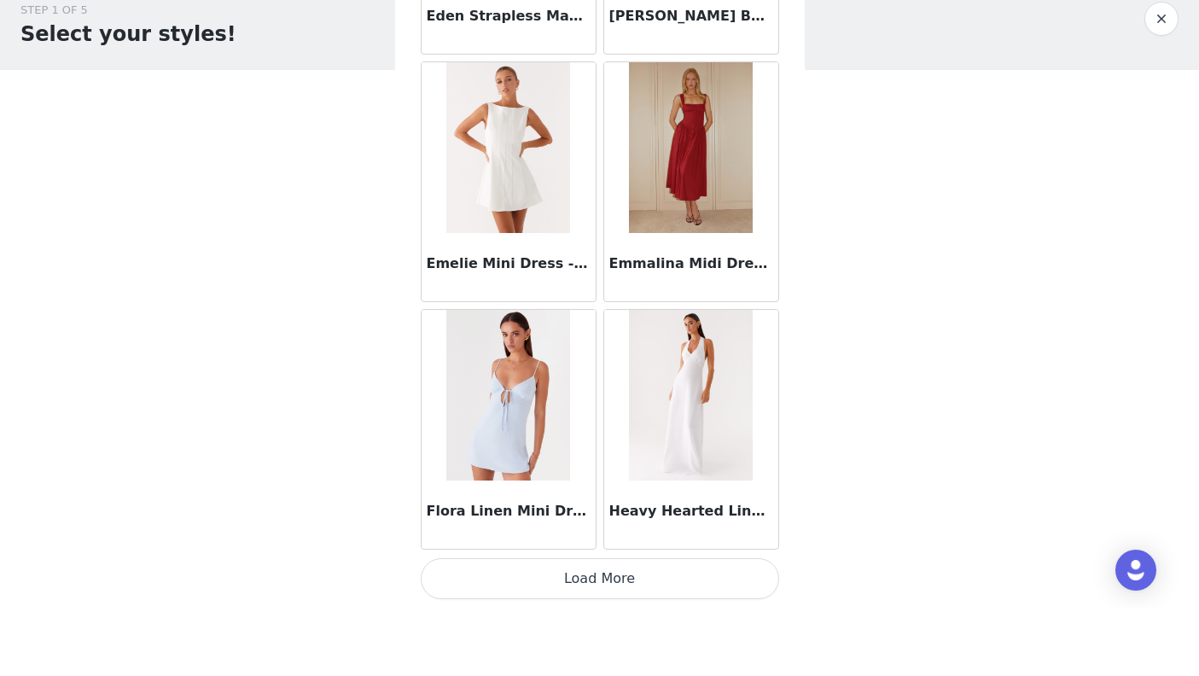
scroll to position [1935, 0]
click at [660, 645] on div "Step 1 of 5" at bounding box center [600, 683] width 200 height 82
click at [668, 632] on div "STEP 1 OF 5 Select your styles! Please note that the sizes are in EU Sizes 2/3 …" at bounding box center [599, 396] width 1199 height 695
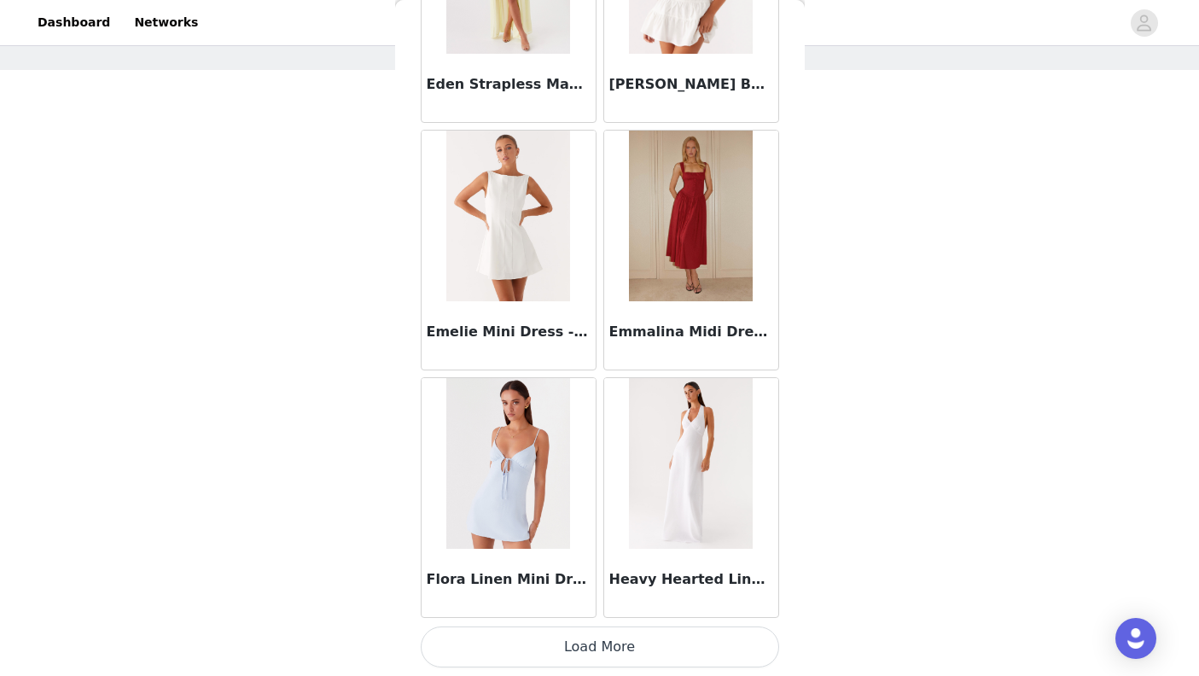
click at [619, 644] on button "Load More" at bounding box center [600, 646] width 358 height 41
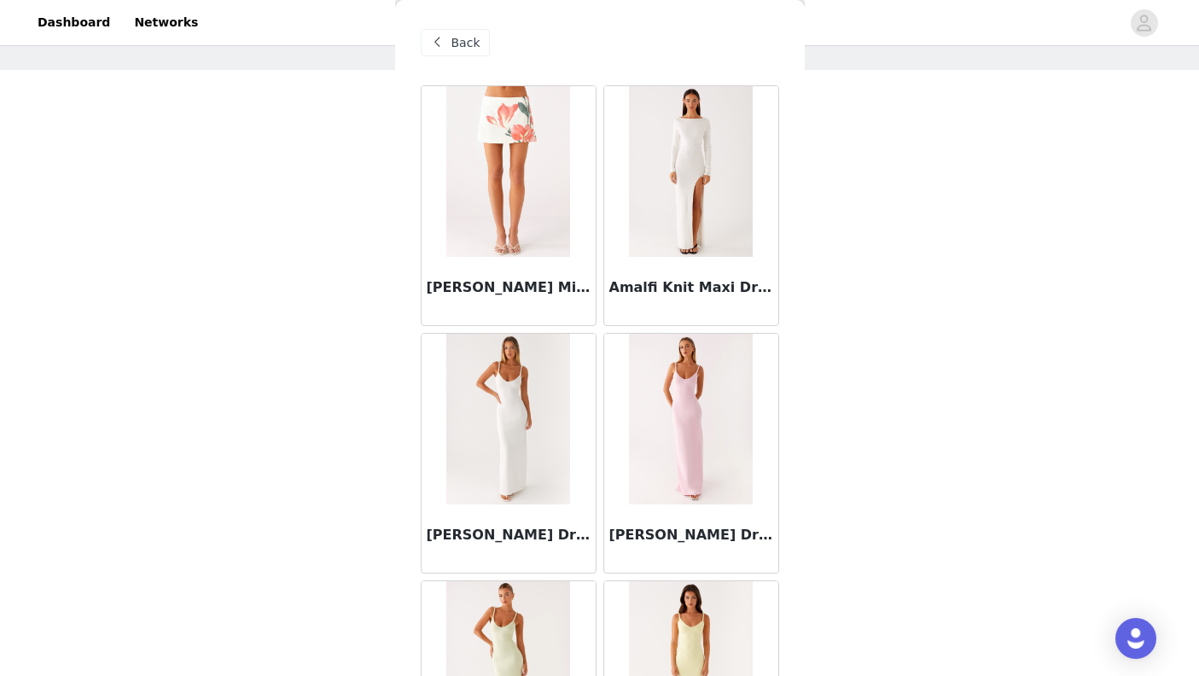
scroll to position [0, 0]
click at [460, 46] on span "Back" at bounding box center [465, 43] width 29 height 18
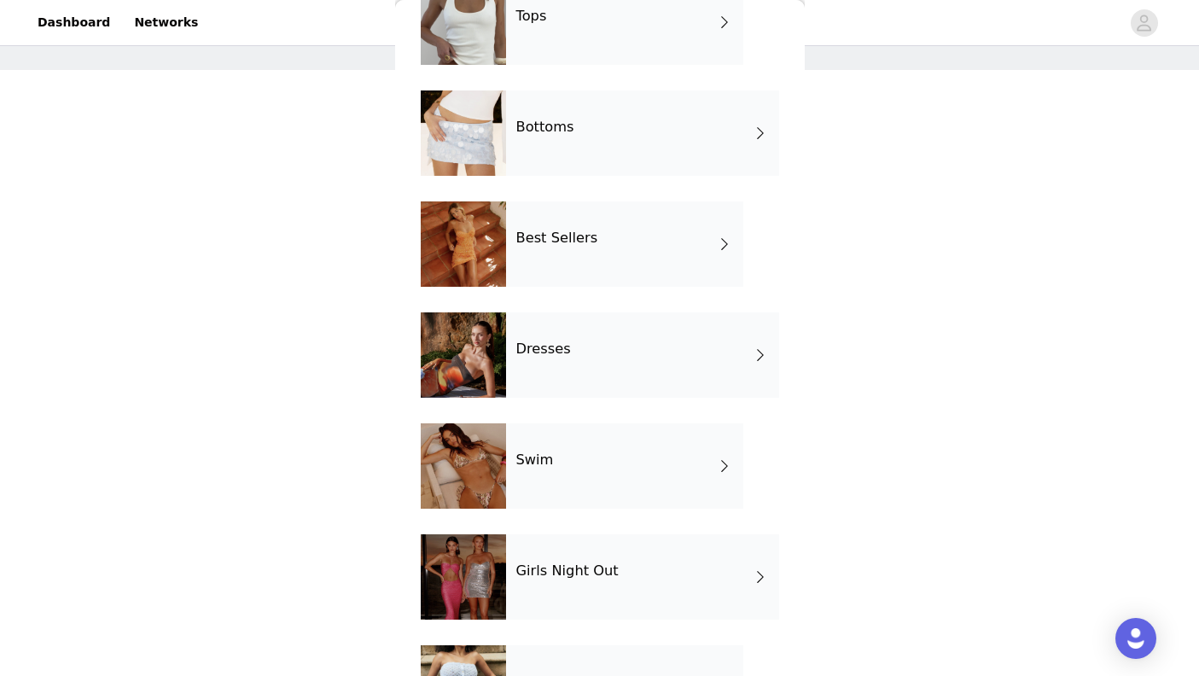
scroll to position [96, 0]
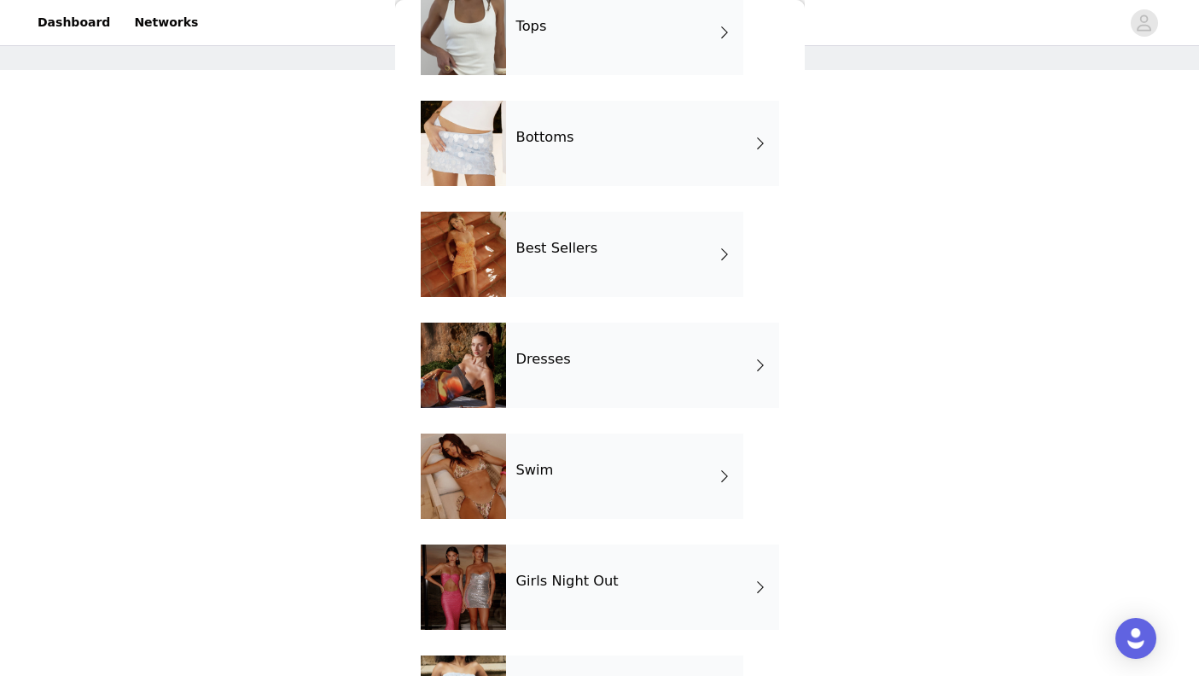
click at [686, 257] on div "Best Sellers" at bounding box center [624, 254] width 237 height 85
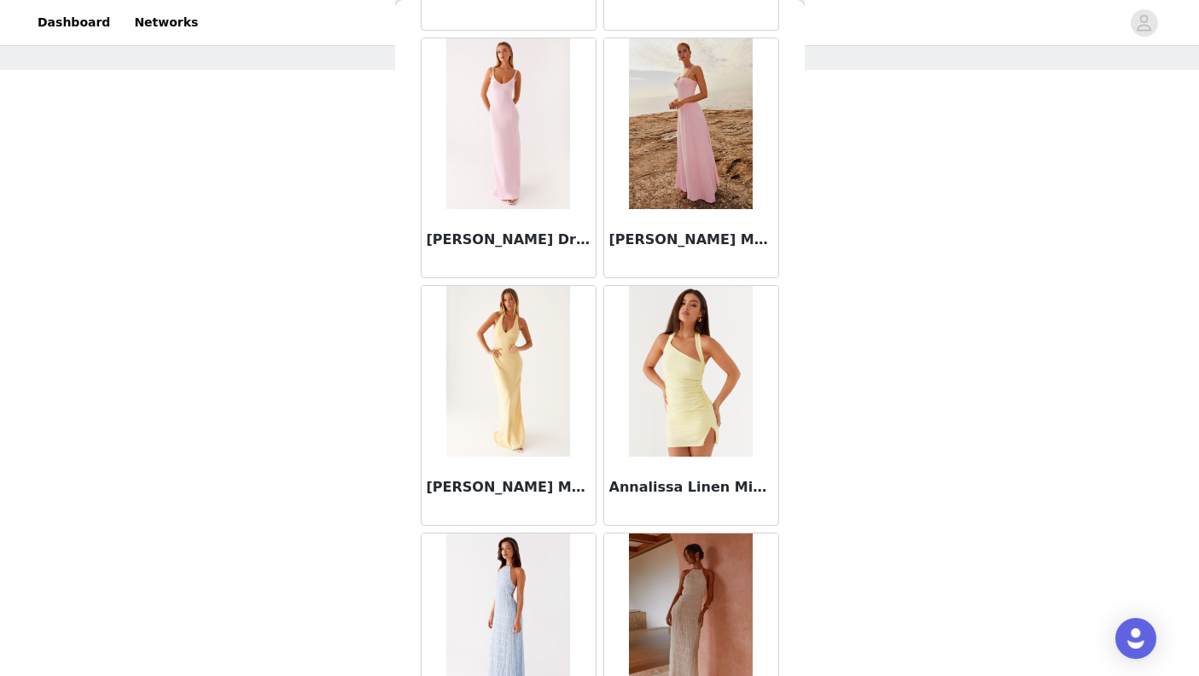
scroll to position [1935, 0]
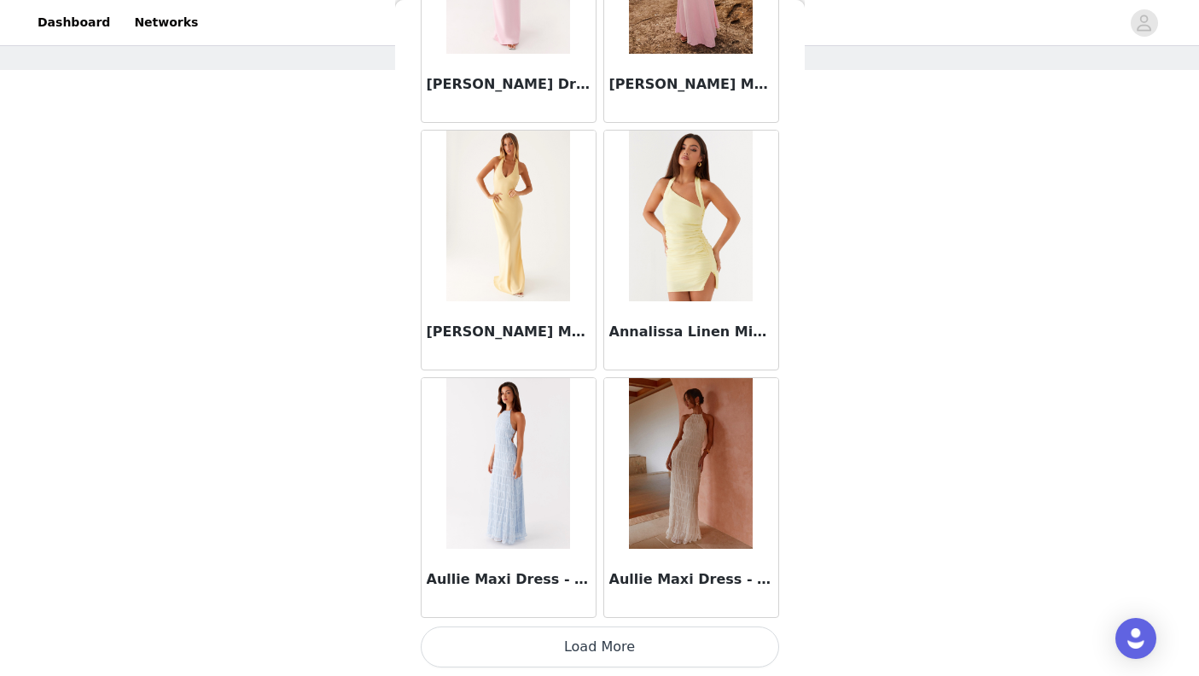
click at [654, 649] on button "Load More" at bounding box center [600, 646] width 358 height 41
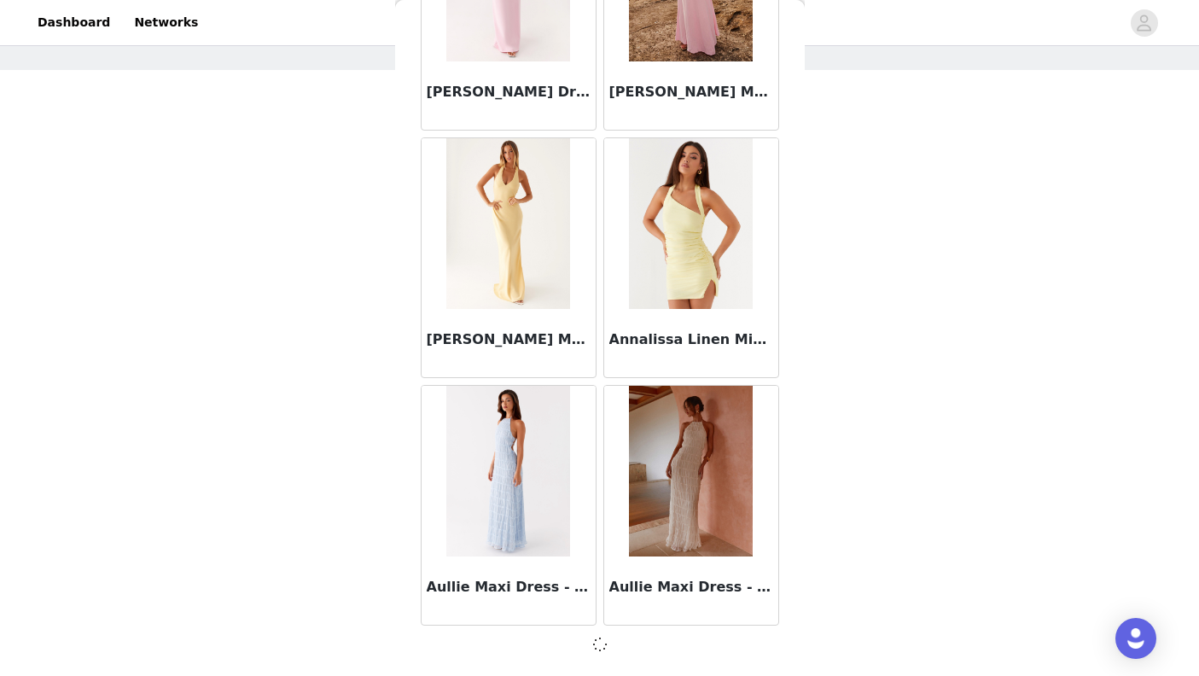
scroll to position [1927, 0]
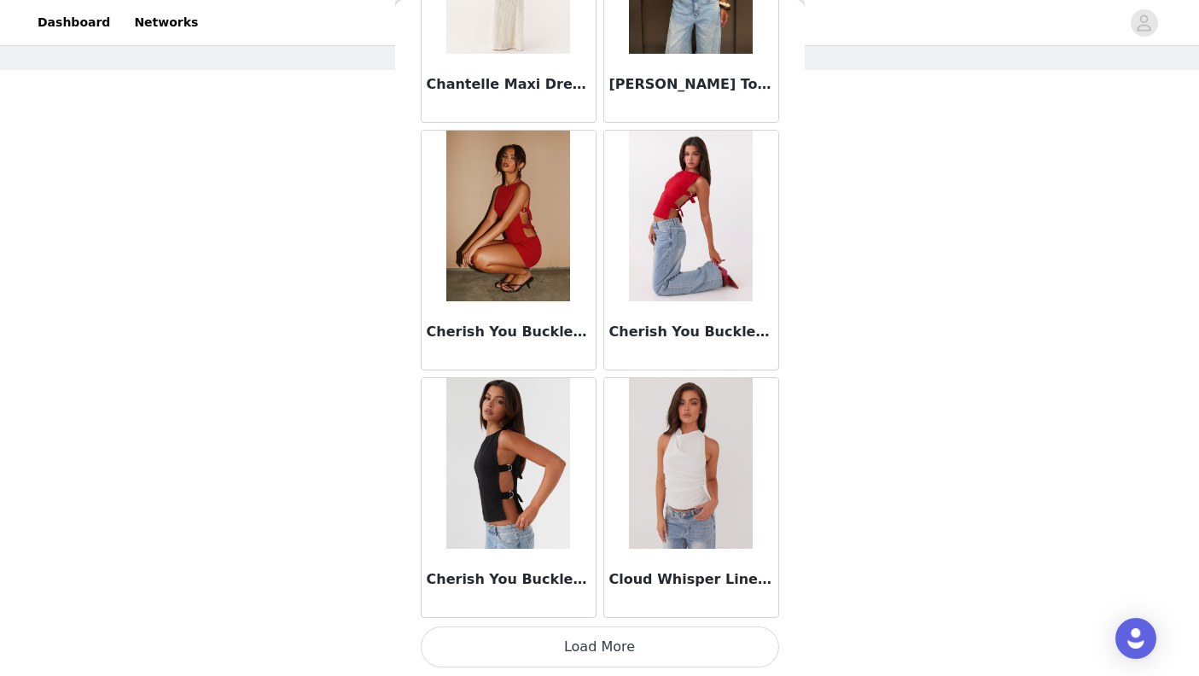
click at [626, 650] on button "Load More" at bounding box center [600, 646] width 358 height 41
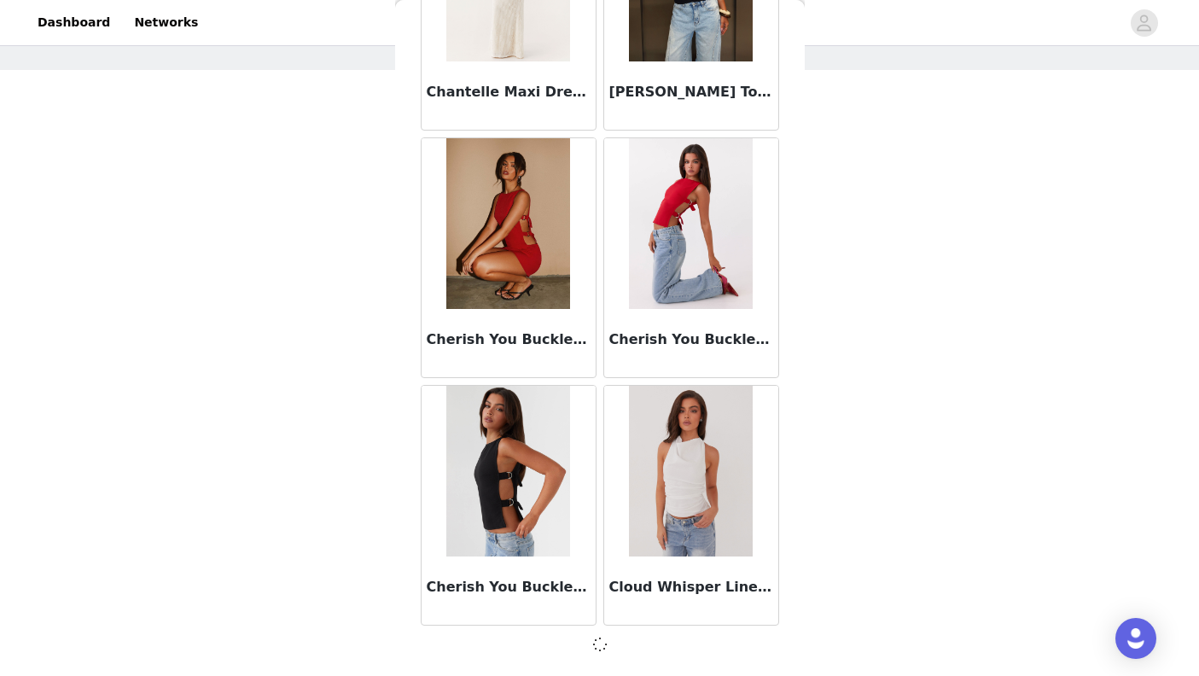
scroll to position [4402, 0]
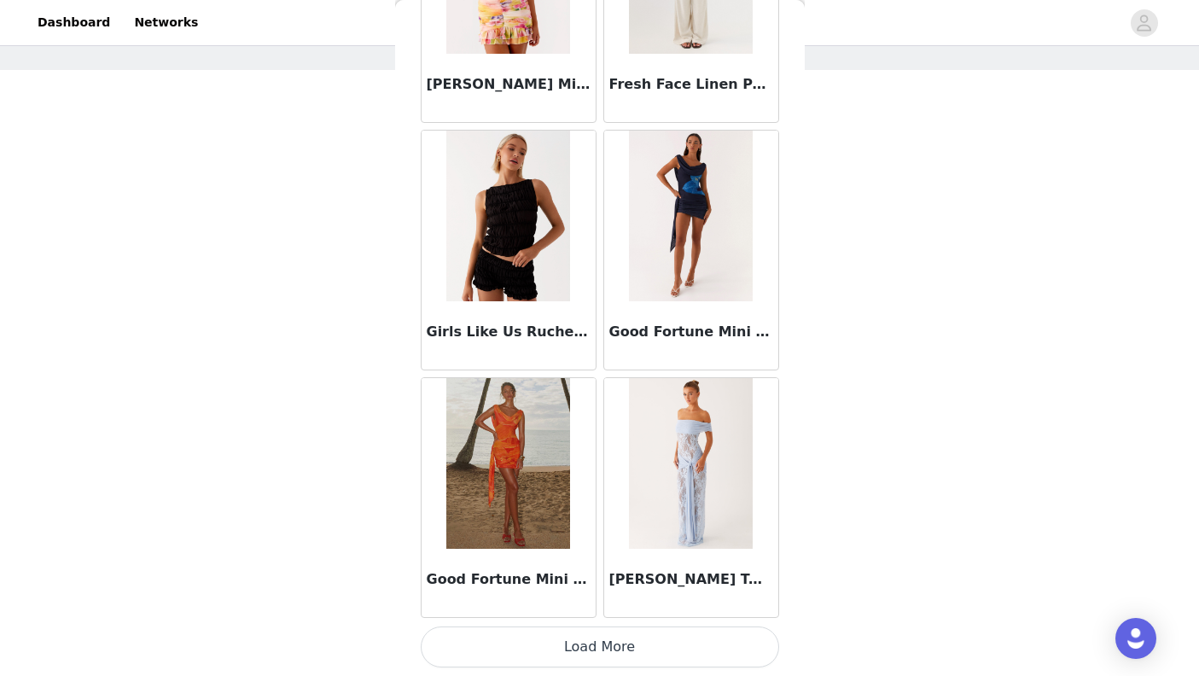
click at [686, 657] on button "Load More" at bounding box center [600, 646] width 358 height 41
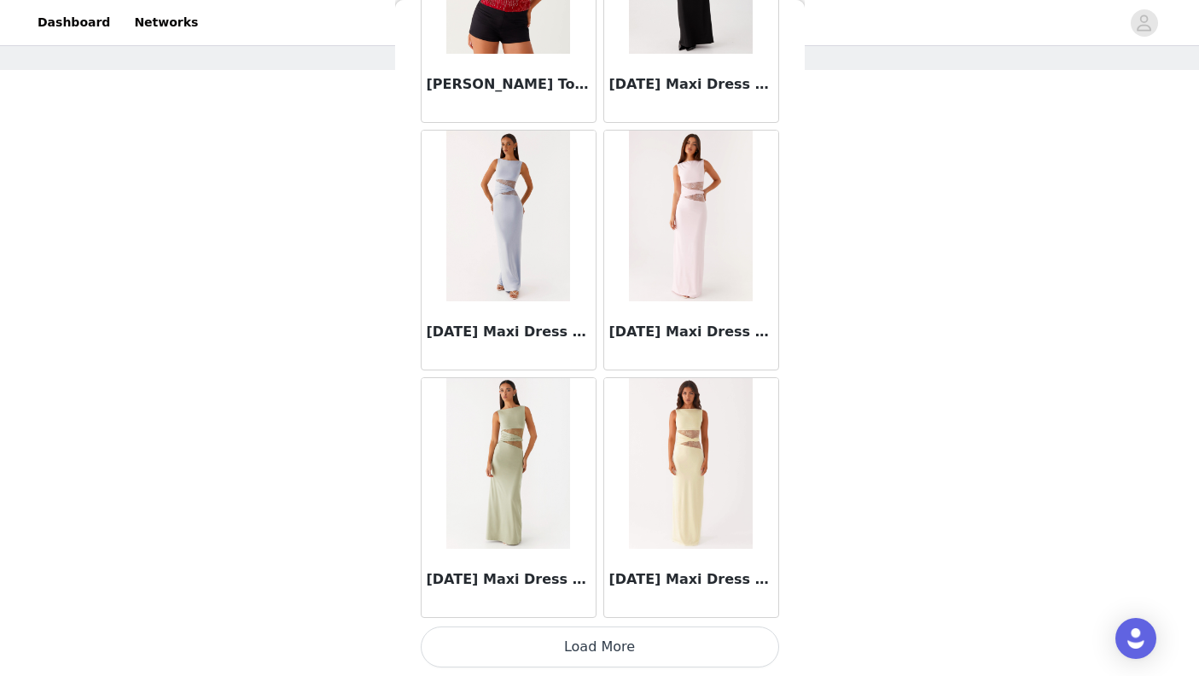
click at [654, 640] on button "Load More" at bounding box center [600, 646] width 358 height 41
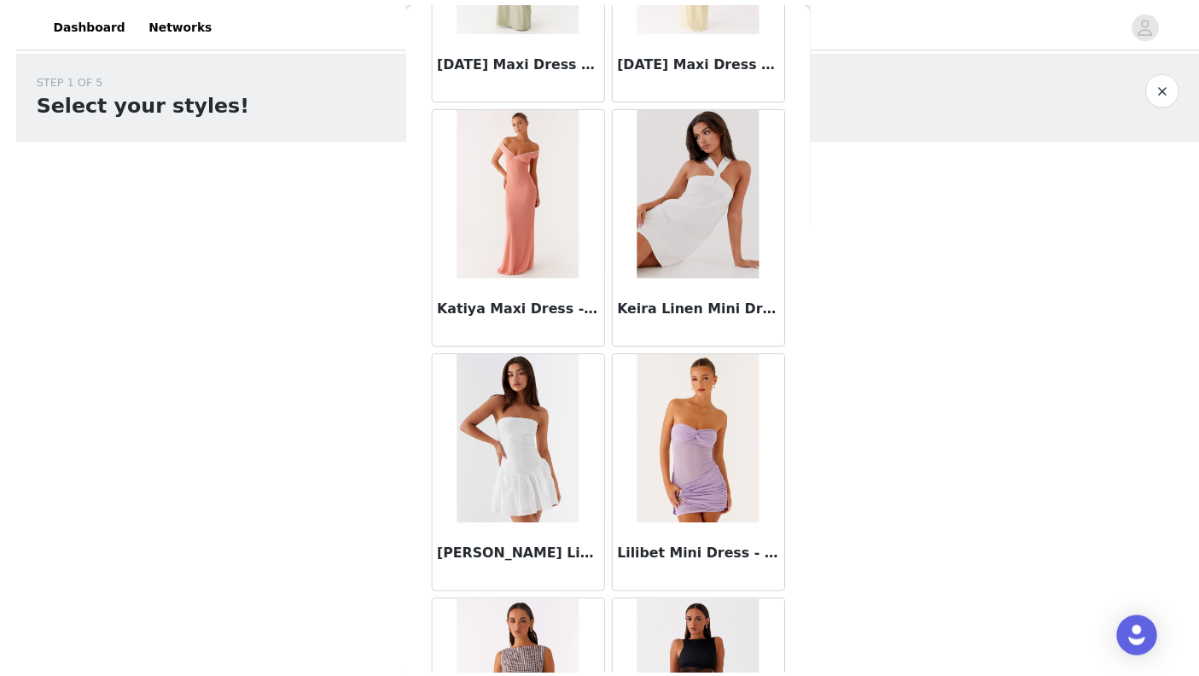
scroll to position [8, 0]
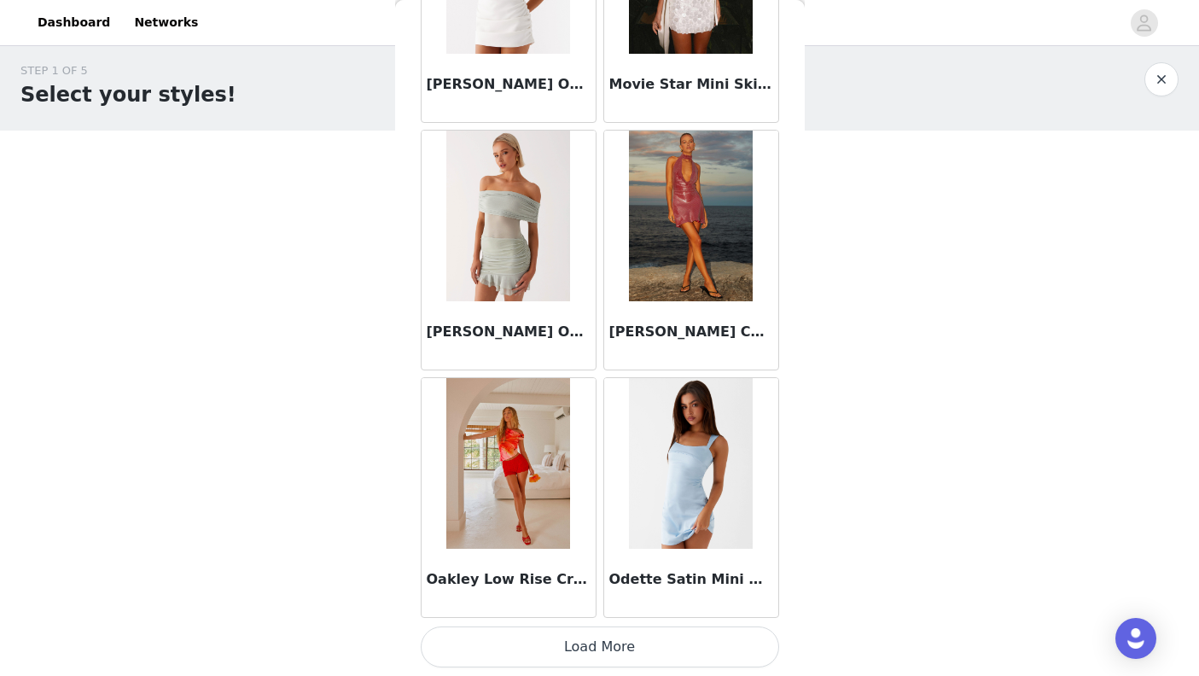
click at [703, 649] on button "Load More" at bounding box center [600, 646] width 358 height 41
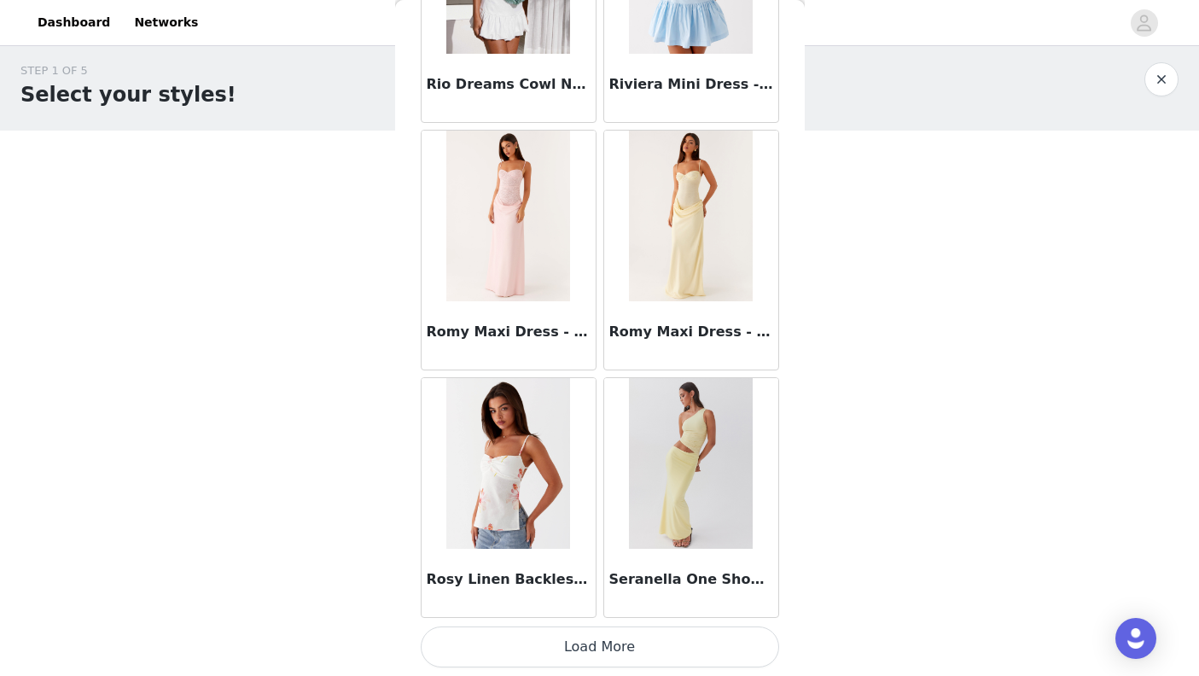
click at [698, 657] on button "Load More" at bounding box center [600, 646] width 358 height 41
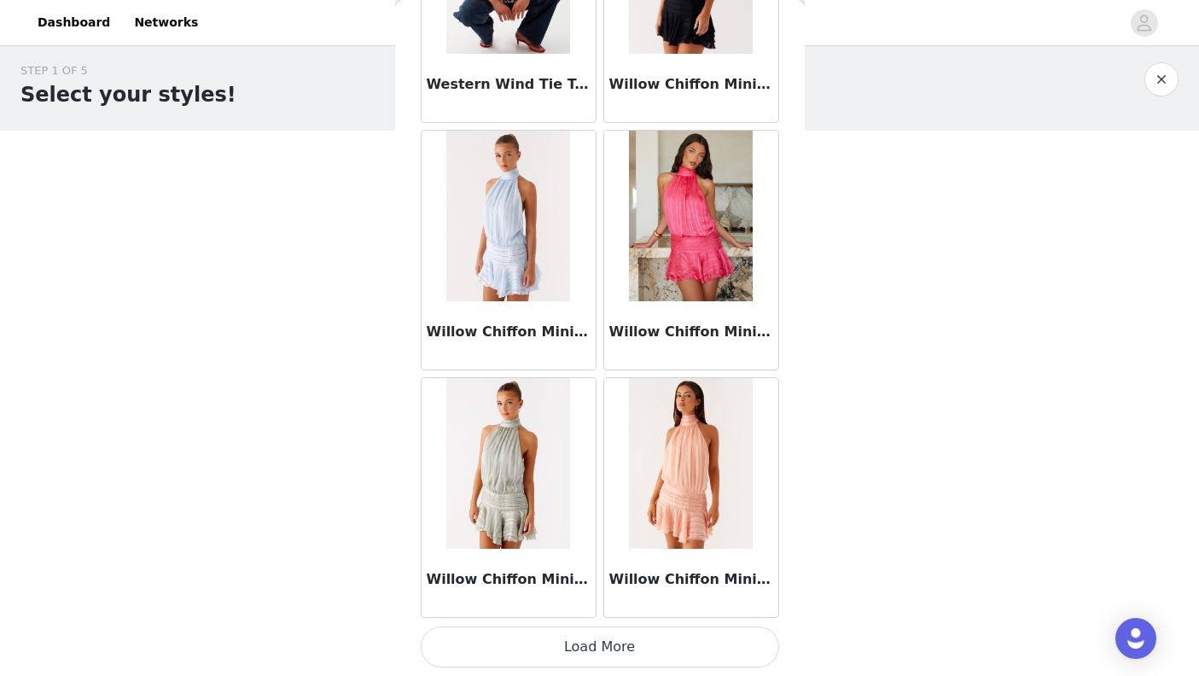
click at [710, 651] on button "Load More" at bounding box center [600, 646] width 358 height 41
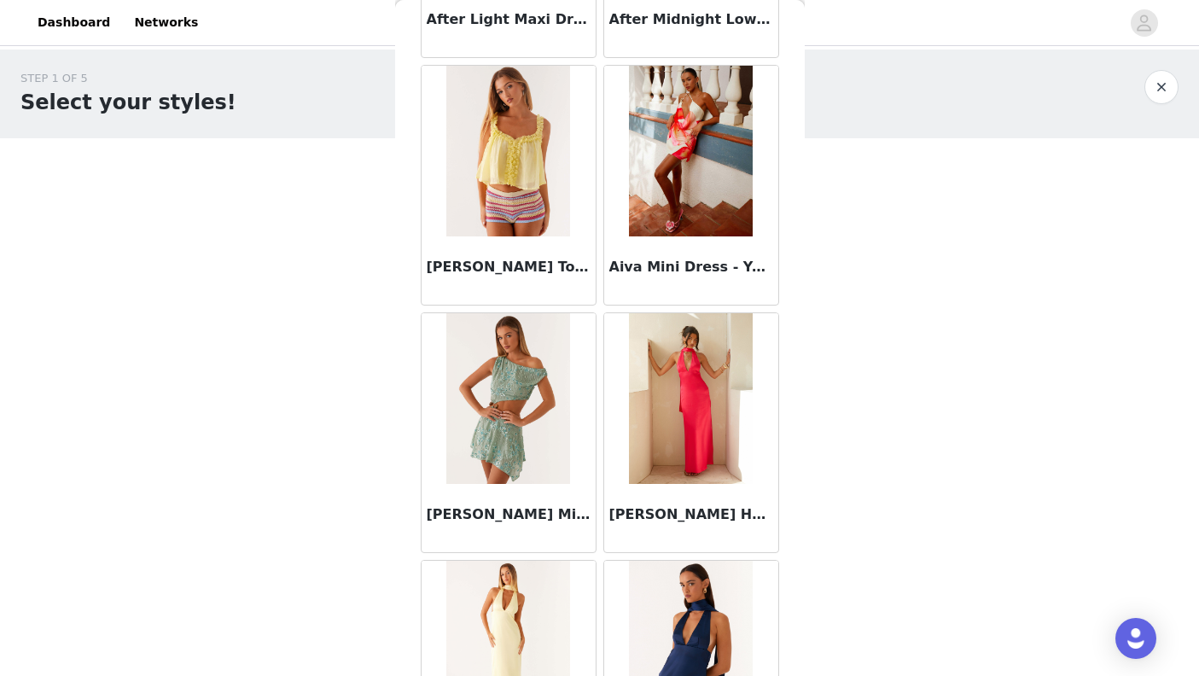
scroll to position [6, 0]
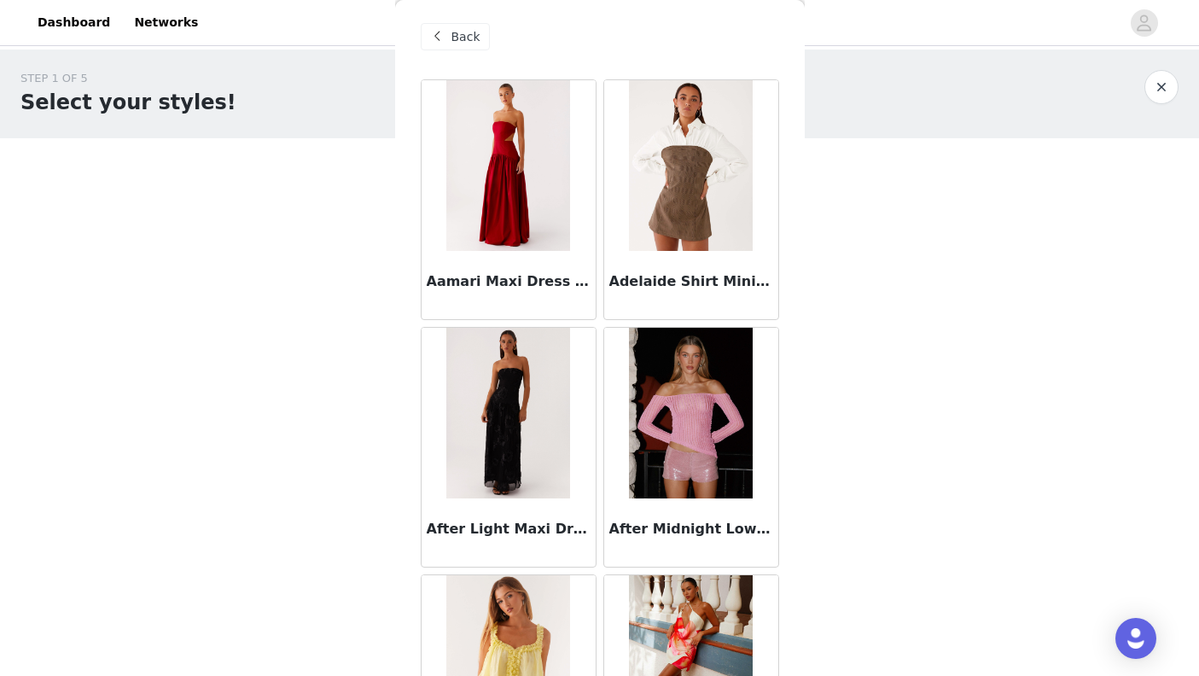
click at [459, 38] on span "Back" at bounding box center [465, 37] width 29 height 18
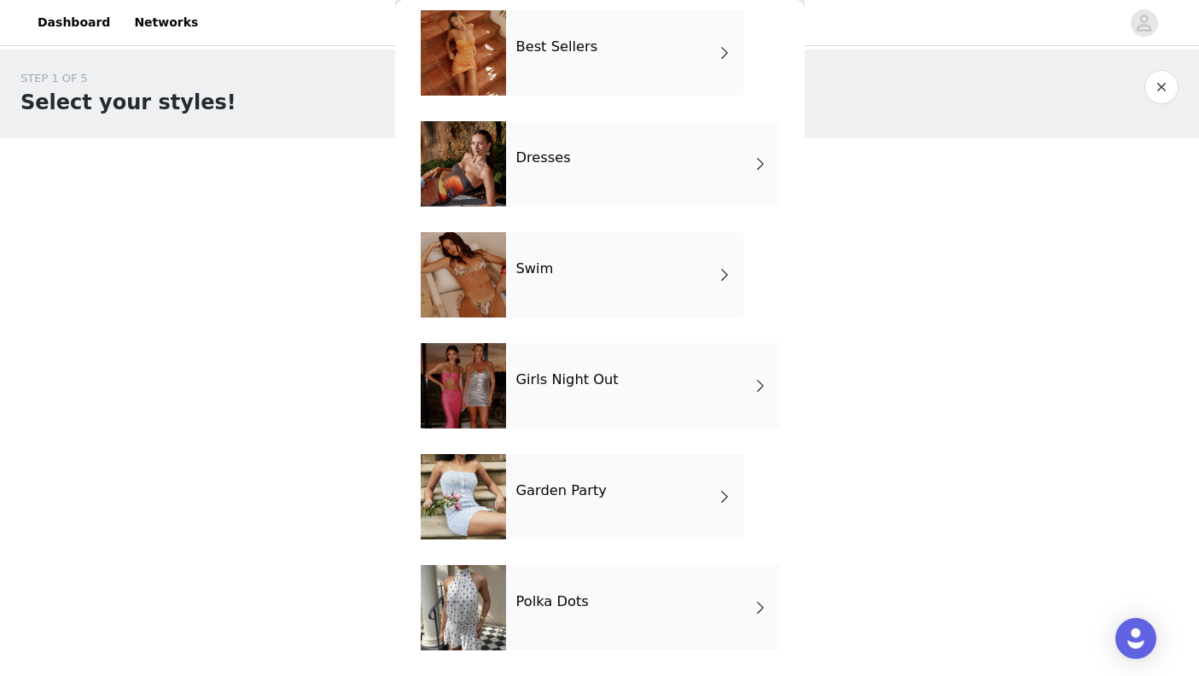
scroll to position [297, 0]
click at [587, 613] on div "Polka Dots" at bounding box center [642, 607] width 273 height 85
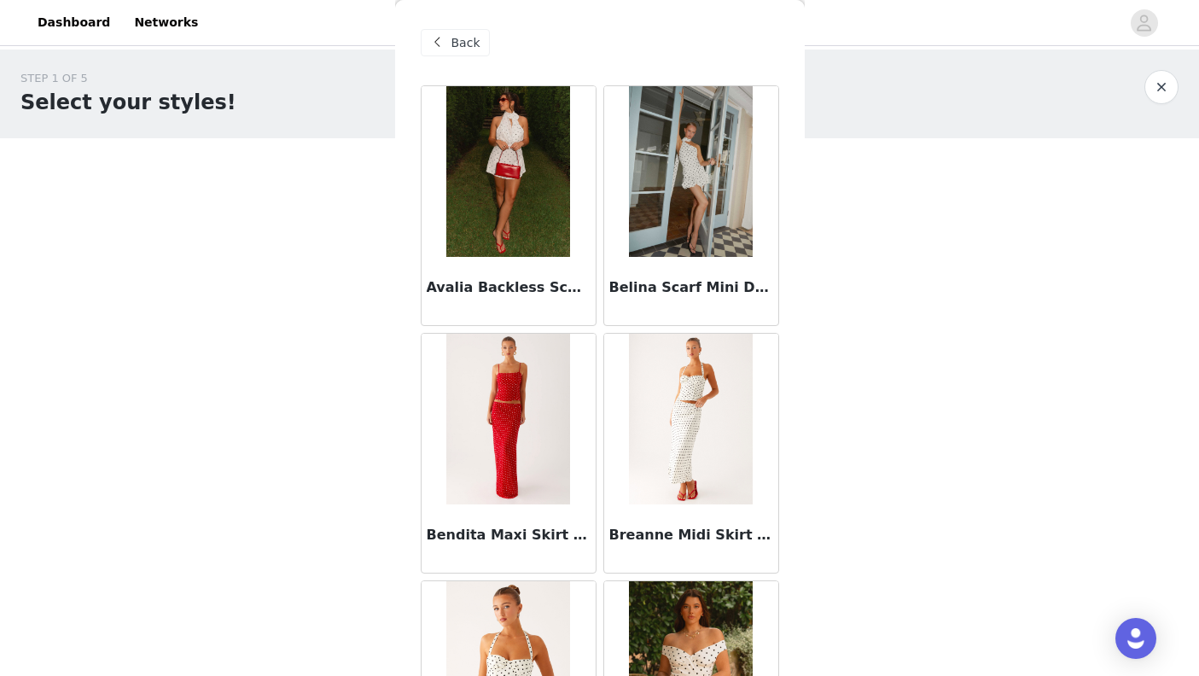
scroll to position [0, 0]
click at [476, 50] on span "Back" at bounding box center [465, 43] width 29 height 18
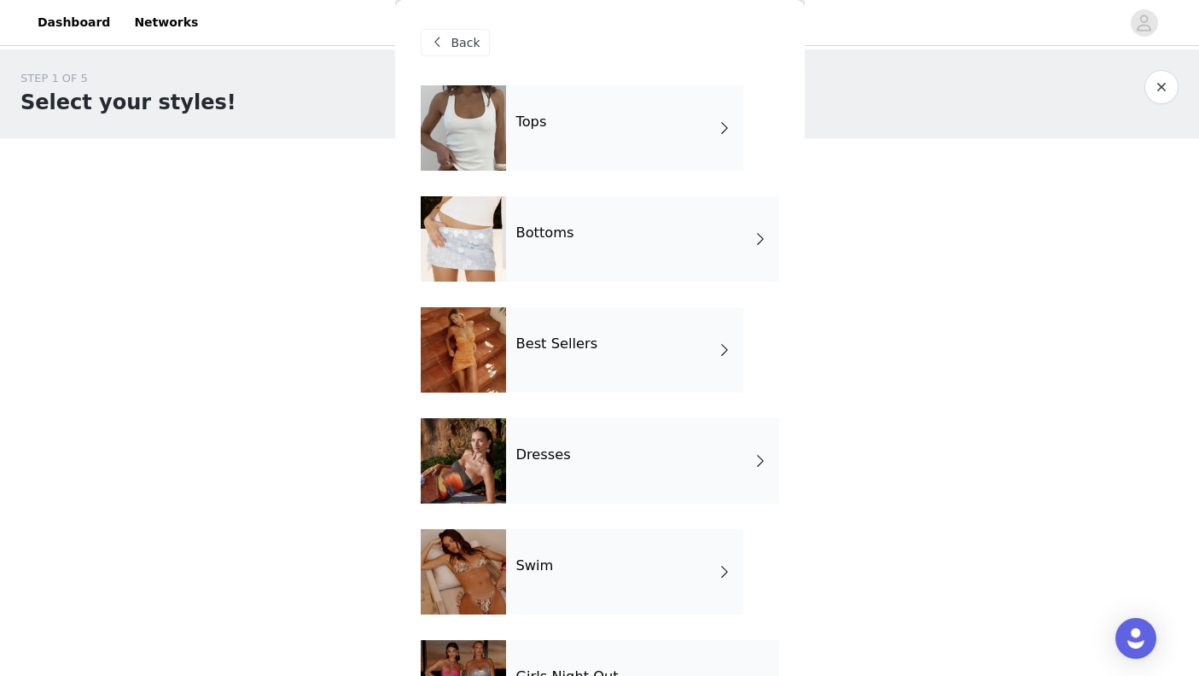
click at [642, 125] on div "Tops" at bounding box center [624, 127] width 237 height 85
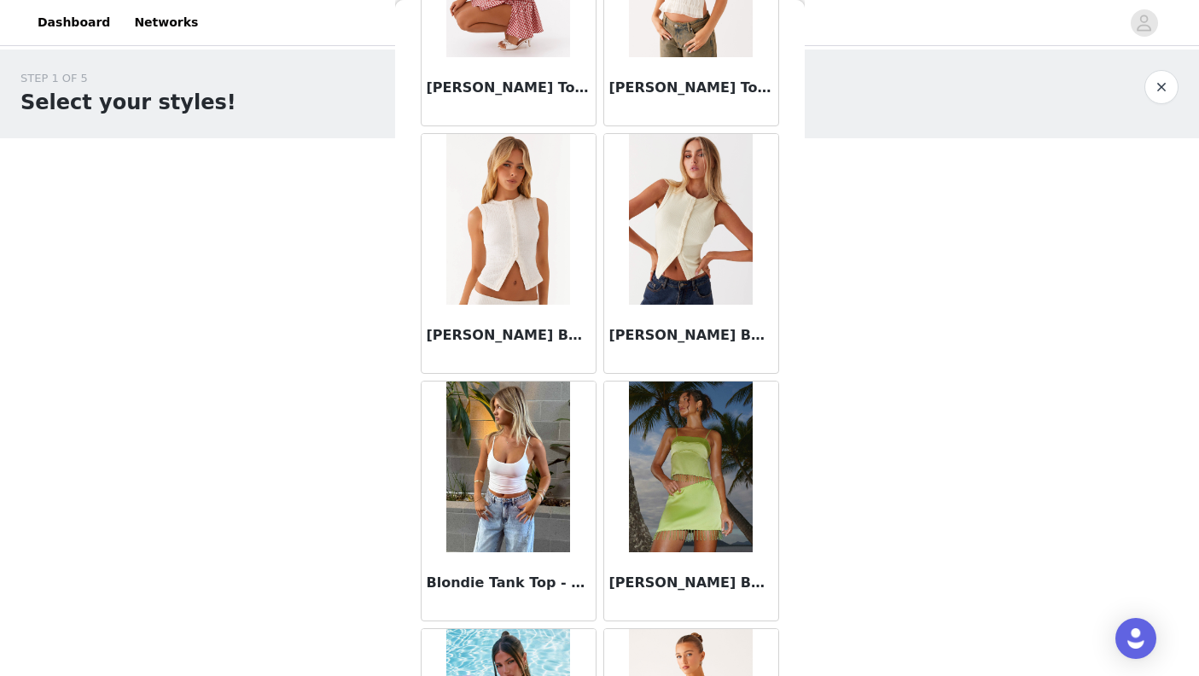
scroll to position [1438, 0]
click at [546, 507] on img at bounding box center [508, 466] width 124 height 171
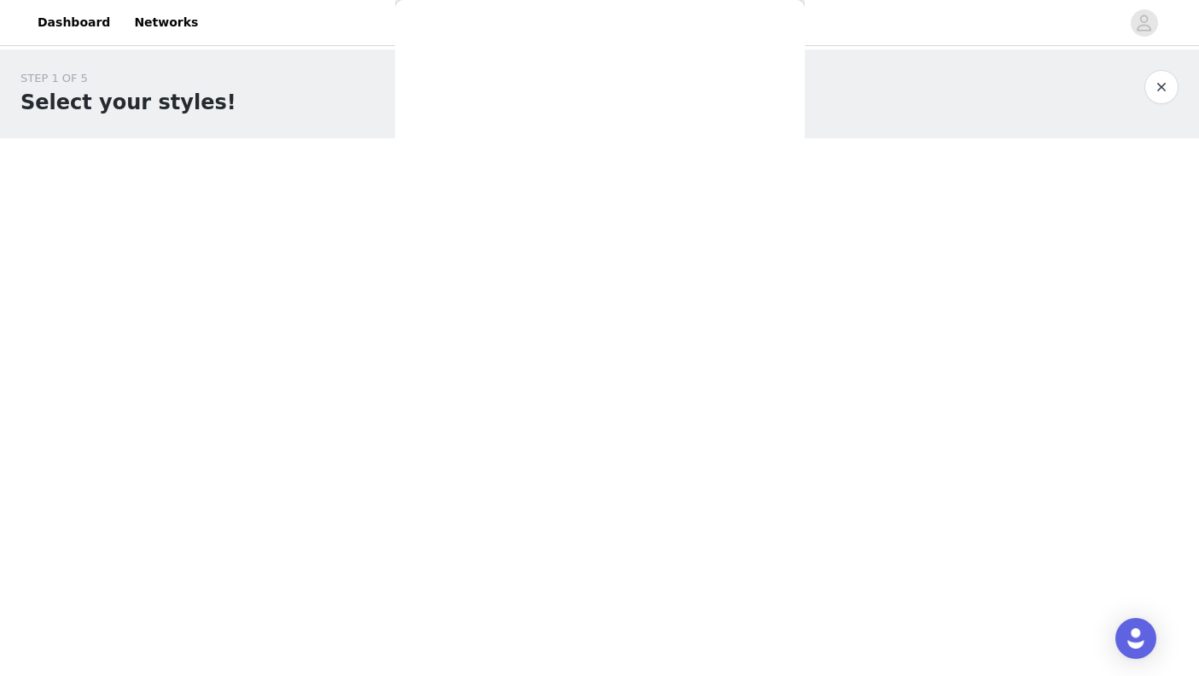
scroll to position [0, 0]
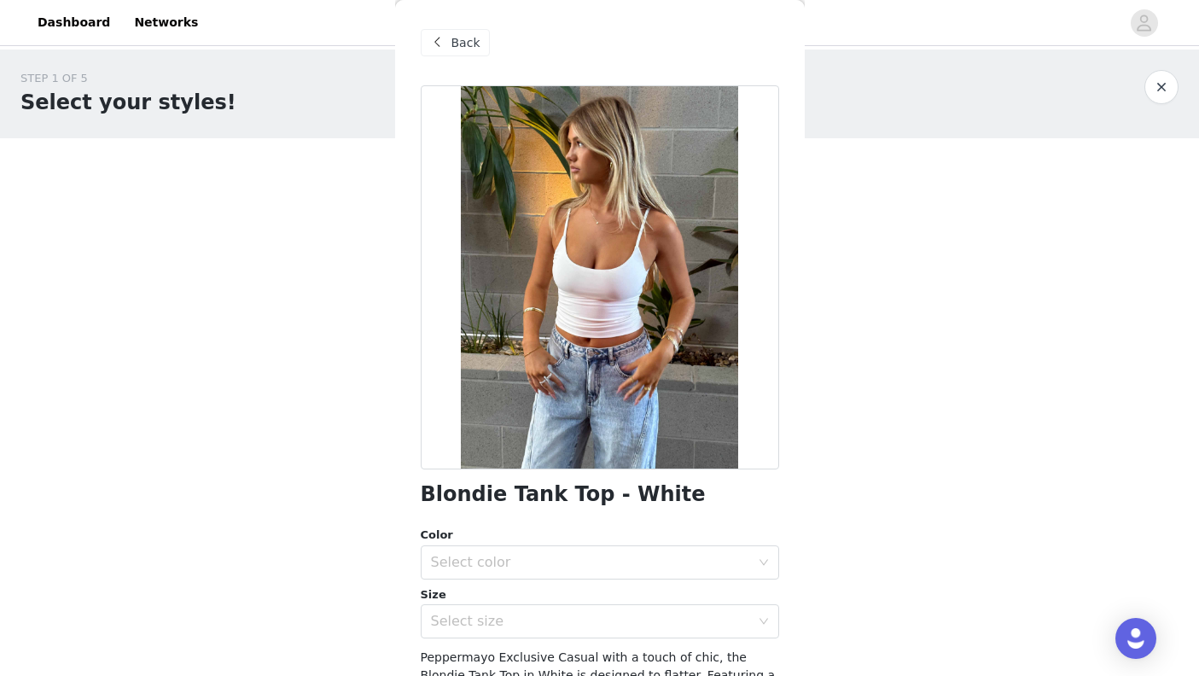
click at [615, 558] on div "Select color" at bounding box center [590, 562] width 319 height 17
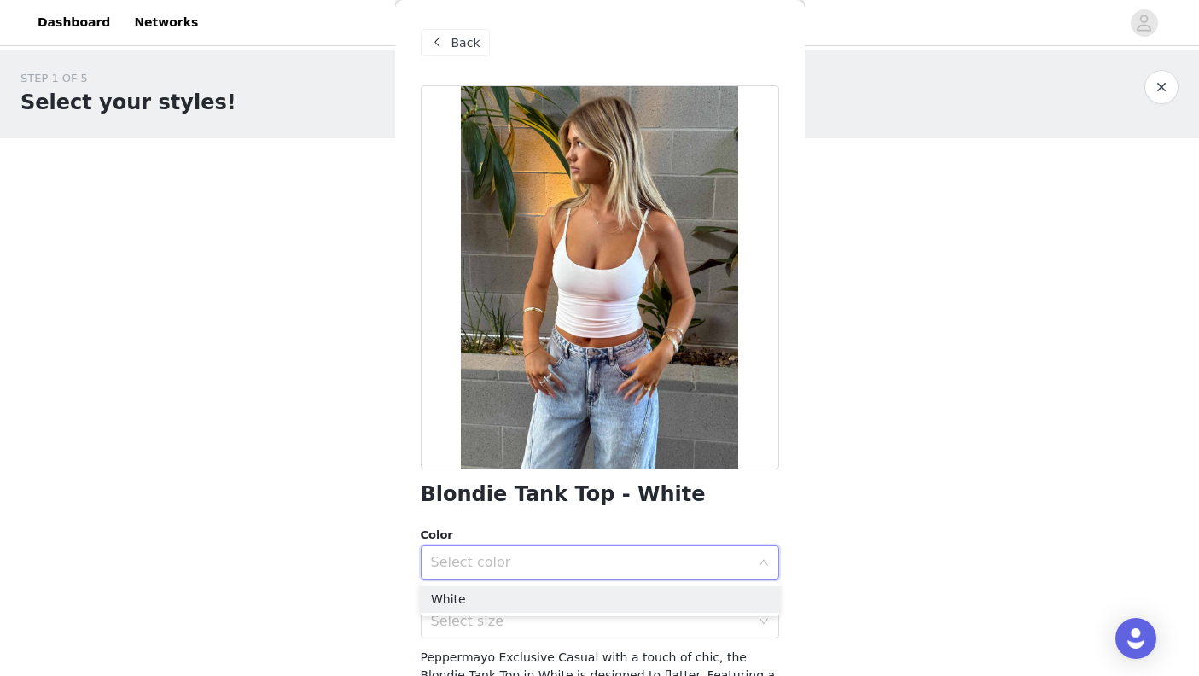
click at [607, 602] on li "White" at bounding box center [600, 598] width 358 height 27
click at [602, 626] on div "Select size" at bounding box center [590, 621] width 319 height 17
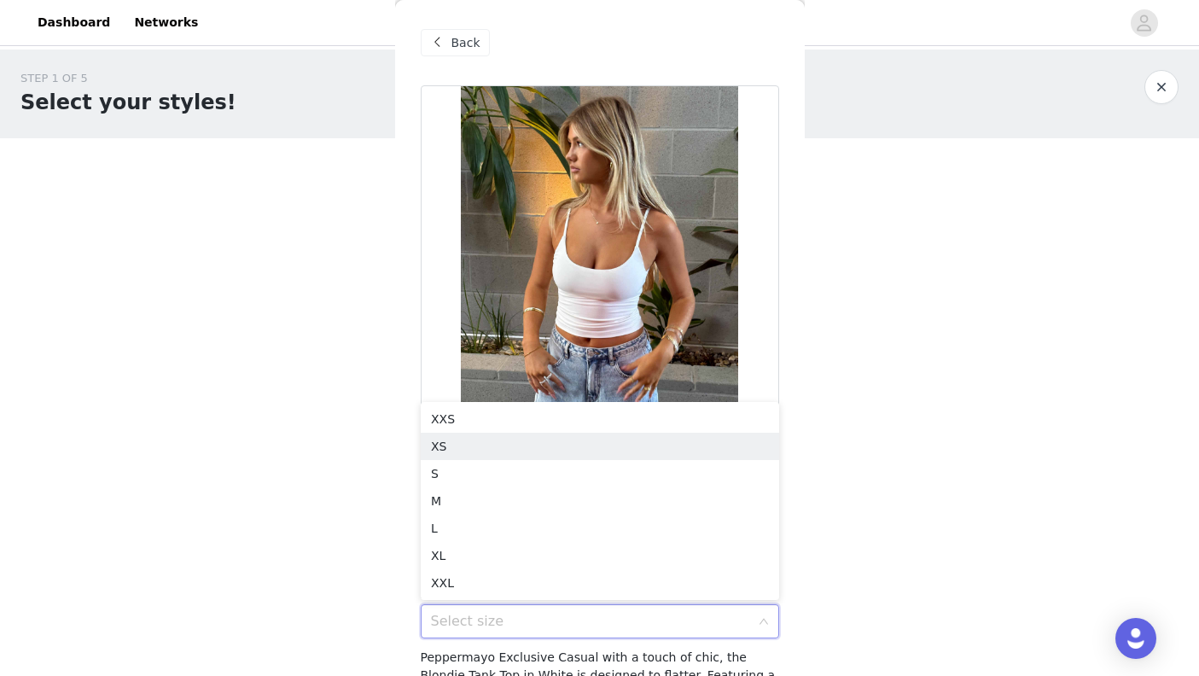
click at [568, 451] on li "XS" at bounding box center [600, 446] width 358 height 27
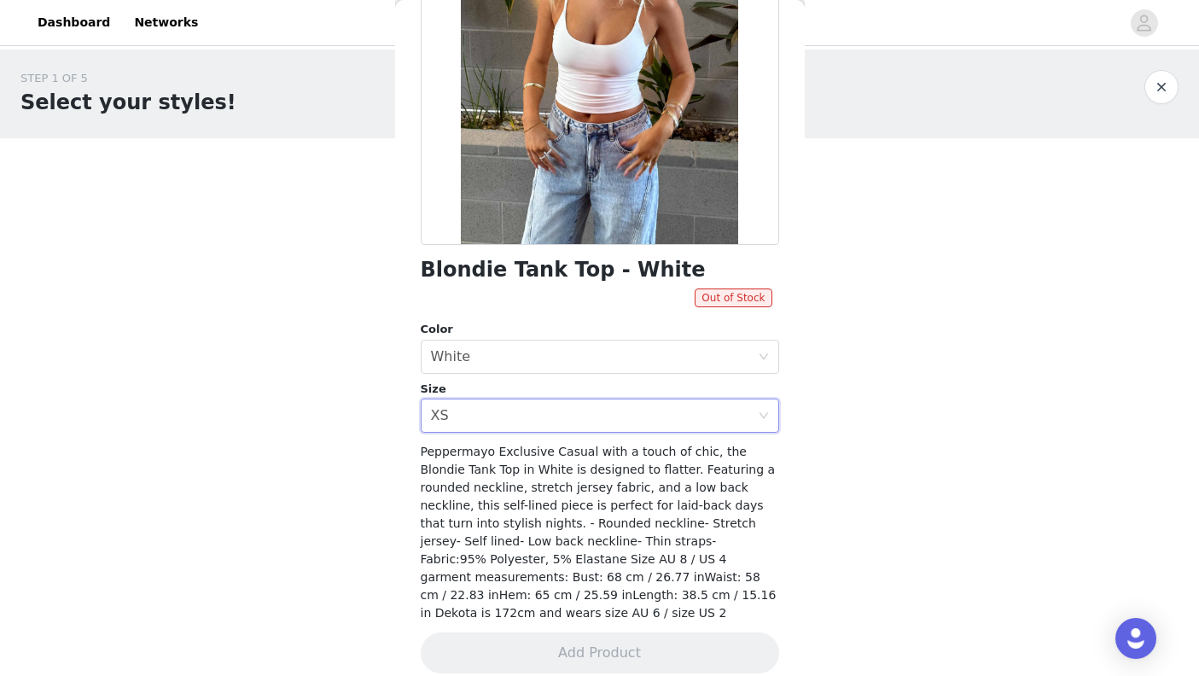
scroll to position [224, 0]
click at [686, 415] on div "Select size XS" at bounding box center [594, 416] width 327 height 32
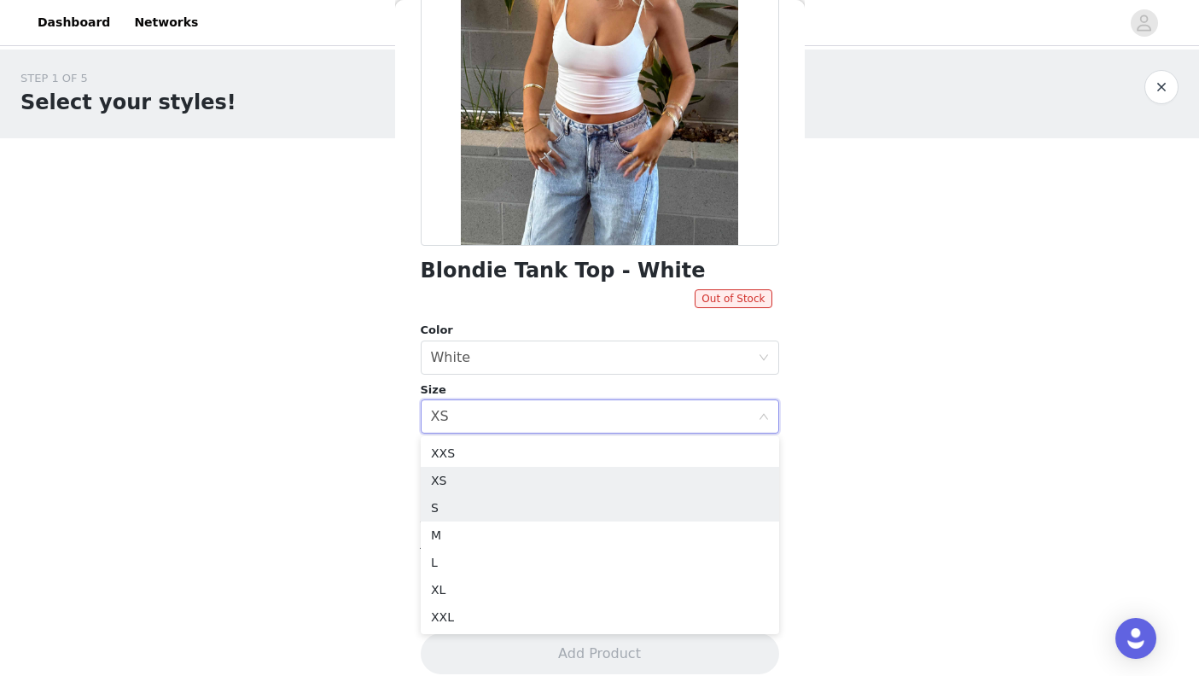
click at [656, 500] on li "S" at bounding box center [600, 507] width 358 height 27
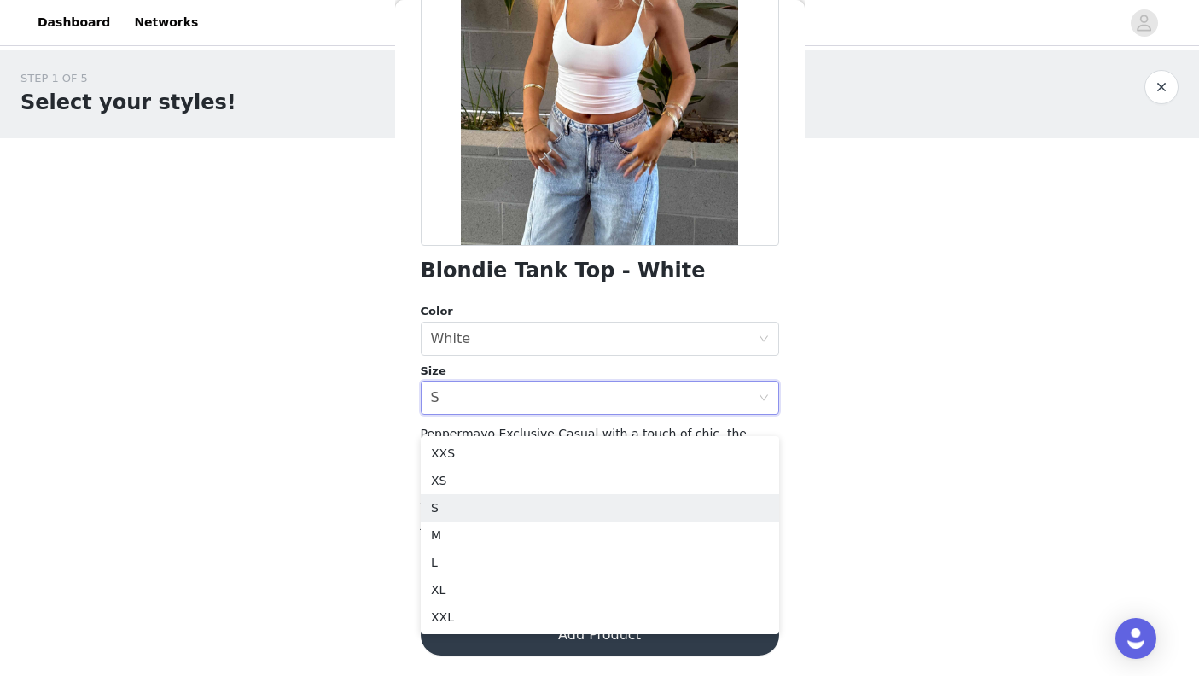
scroll to position [205, 0]
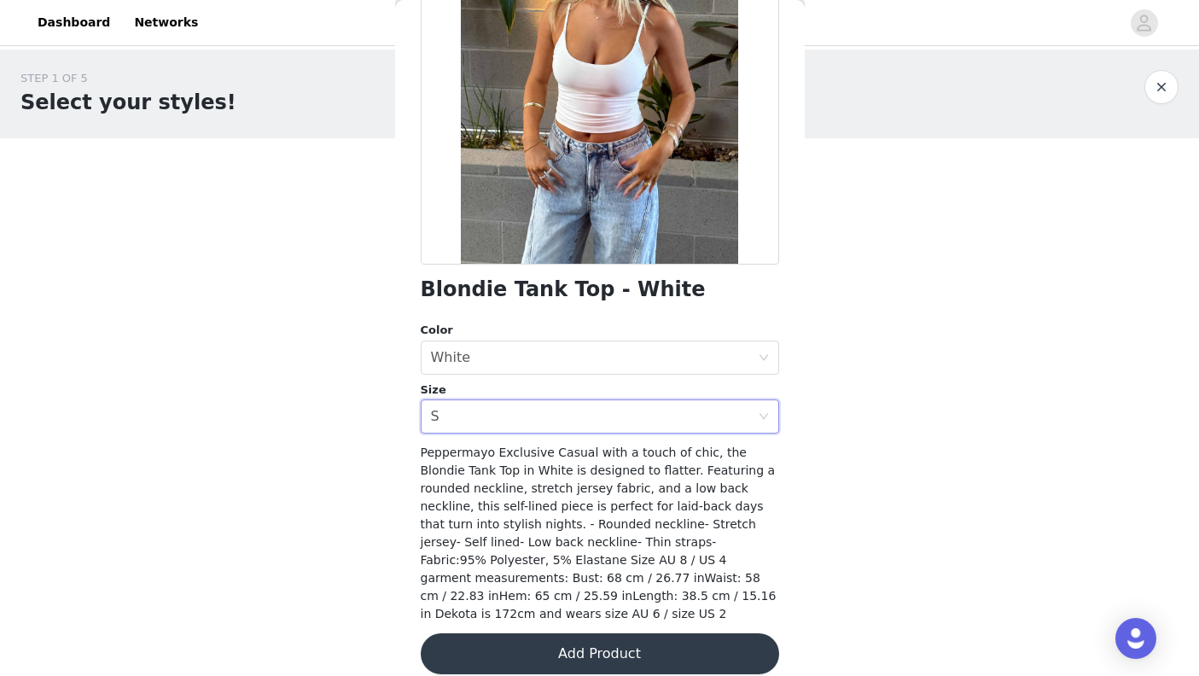
click at [664, 645] on button "Add Product" at bounding box center [600, 653] width 358 height 41
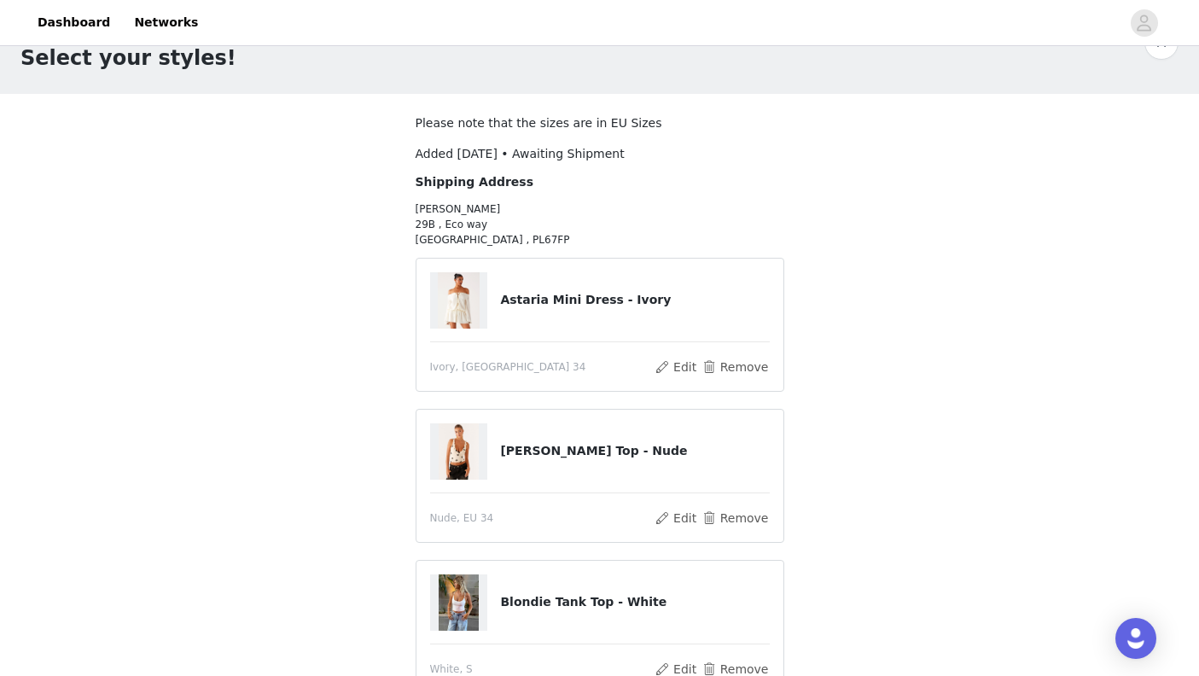
scroll to position [64, 0]
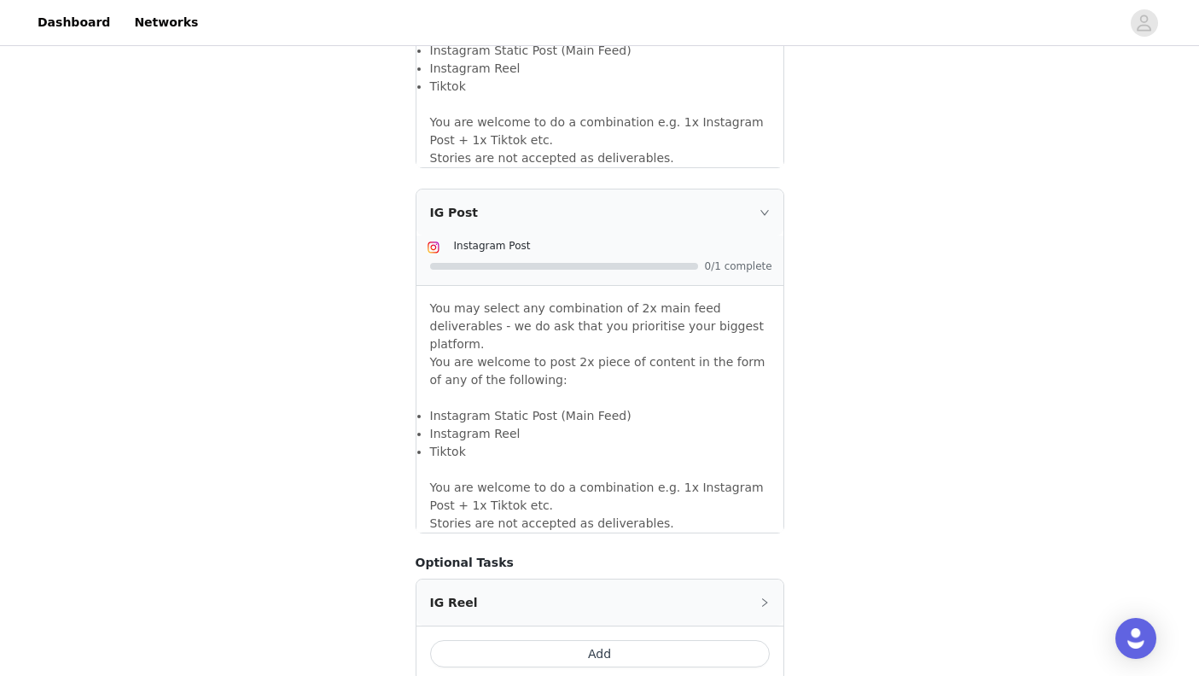
scroll to position [1335, 0]
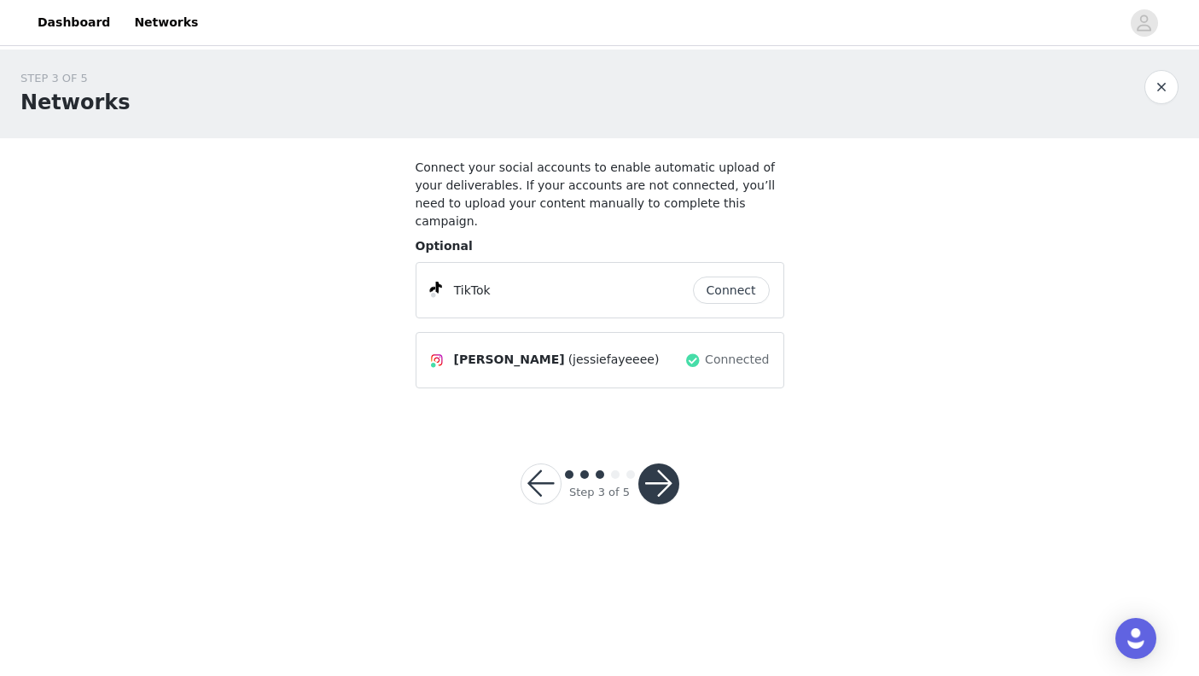
click at [733, 277] on button "Connect" at bounding box center [731, 289] width 77 height 27
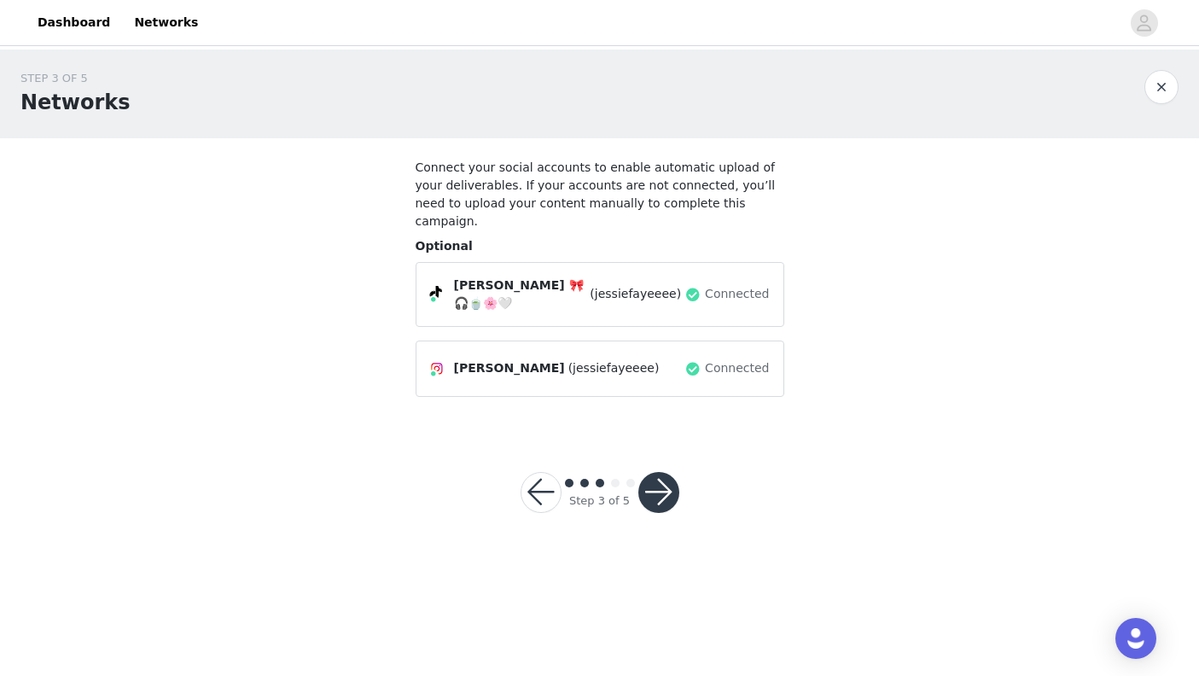
click at [665, 478] on button "button" at bounding box center [658, 492] width 41 height 41
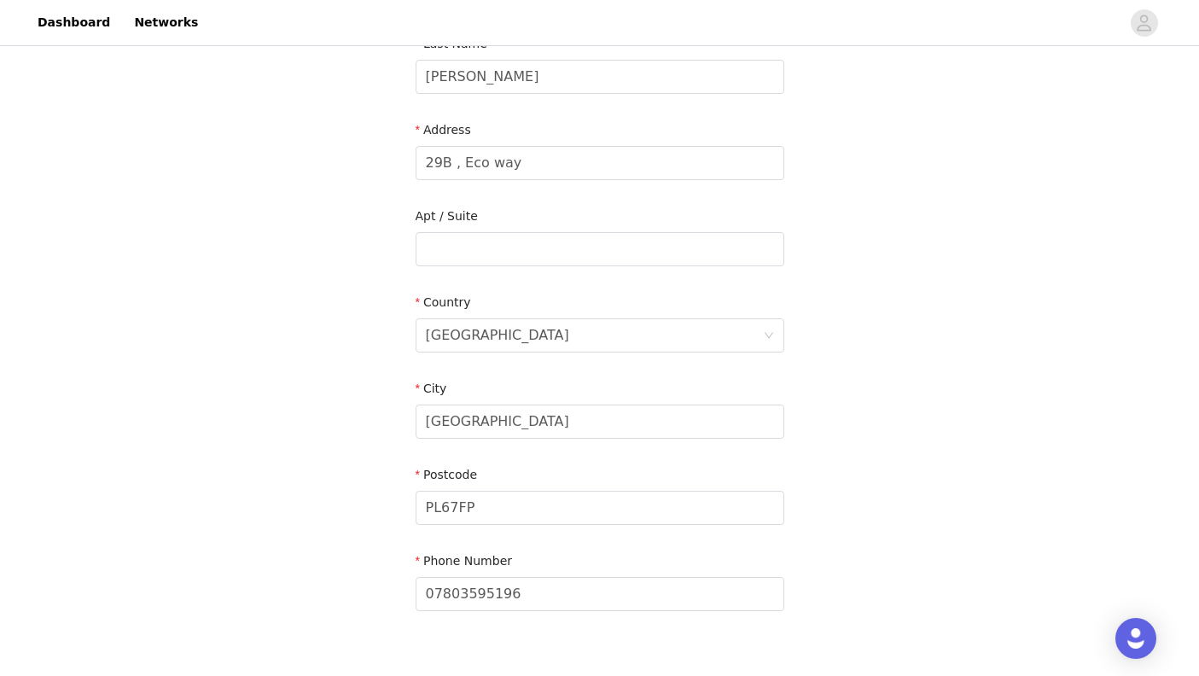
scroll to position [331, 0]
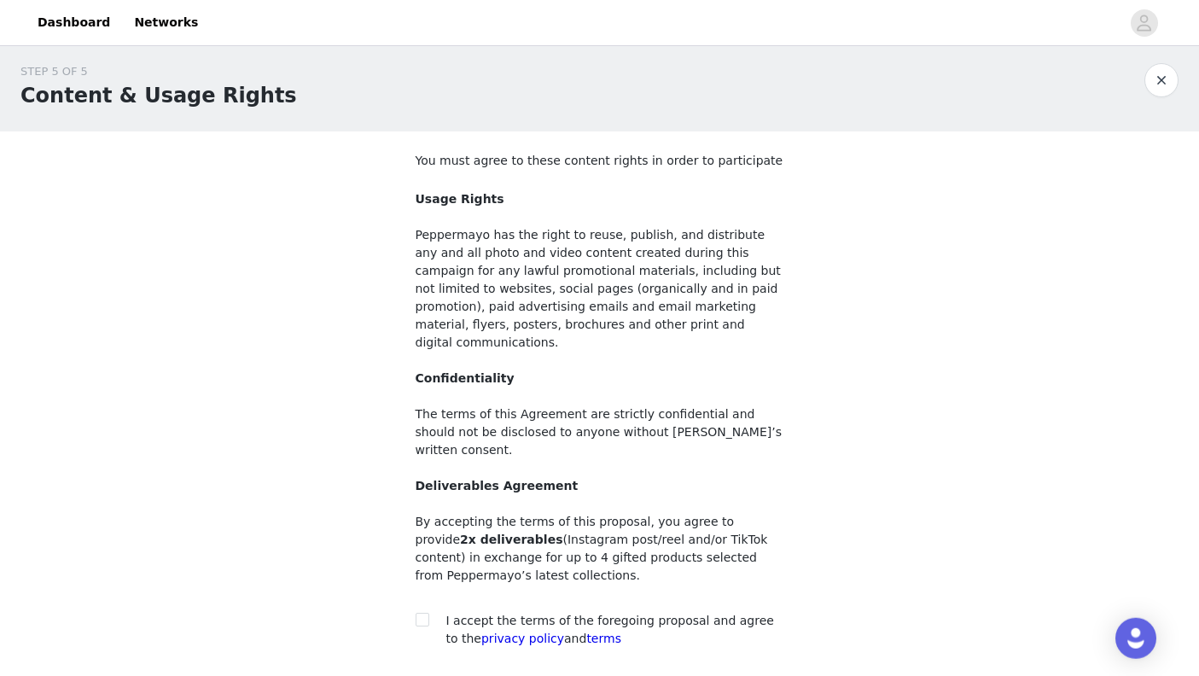
scroll to position [7, 0]
click at [426, 613] on input "checkbox" at bounding box center [422, 619] width 12 height 12
checkbox input "true"
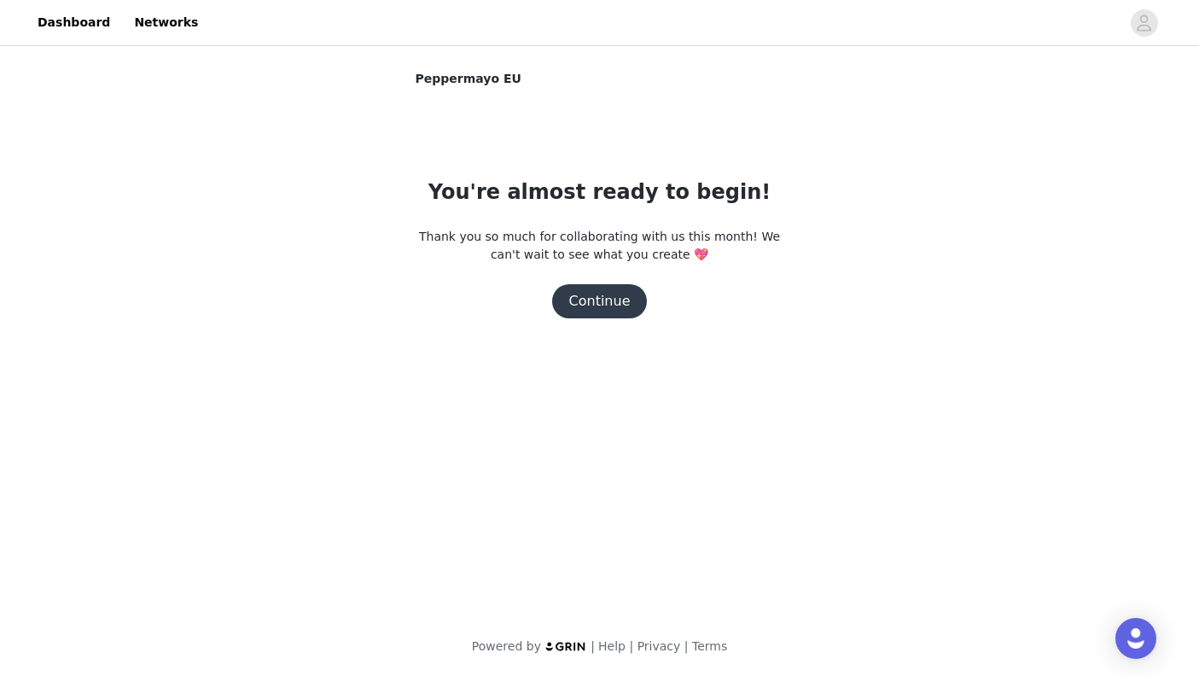
click at [599, 302] on button "Continue" at bounding box center [600, 301] width 96 height 34
